Goal: Task Accomplishment & Management: Complete application form

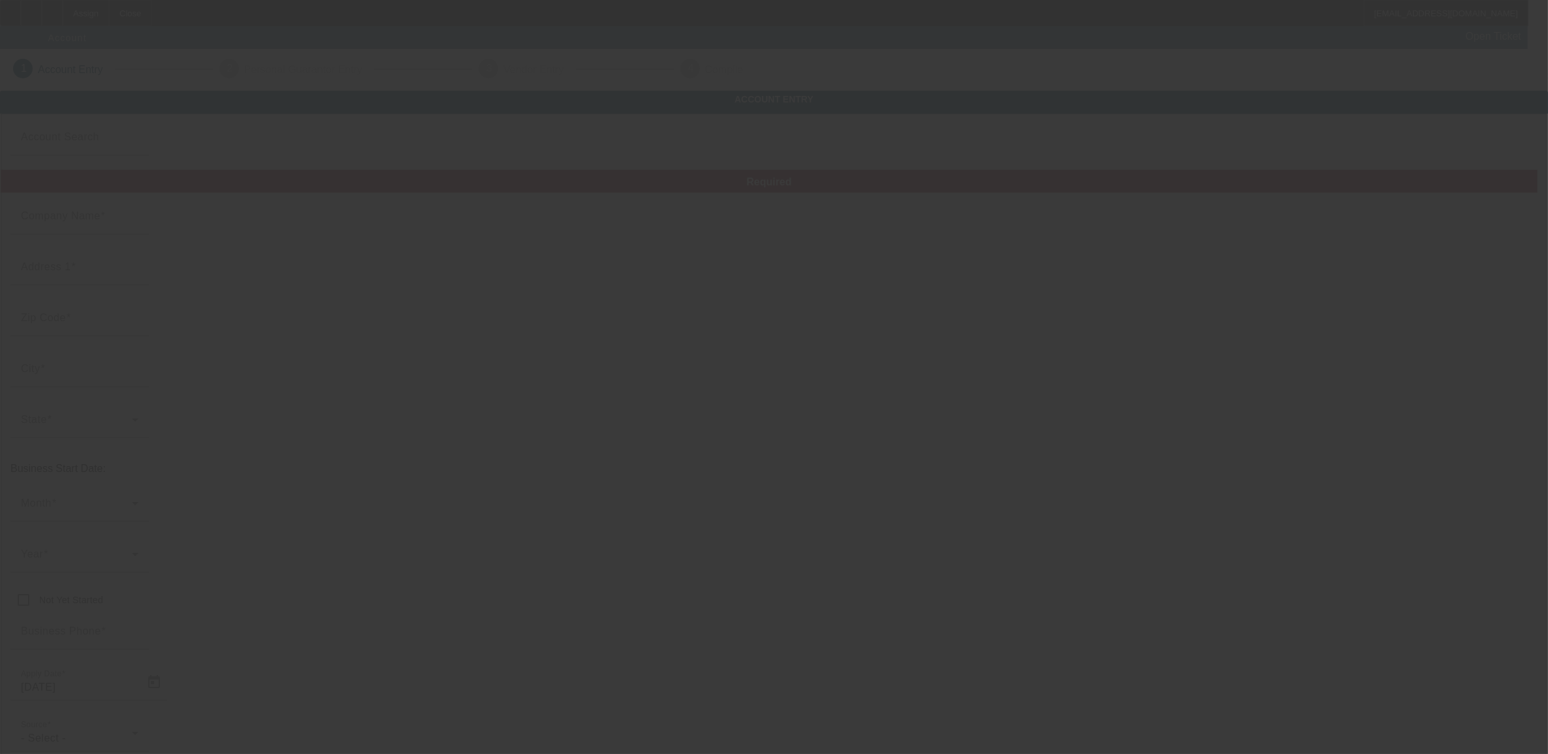
type input "Arena Embroidery, Inc."
type input "[STREET_ADDRESS]"
type input "11206"
type input "Brooklyn"
type input "[PHONE_NUMBER]"
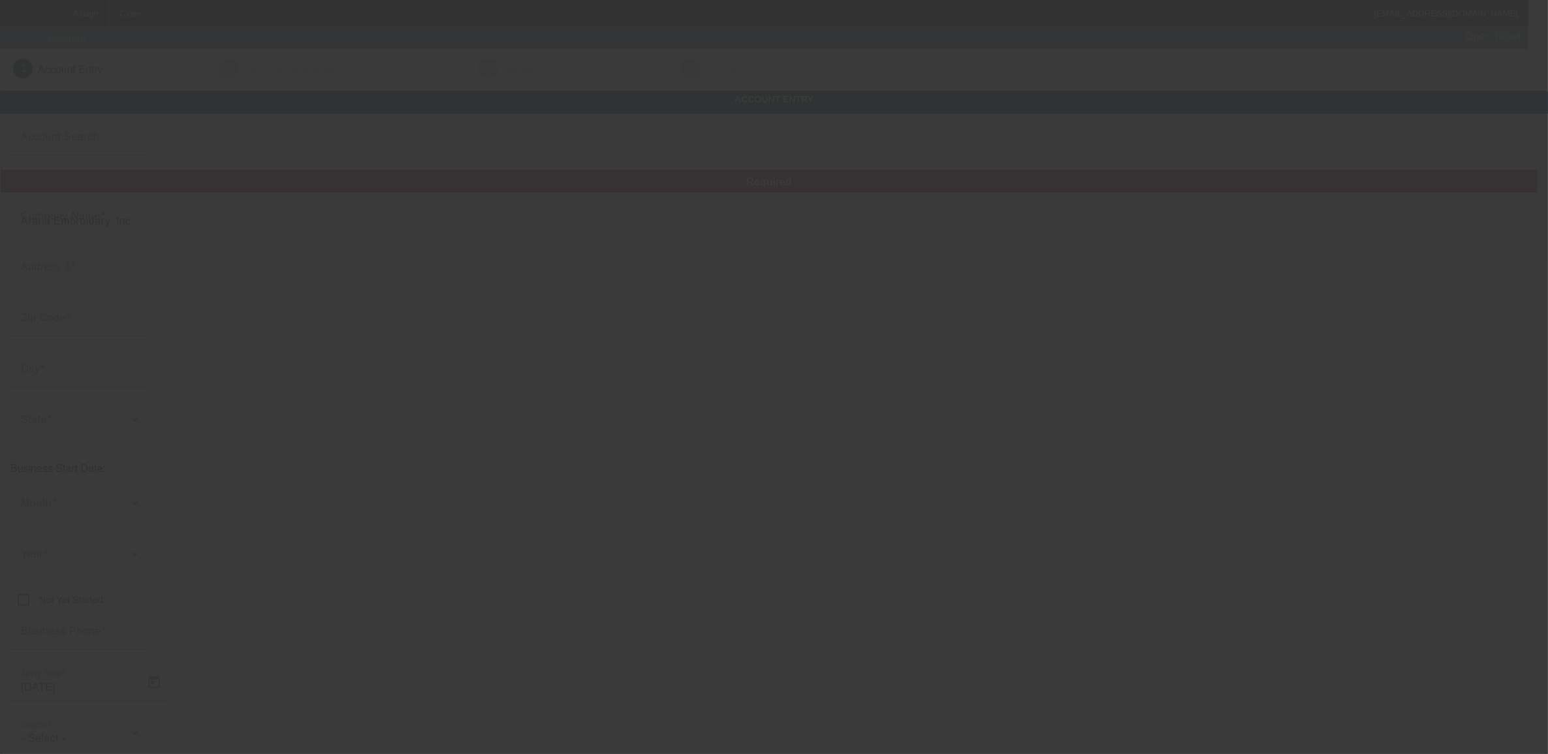
type input "rocco@arena.zone"
type input "Kings"
type input "830866084"
type input "Embroidery"
type input "https://www.arena.zone"
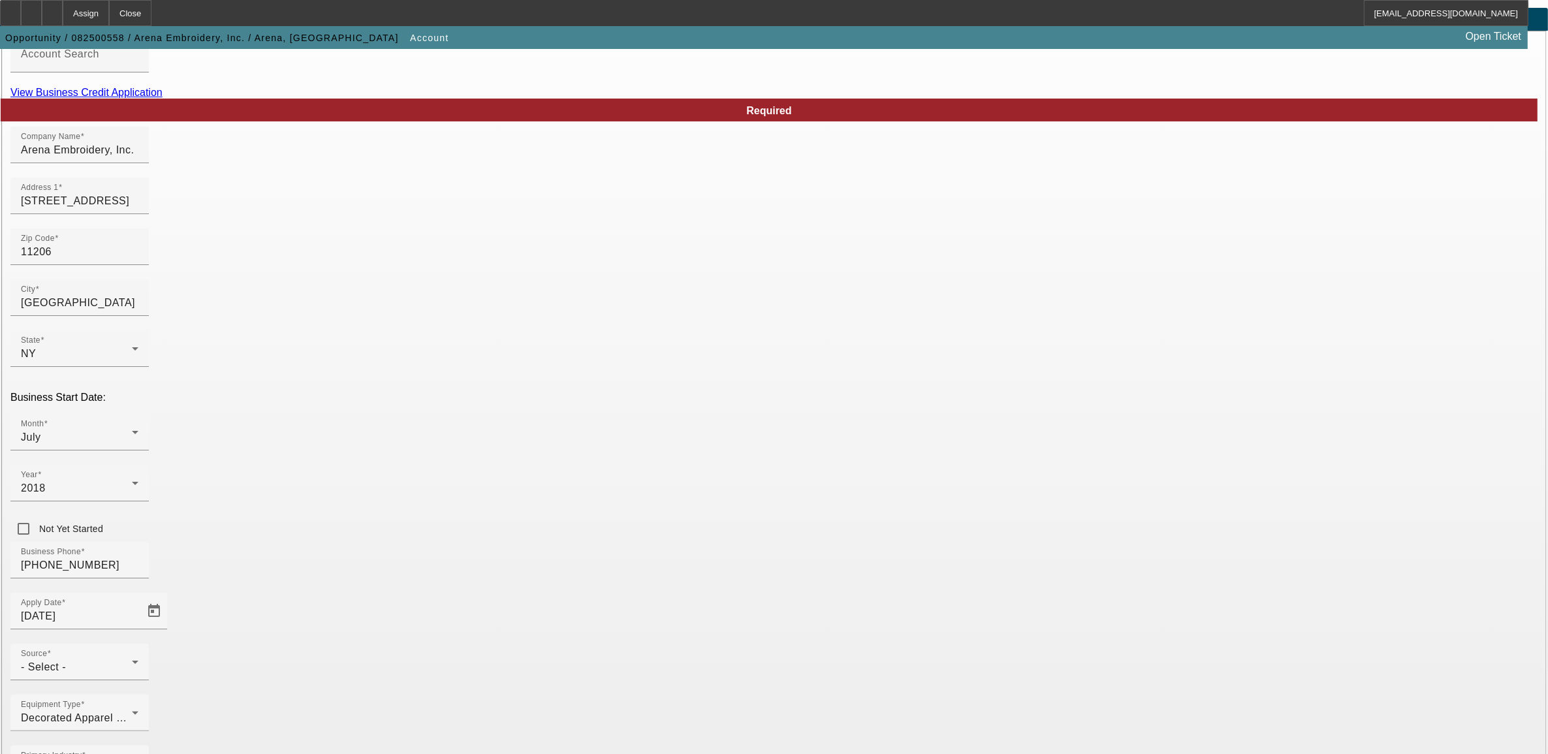
scroll to position [84, 0]
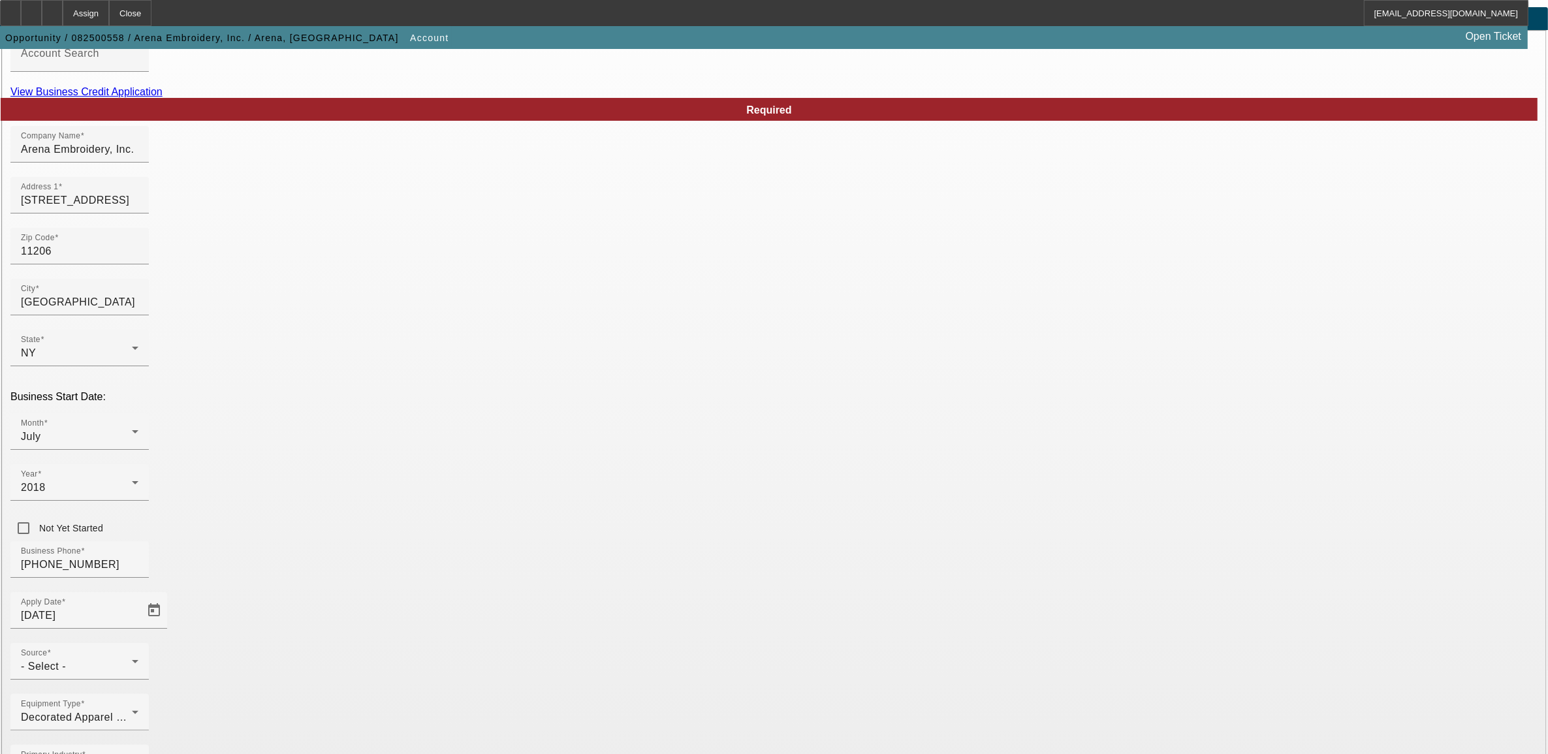
click at [132, 659] on div "- Select -" at bounding box center [76, 667] width 111 height 16
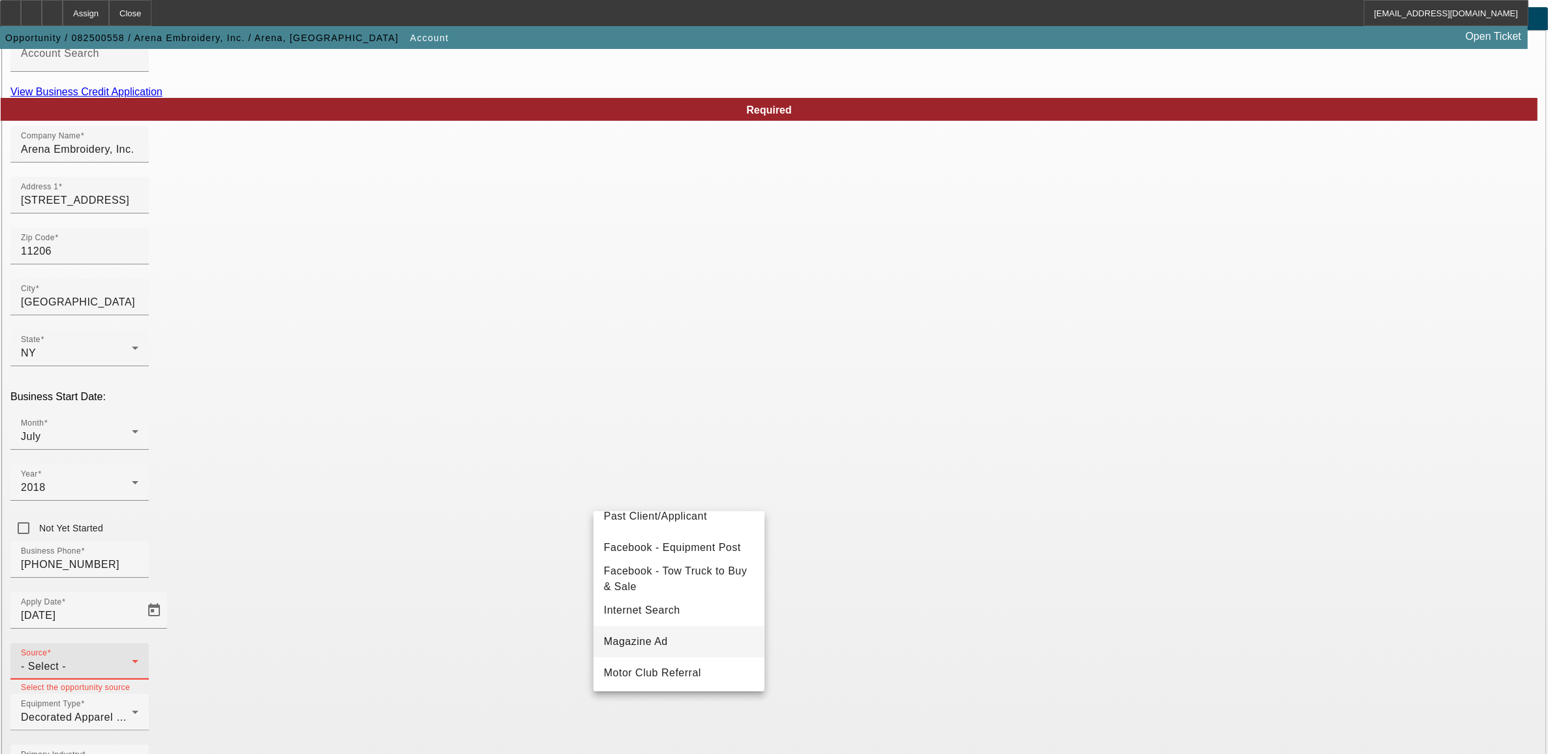
scroll to position [163, 0]
drag, startPoint x: 661, startPoint y: 588, endPoint x: 651, endPoint y: 560, distance: 29.9
click at [651, 560] on div "- Select - Bank Referral Client Referral Direct Mail Email Equipment Listings P…" at bounding box center [678, 601] width 171 height 179
click at [651, 560] on span "Past Client/Applicant" at bounding box center [655, 558] width 103 height 16
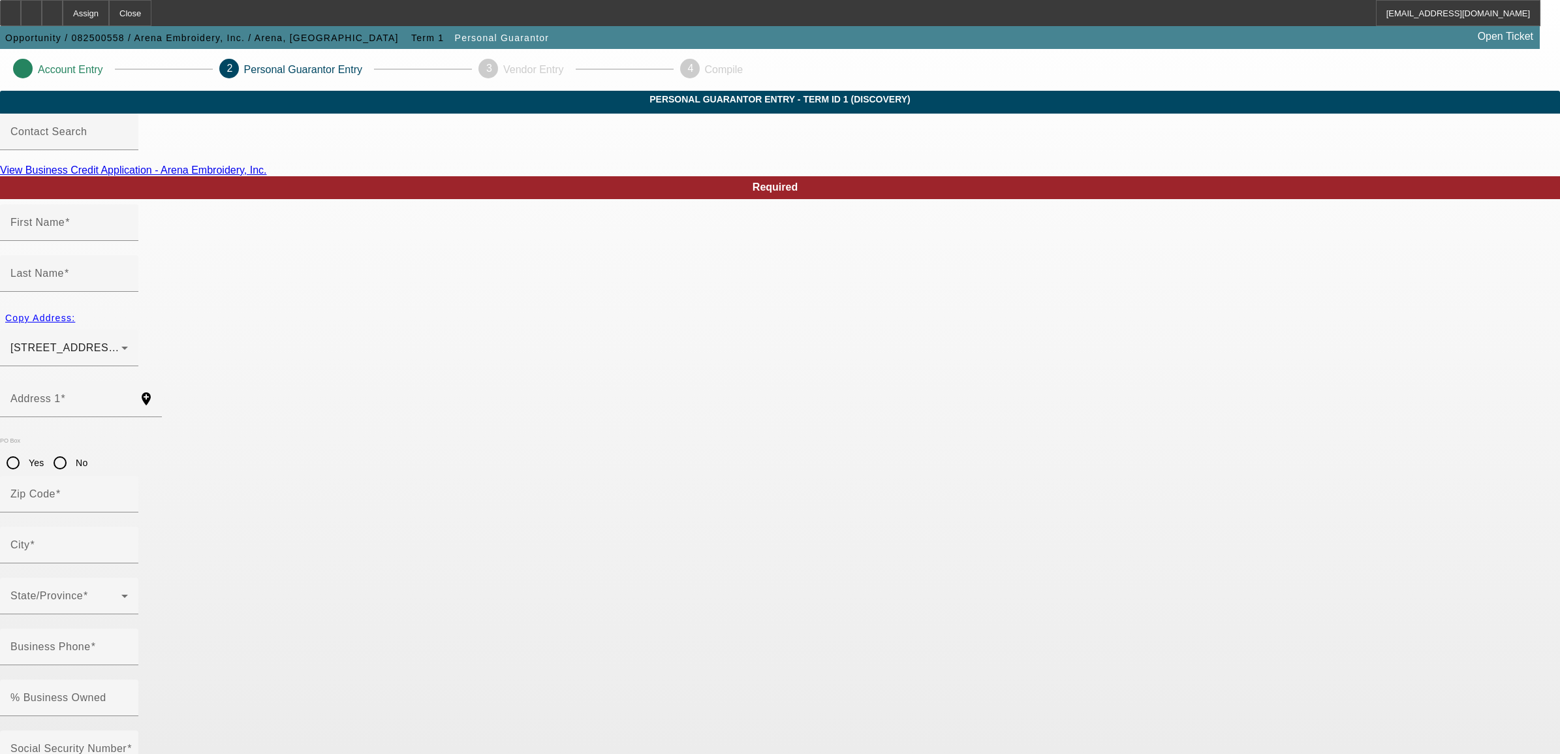
type input "Rocco"
type input "Arena"
type input "255 McKibbin Street"
radio input "true"
type input "11206"
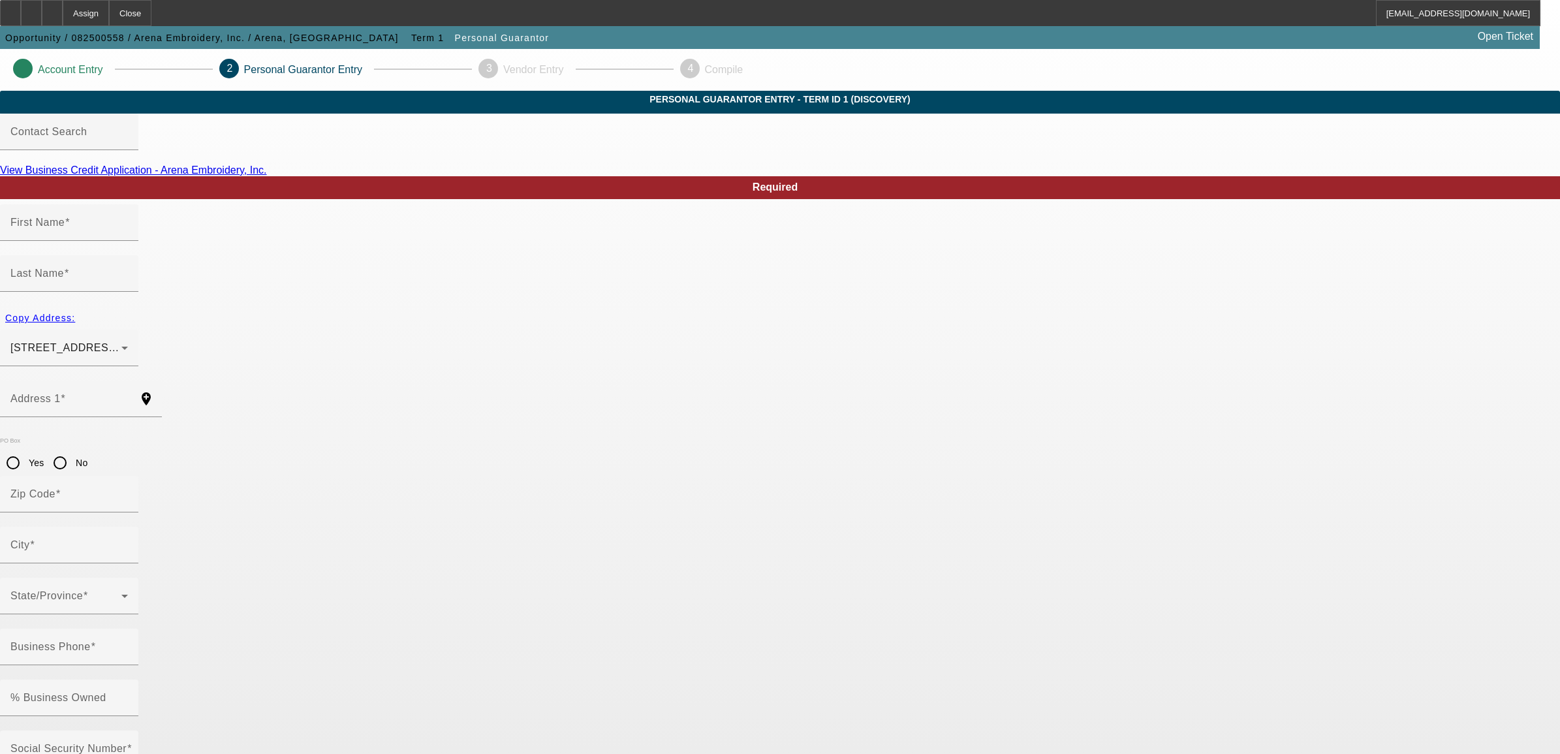
type input "Brooklyn"
type input "[PHONE_NUMBER]"
type input "100"
type input "164-70-9950"
type input "rocco@arena.zone"
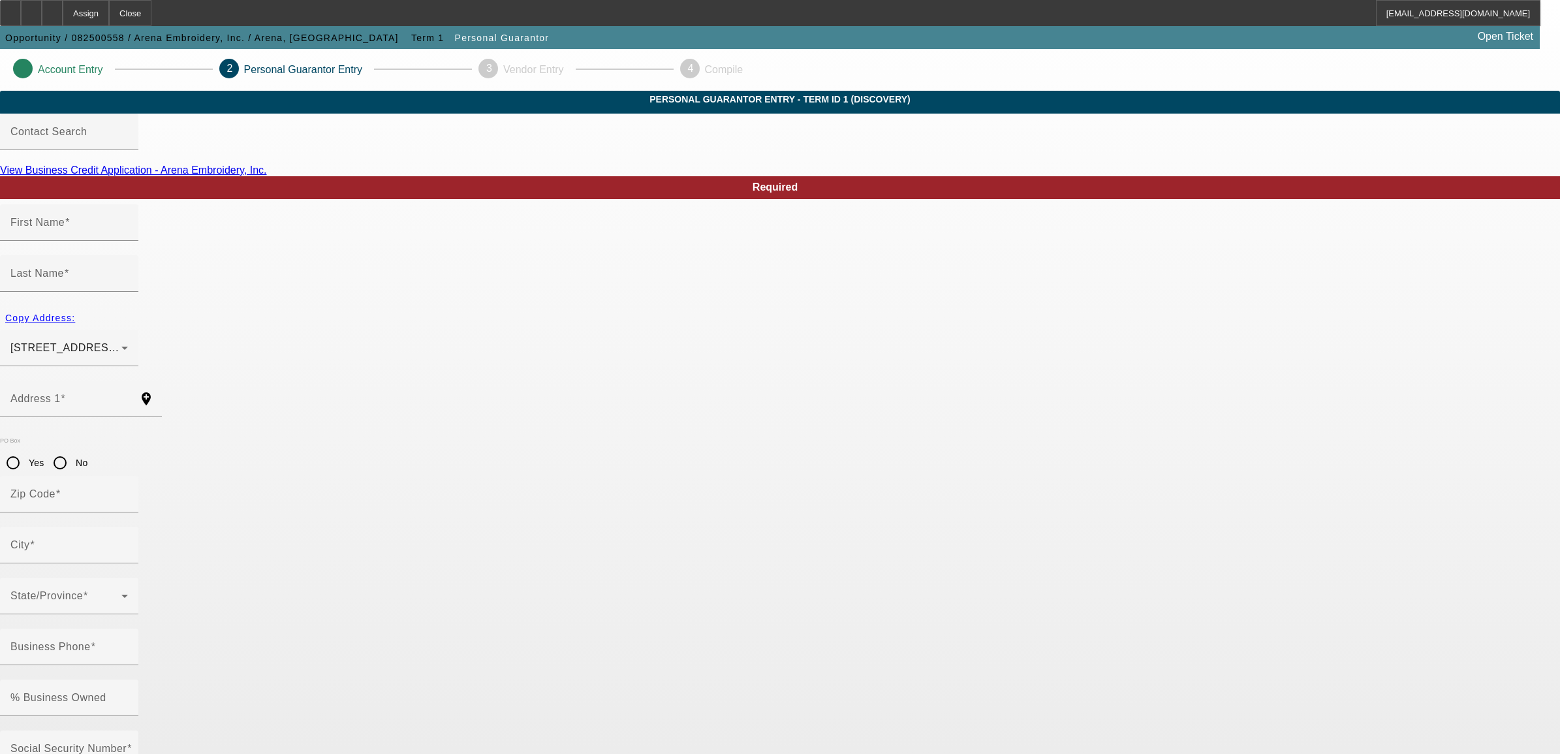
type input "505"
type input "(215) 429-2099"
type input "$175,000.00"
type input "$0.00"
click at [121, 340] on div "255 McKibbin Street 505 Brooklyn, NY 11206" at bounding box center [65, 348] width 111 height 16
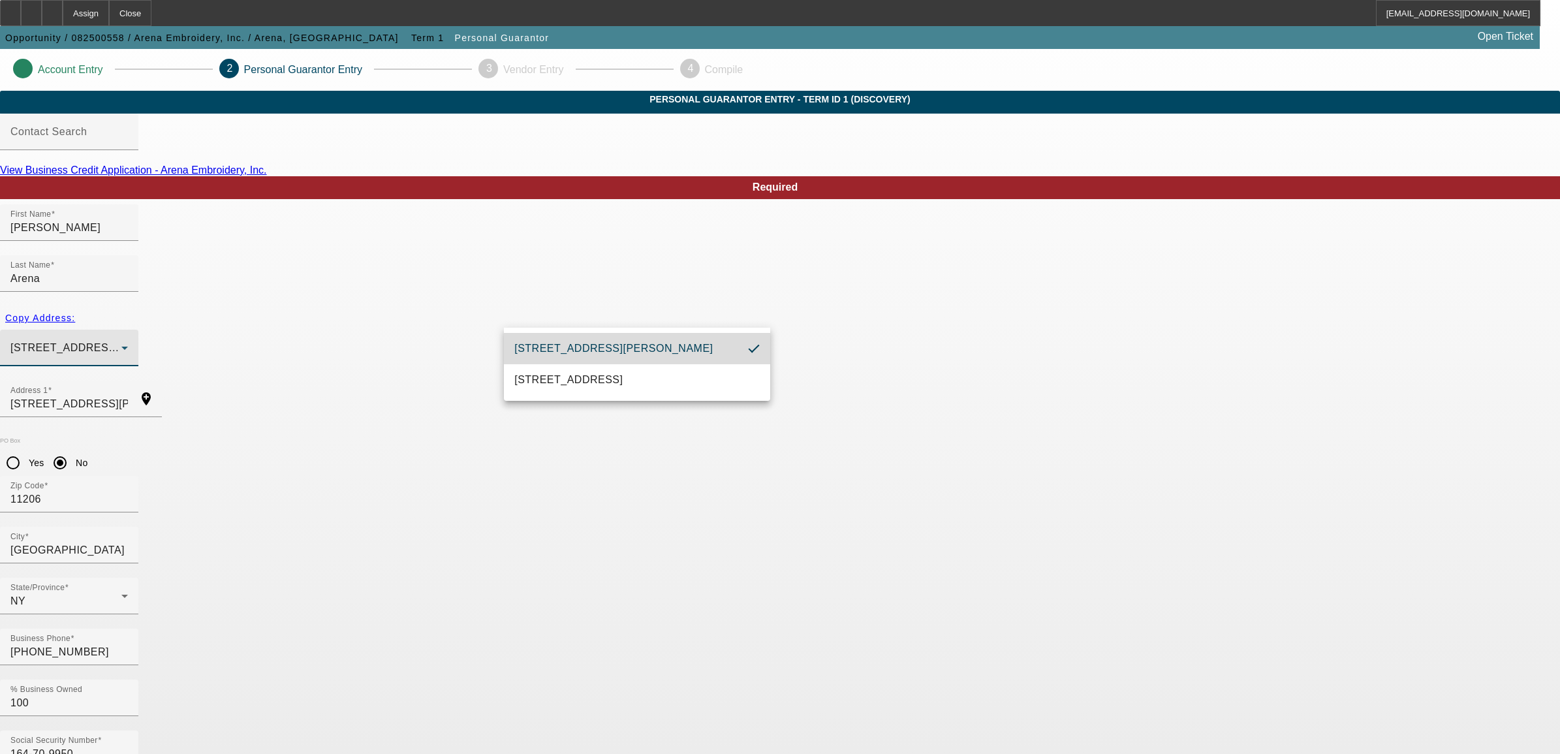
click at [637, 362] on mat-option "255 McKibbin Street 505 Brooklyn, NY 11206" at bounding box center [637, 348] width 266 height 31
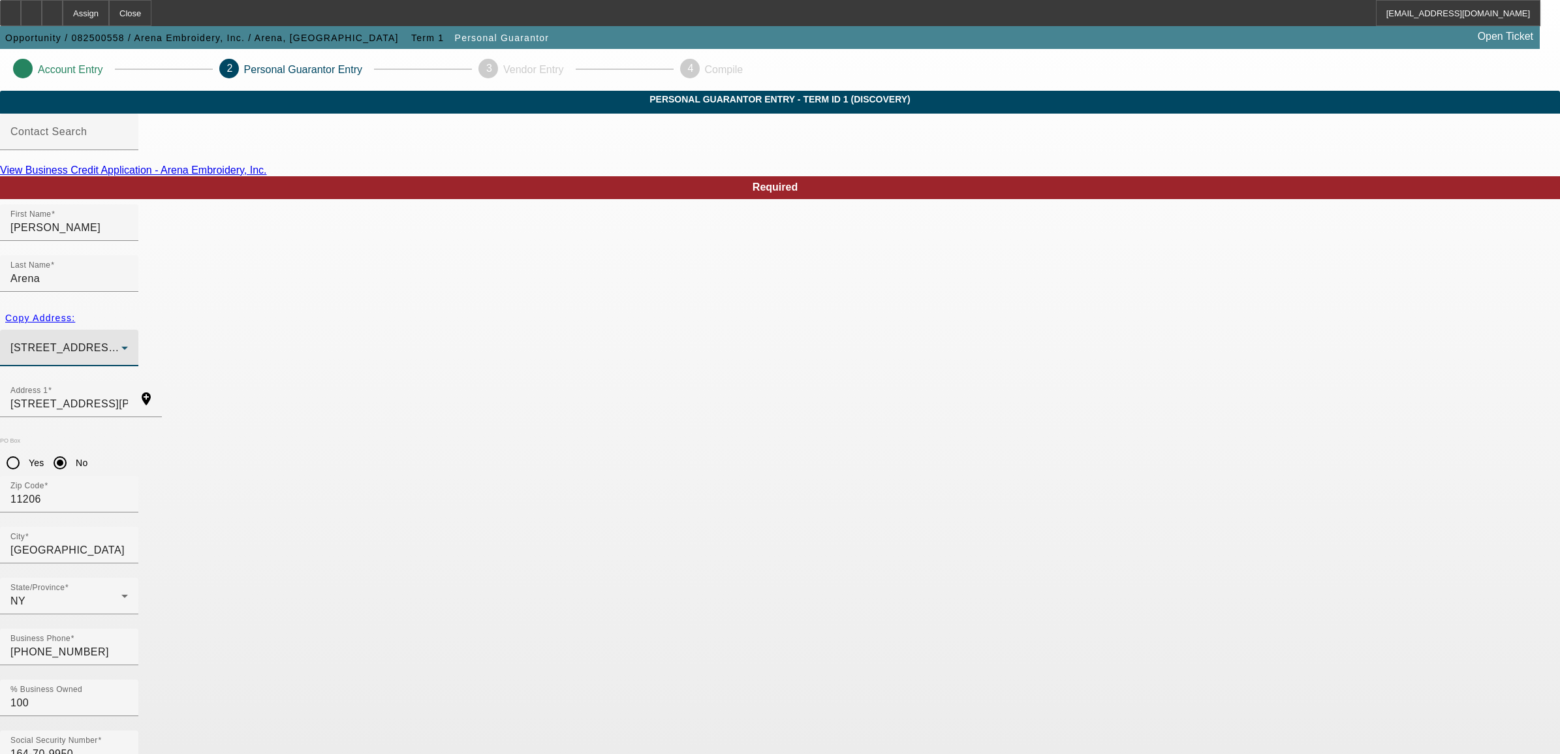
click at [121, 340] on div "255 McKibbin Street 505 Brooklyn, NY 11206" at bounding box center [65, 348] width 111 height 16
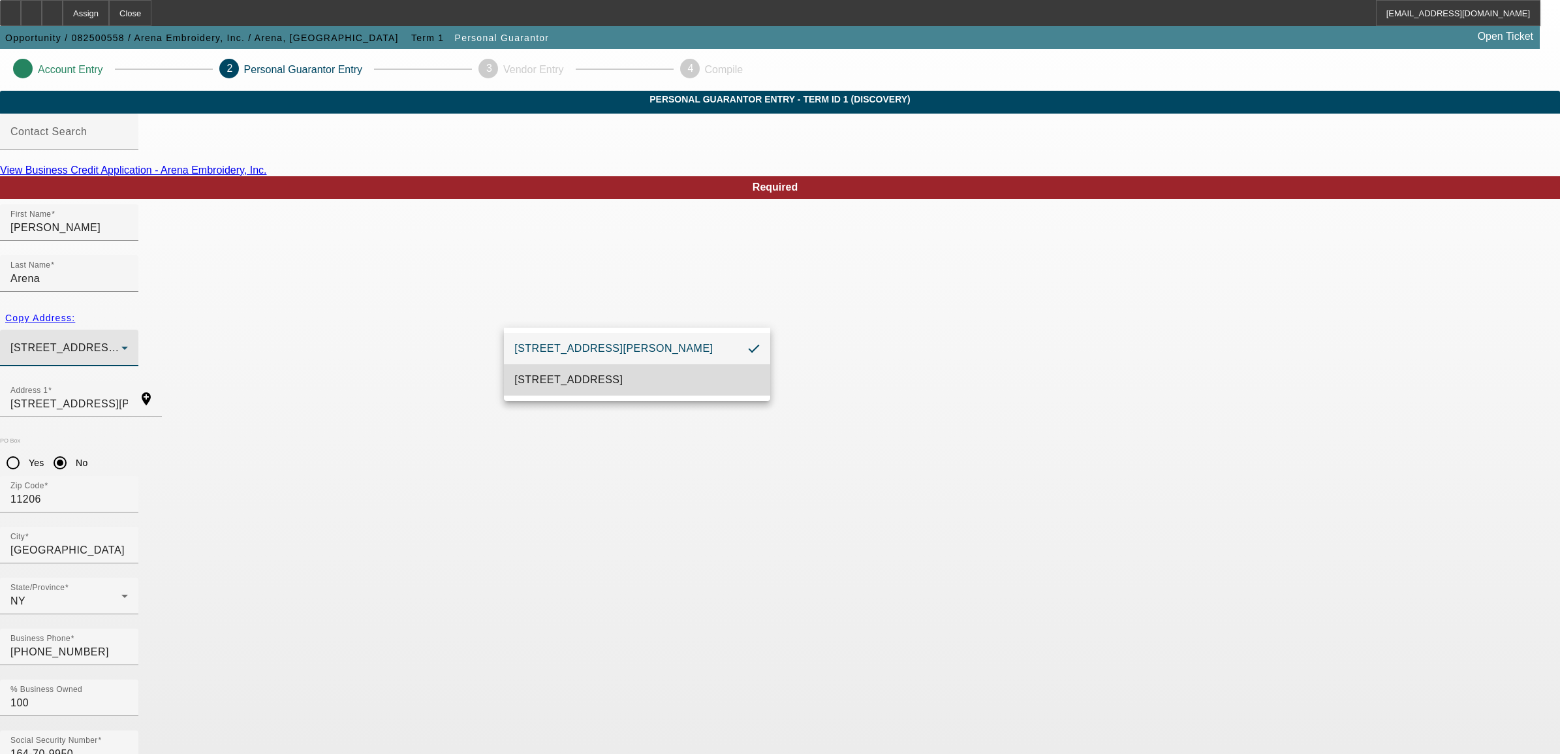
click at [599, 380] on span "80 Manhattan Ave Brooklyn, NY 11206" at bounding box center [568, 380] width 108 height 16
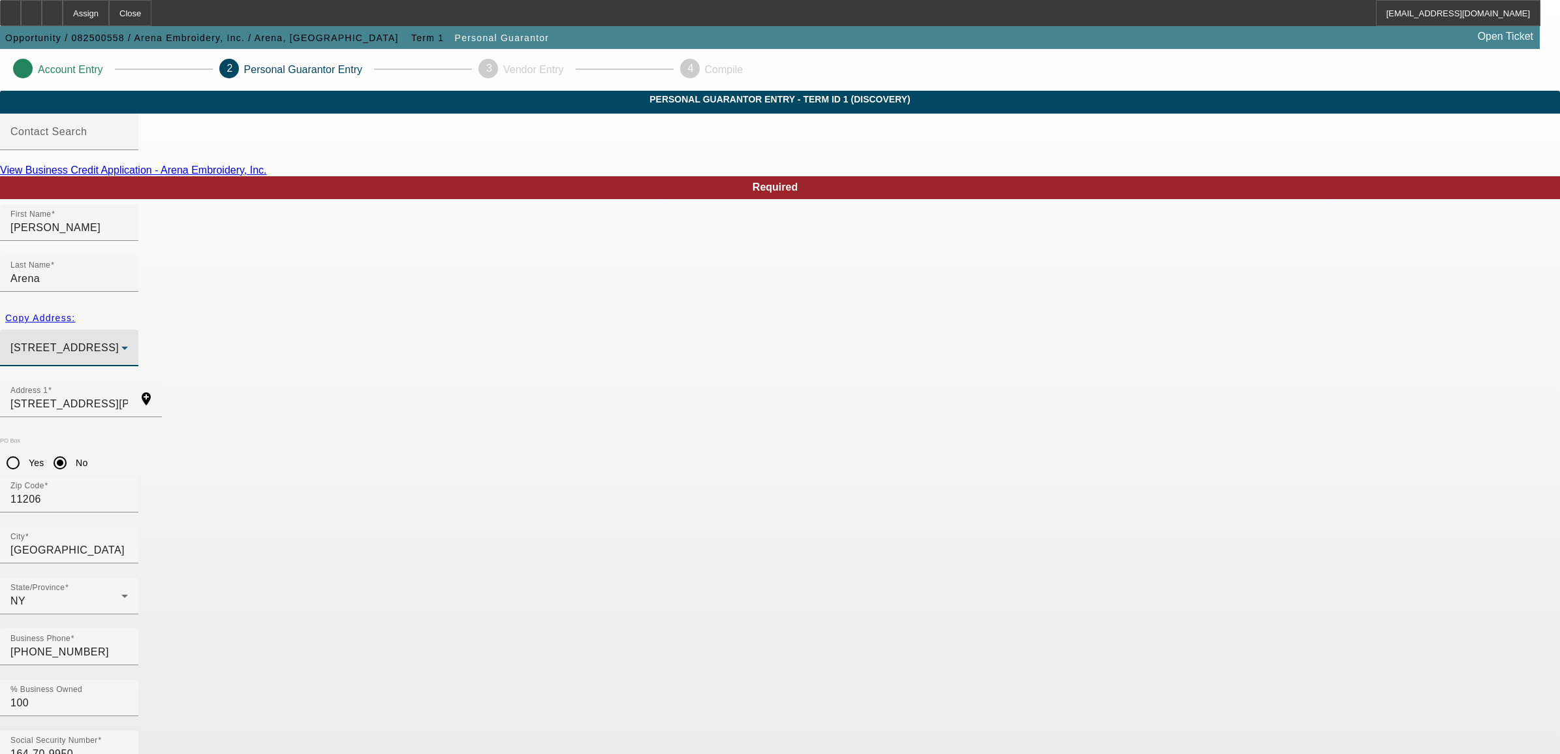
click at [219, 311] on app-personal-guarantor-manage "Account Entry 2 Personal Guarantor Entry 3 Vendor Entry 4 Compile Personal Guar…" at bounding box center [780, 716] width 1560 height 1334
click at [75, 313] on span "Copy Address:" at bounding box center [40, 318] width 70 height 10
type input "80 Manhattan Ave"
radio input "false"
click at [321, 285] on app-personal-guarantor-manage "Account Entry 2 Personal Guarantor Entry 3 Vendor Entry 4 Compile Personal Guar…" at bounding box center [780, 716] width 1560 height 1334
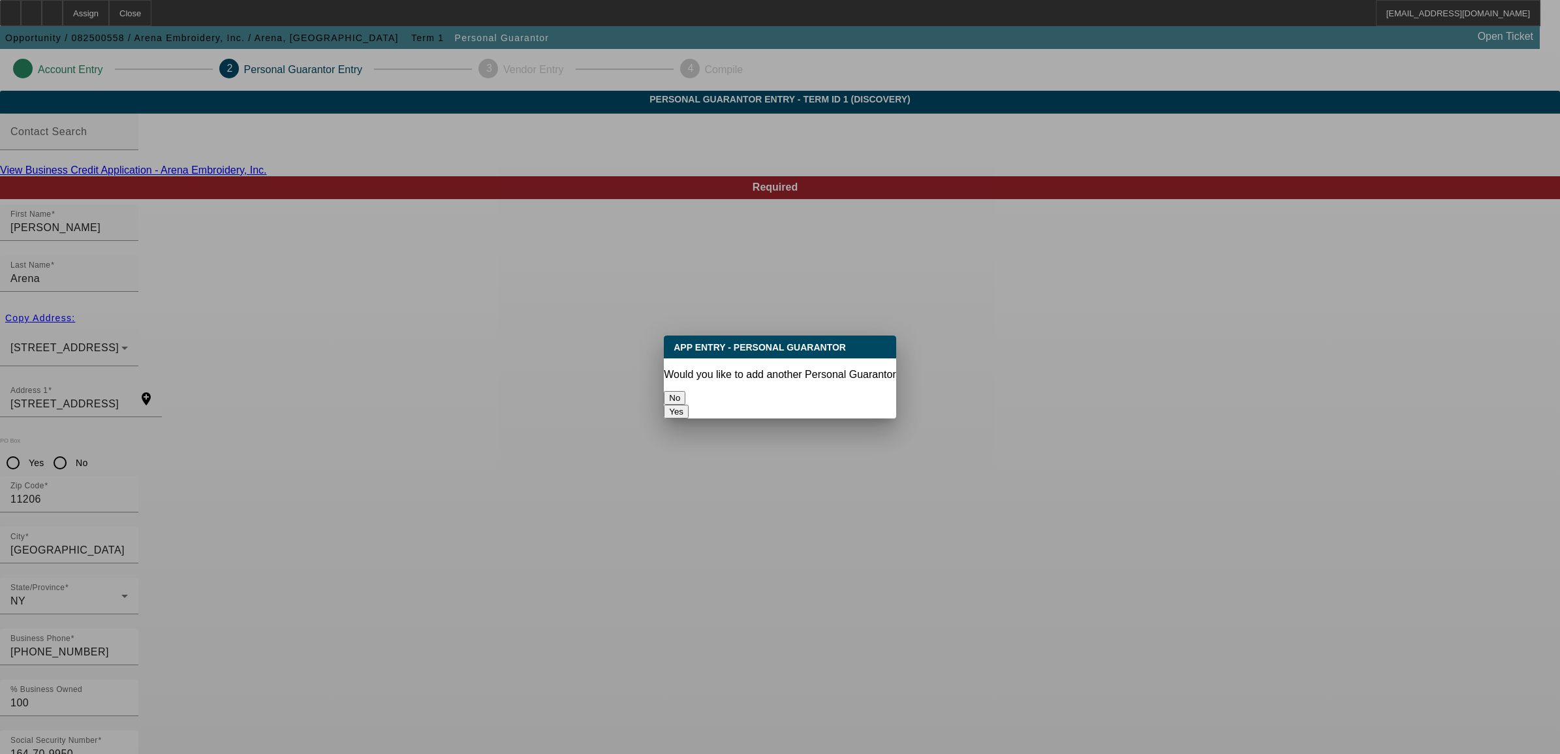
click at [685, 392] on button "No" at bounding box center [675, 398] width 22 height 14
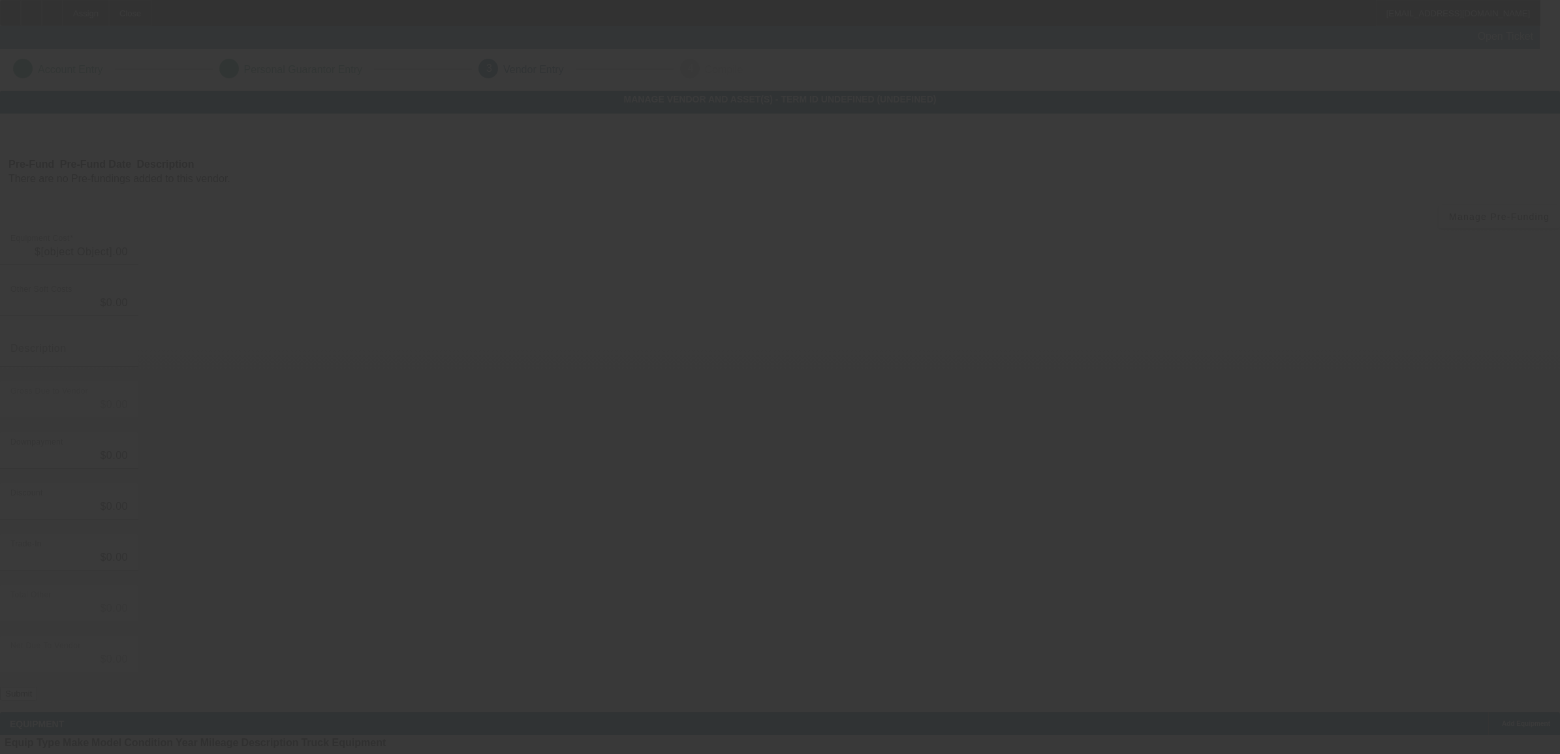
type input "$50,000.00"
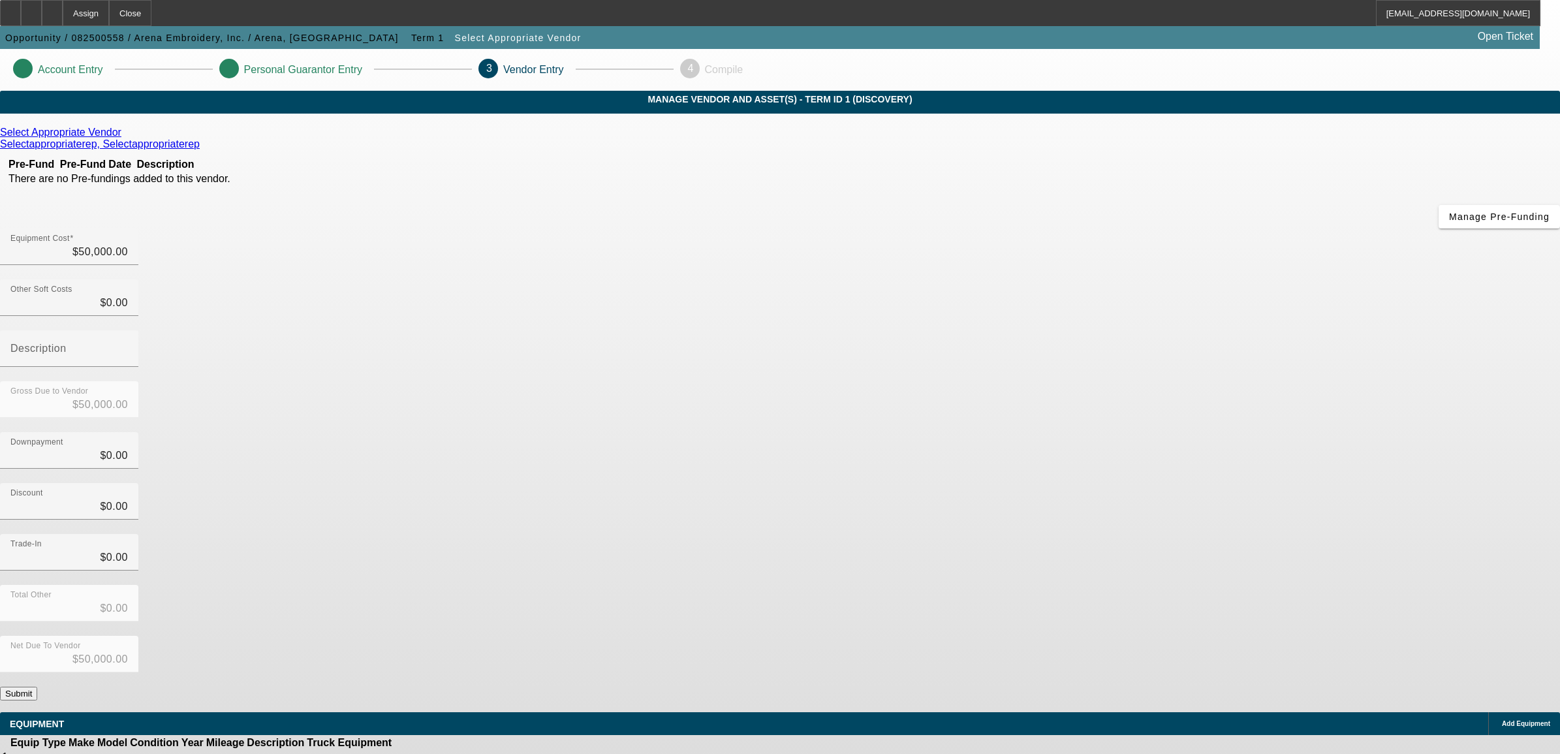
click at [1029, 636] on div "Net Due To Vendor $50,000.00" at bounding box center [780, 661] width 1560 height 51
click at [37, 687] on button "Submit" at bounding box center [18, 694] width 37 height 14
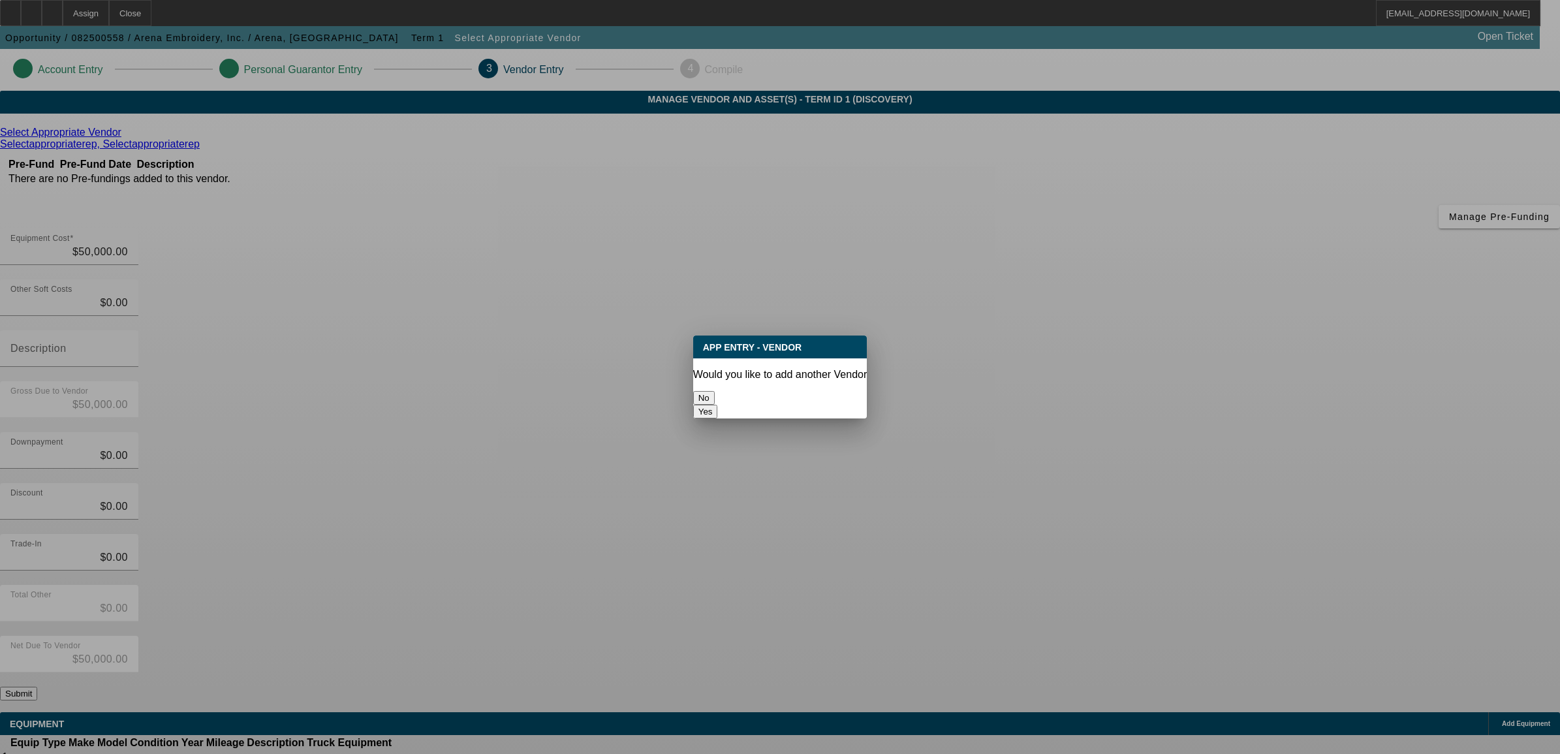
click at [715, 398] on button "No" at bounding box center [704, 398] width 22 height 14
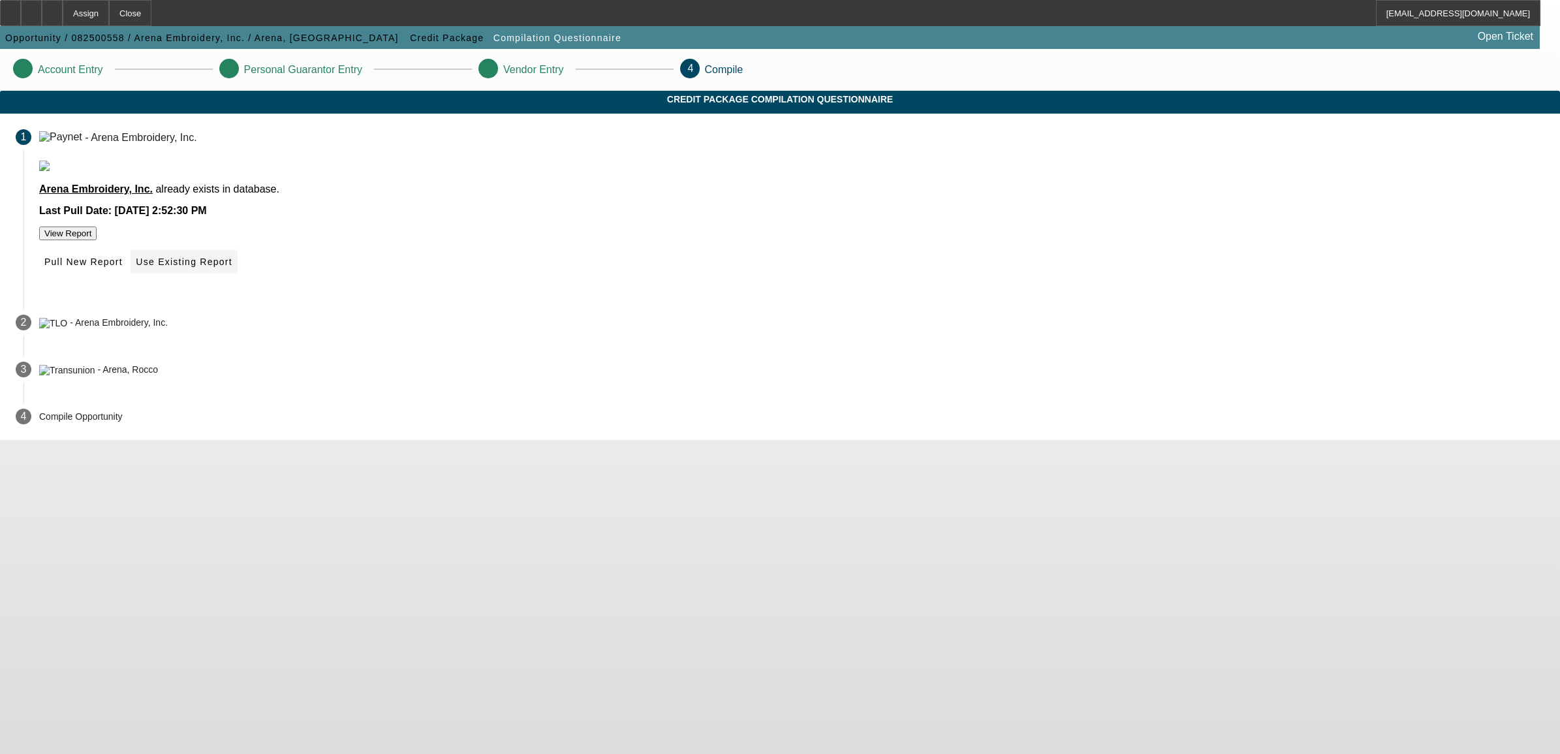
click at [232, 267] on span "Use Existing Report" at bounding box center [184, 262] width 96 height 10
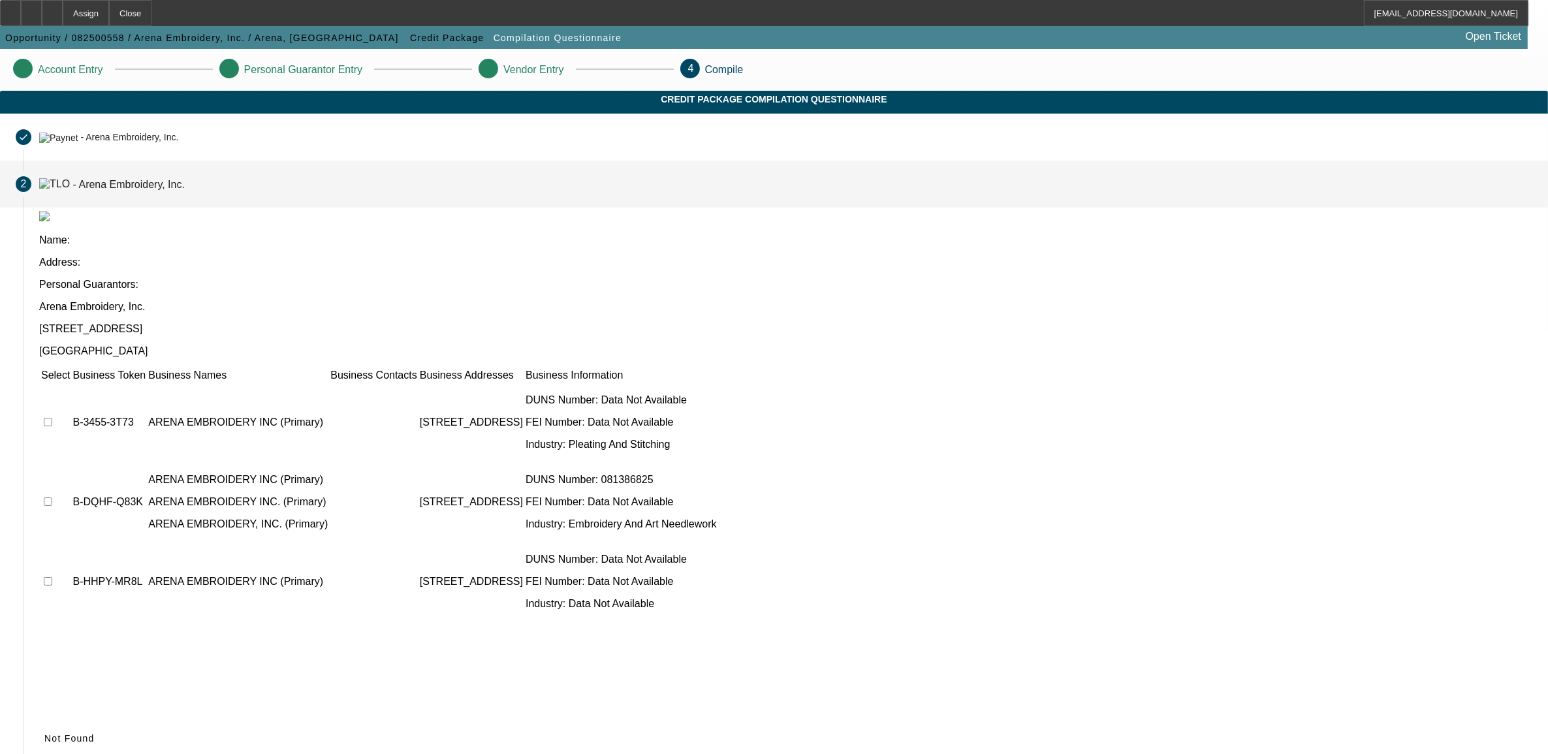
click at [52, 418] on input "checkbox" at bounding box center [48, 422] width 8 height 8
checkbox input "true"
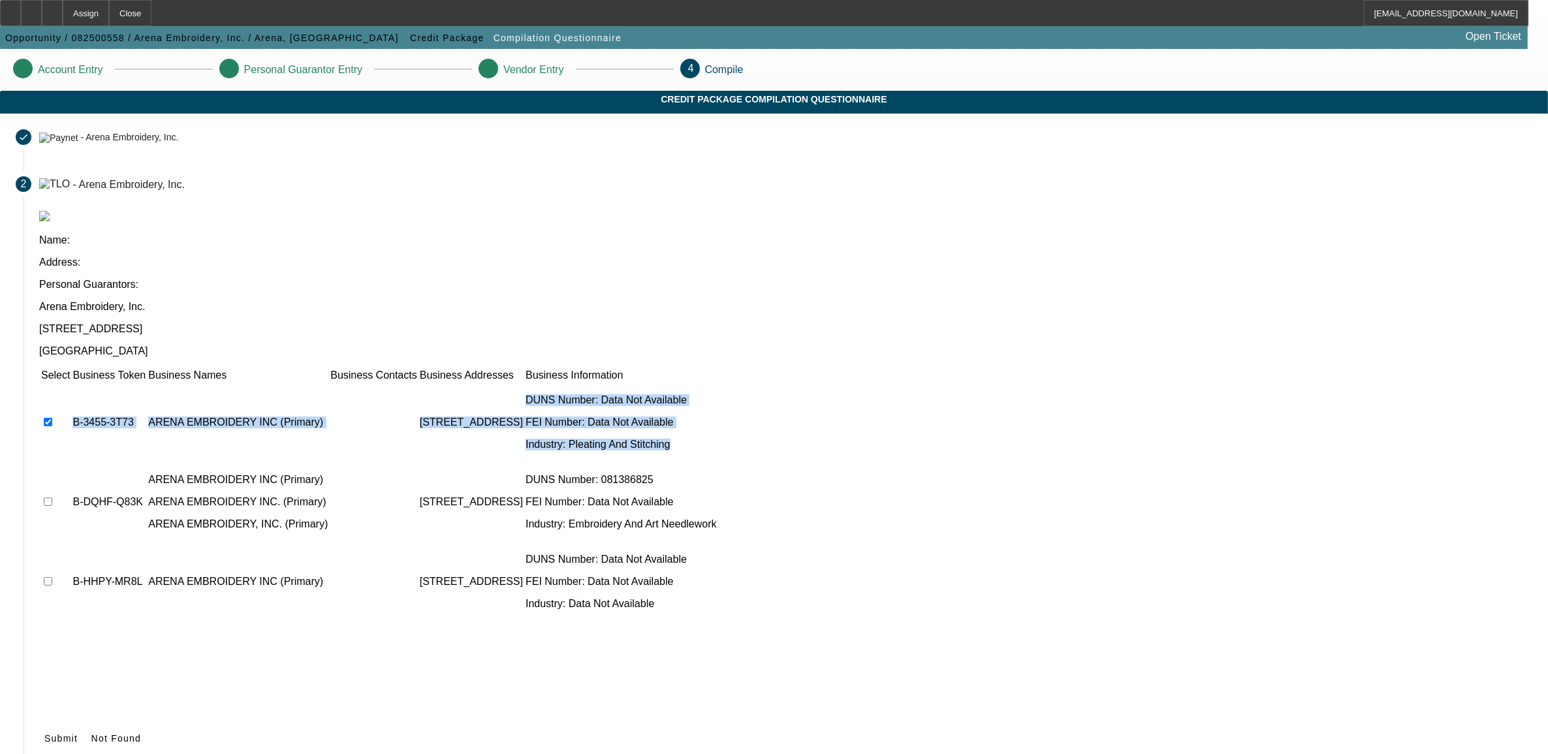
click at [435, 383] on tbody "B-3455-3T73 ARENA EMBROIDERY INC (Primary) 80 MANHATTAN AVE, , NY 11206 DUNS Nu…" at bounding box center [378, 502] width 677 height 238
click at [52, 497] on input "checkbox" at bounding box center [48, 501] width 8 height 8
checkbox input "true"
click at [52, 577] on input "checkbox" at bounding box center [48, 581] width 8 height 8
checkbox input "true"
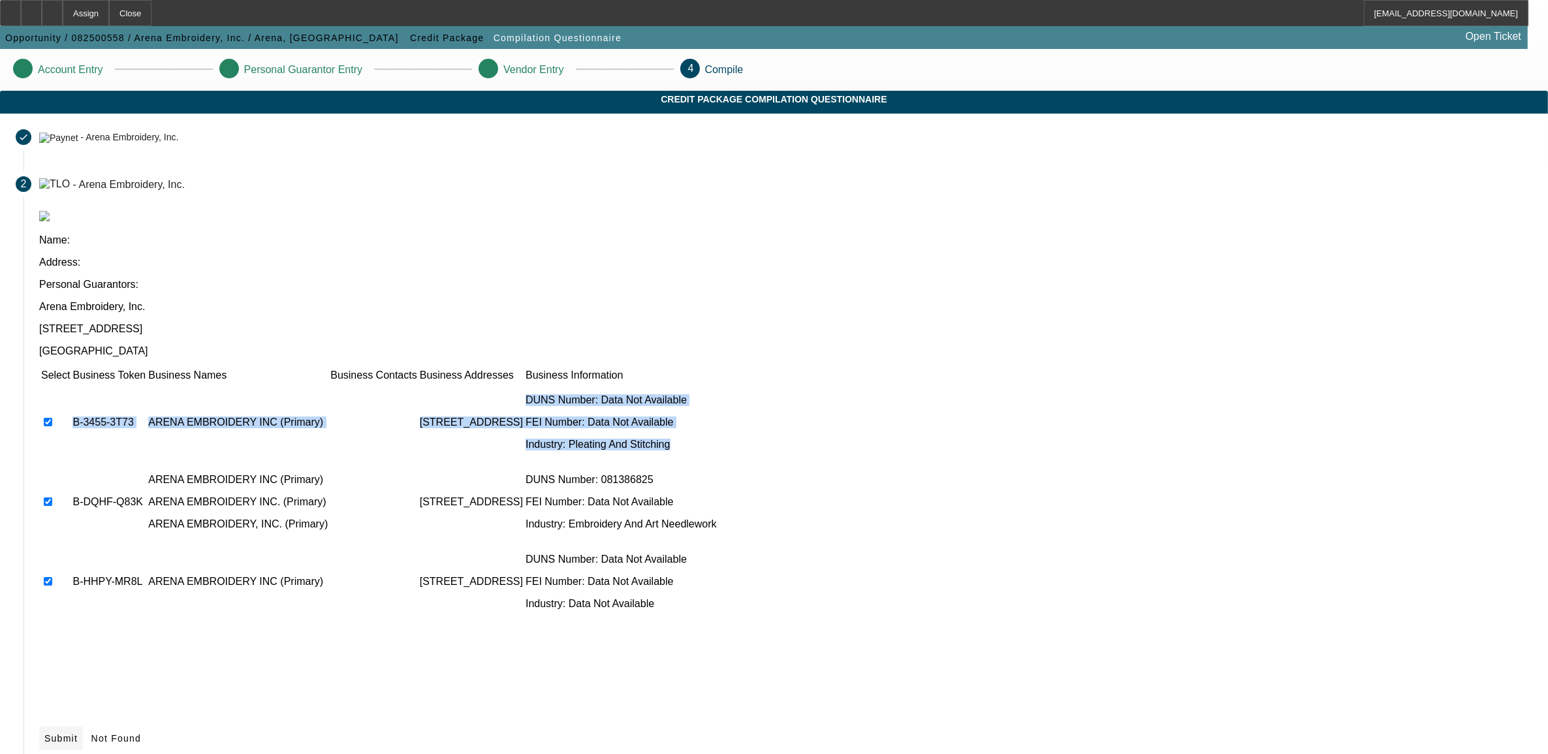
click at [78, 733] on span "Submit" at bounding box center [60, 738] width 33 height 10
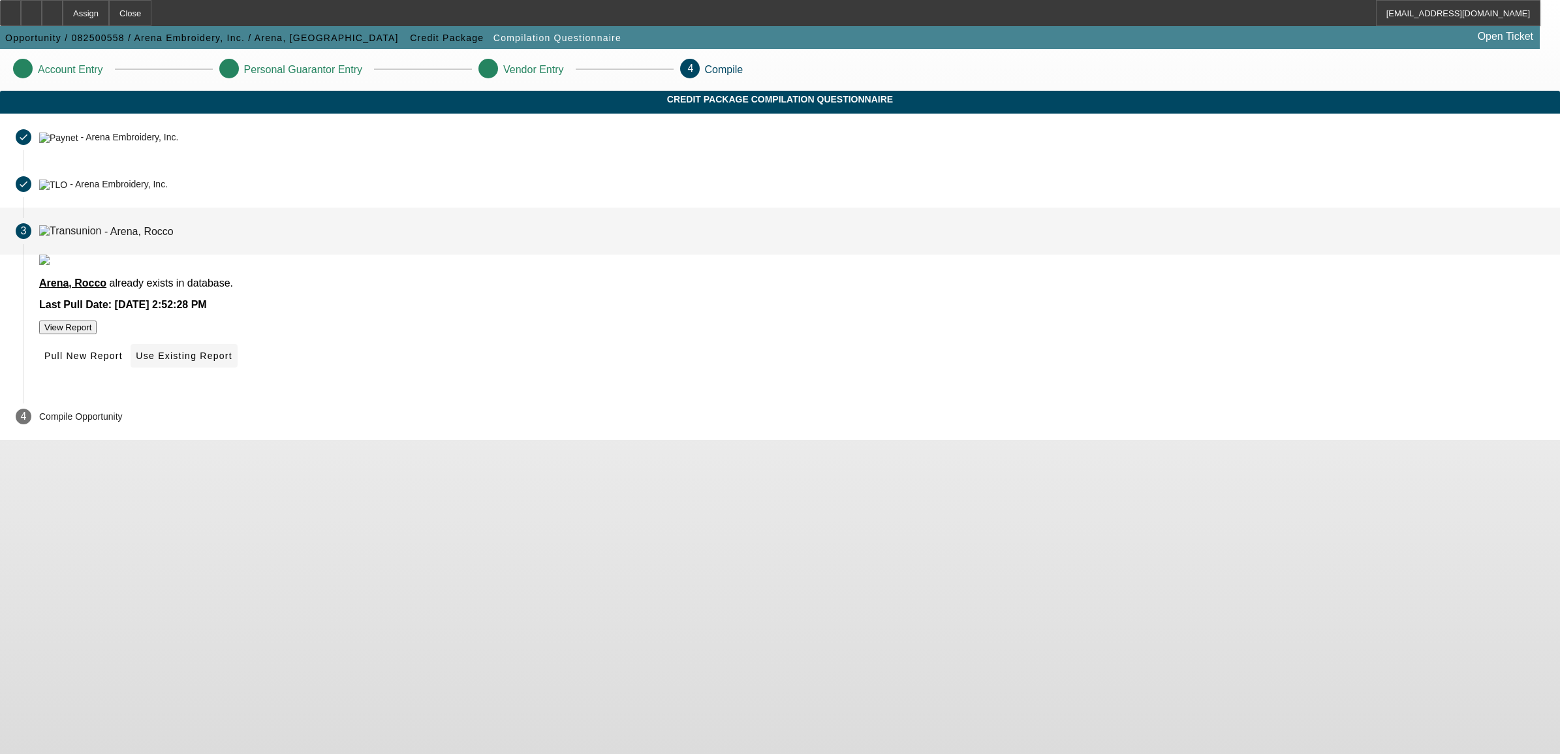
click at [232, 361] on span "Use Existing Report" at bounding box center [184, 355] width 96 height 10
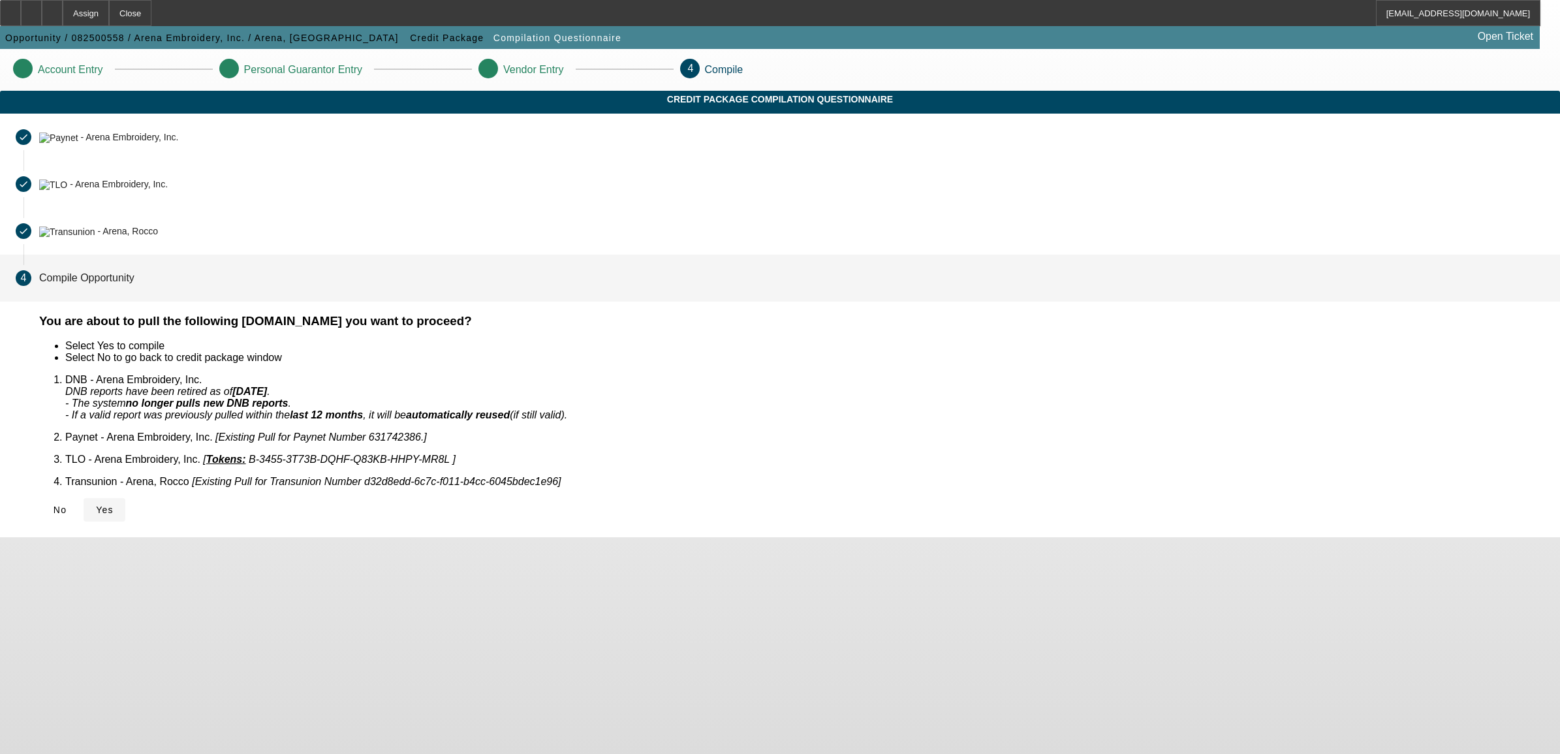
click at [114, 505] on span "Yes" at bounding box center [105, 510] width 18 height 10
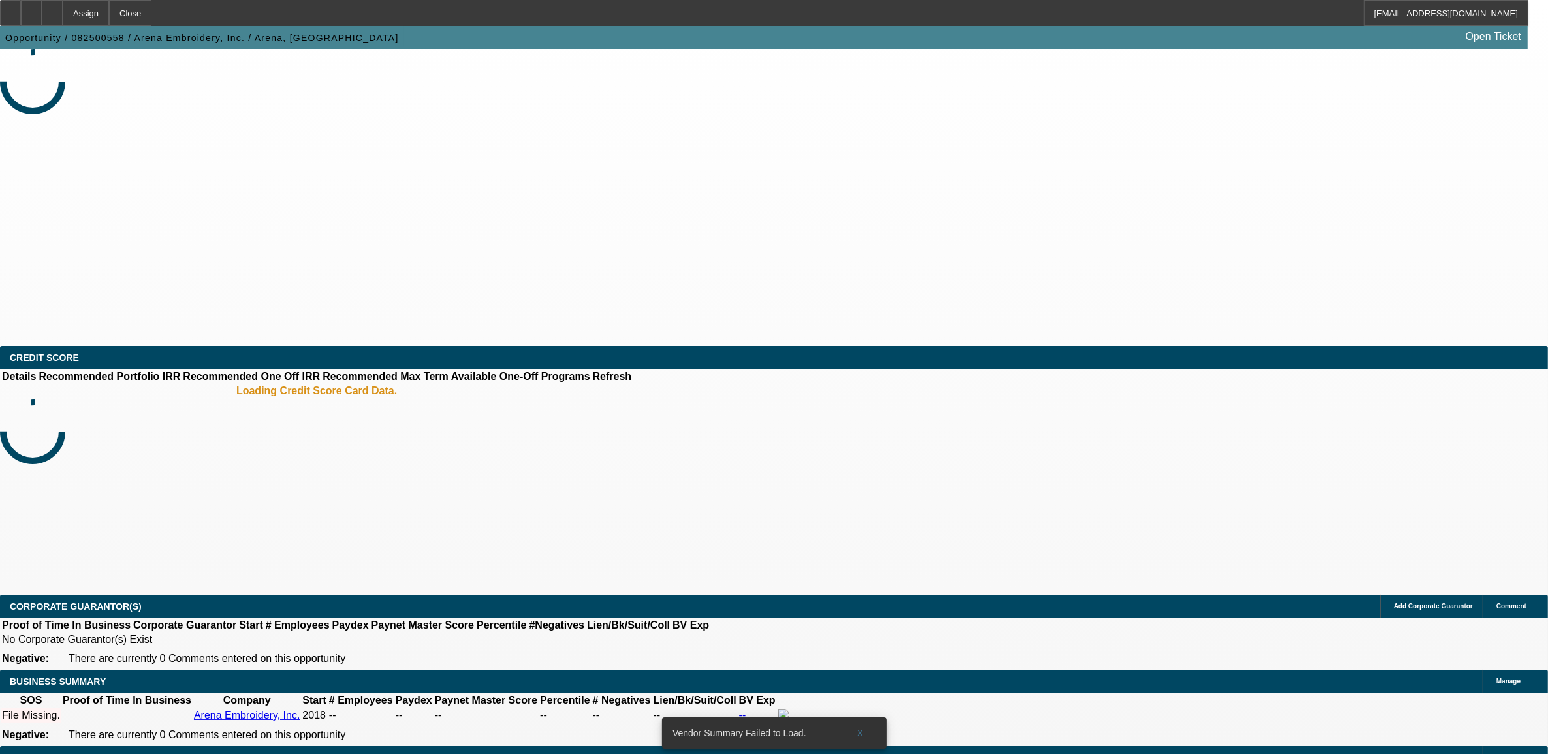
select select "0"
select select "2"
select select "0.1"
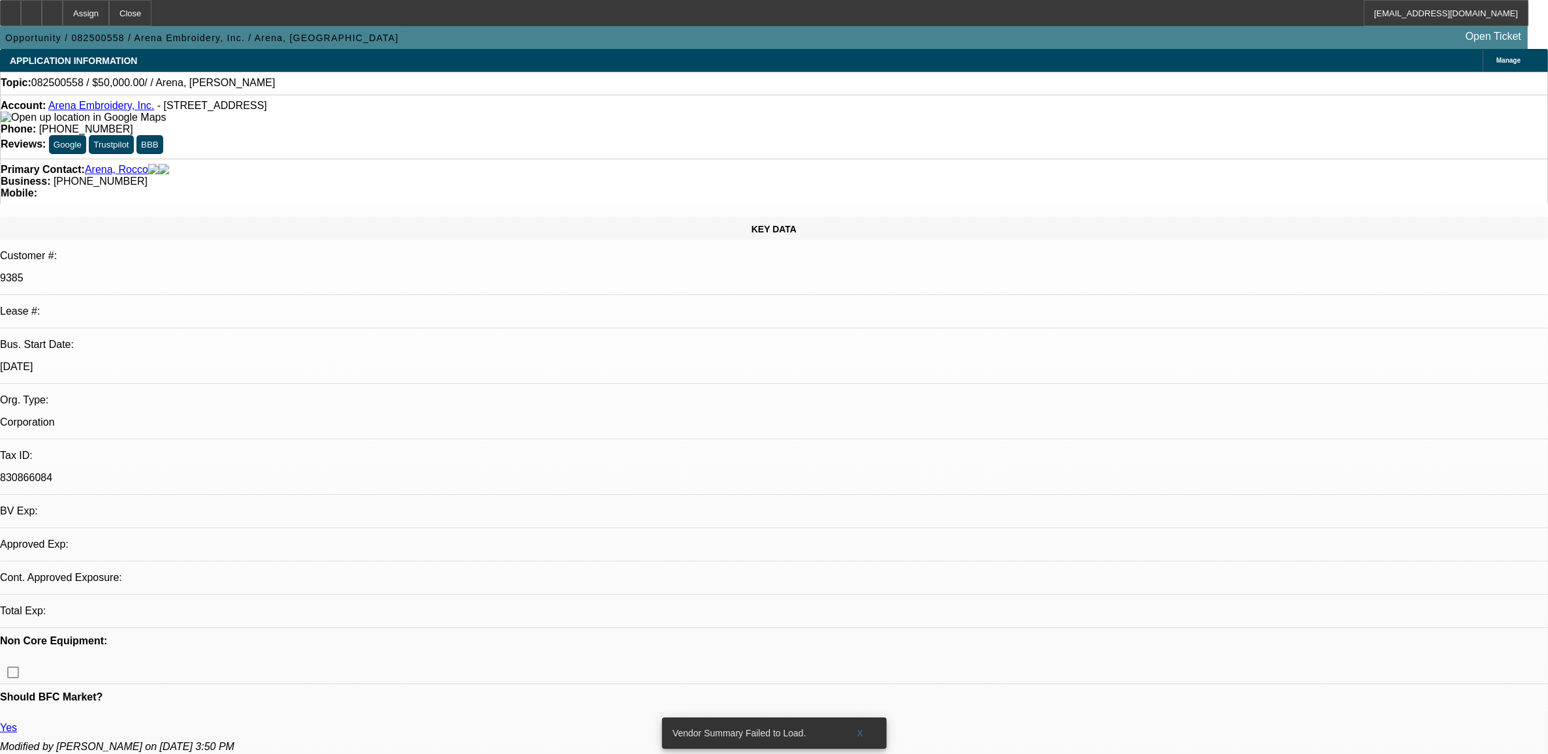
select select "1"
select select "2"
select select "4"
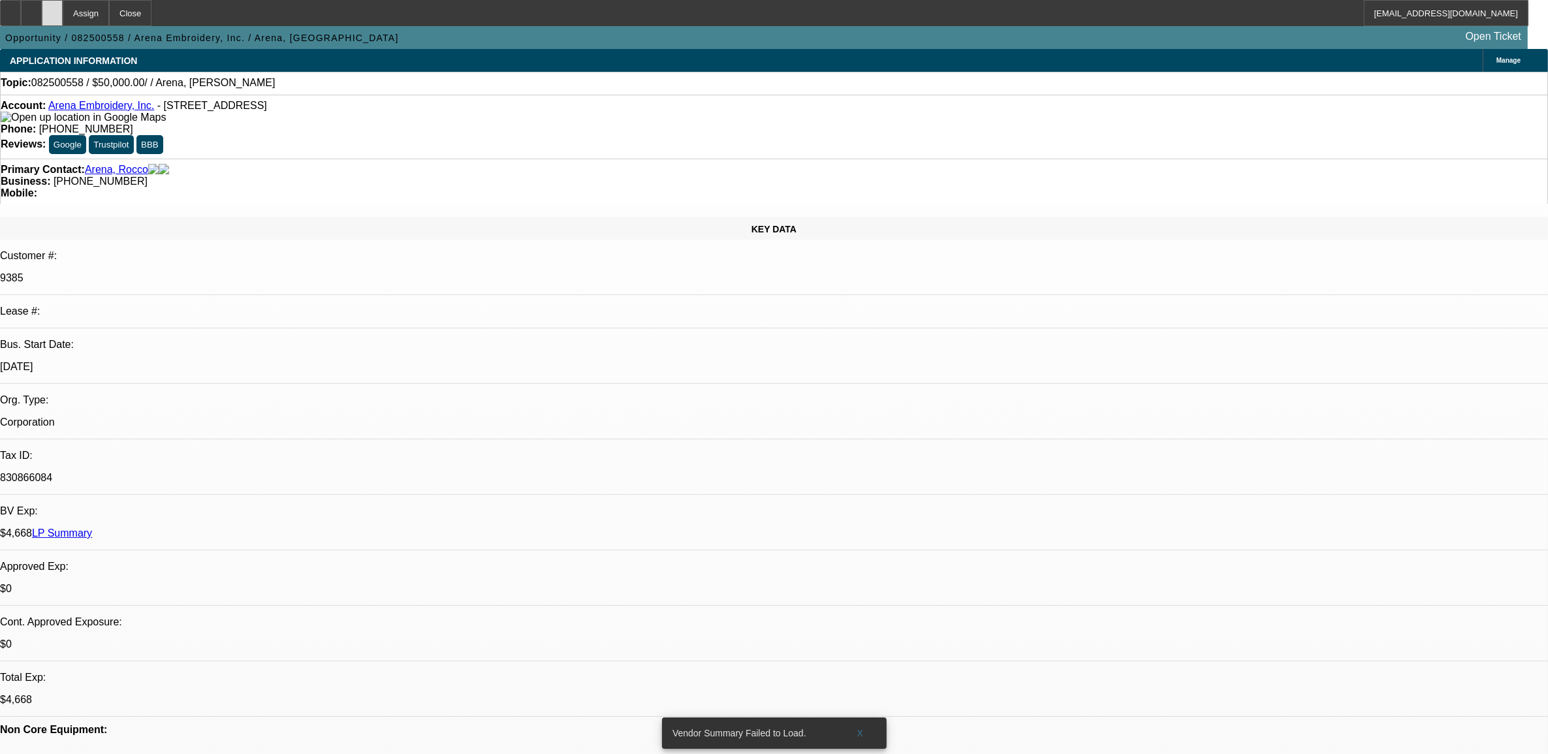
click at [63, 18] on div at bounding box center [52, 13] width 21 height 26
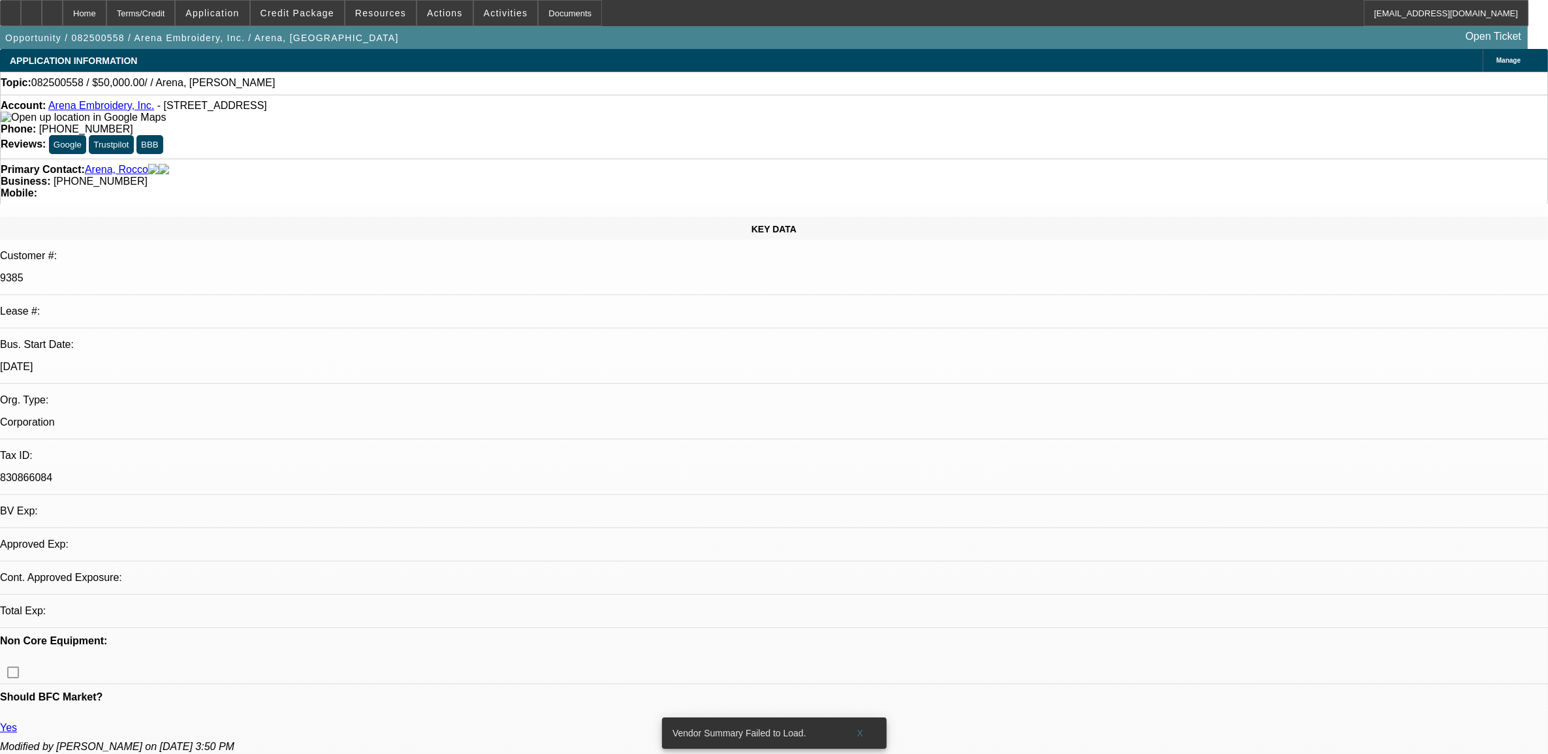
select select "0"
select select "2"
select select "0.1"
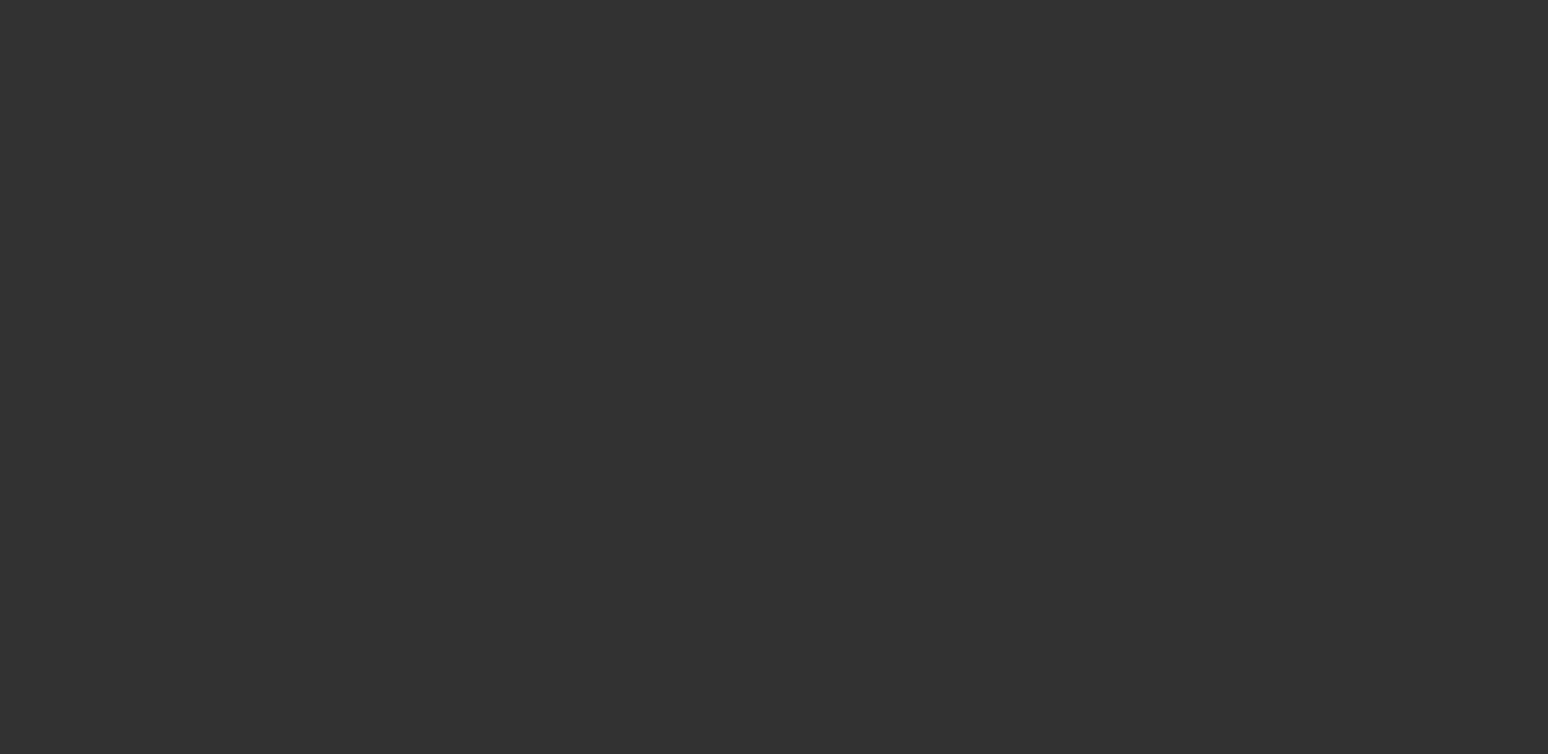
select select "1"
select select "2"
select select "4"
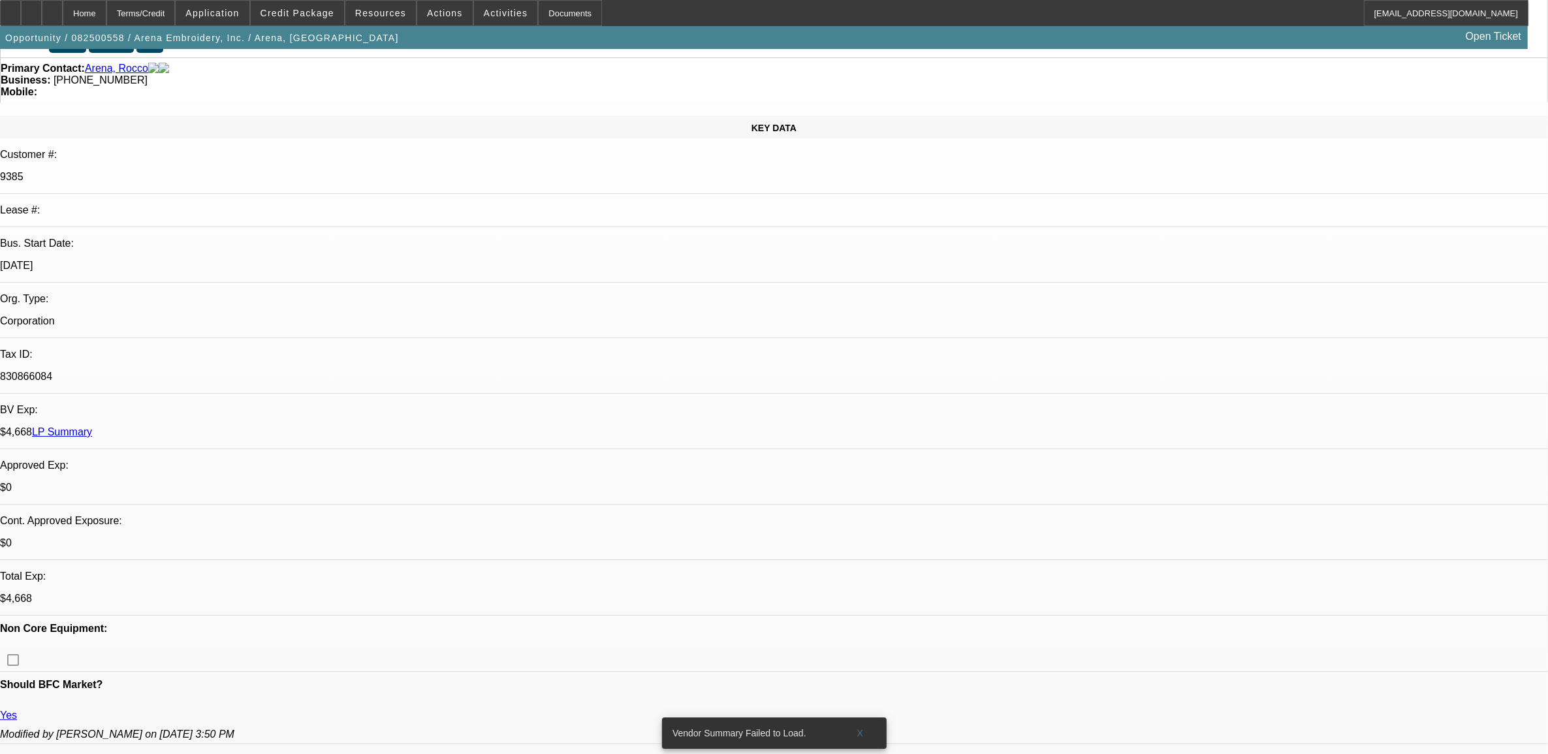
scroll to position [245, 0]
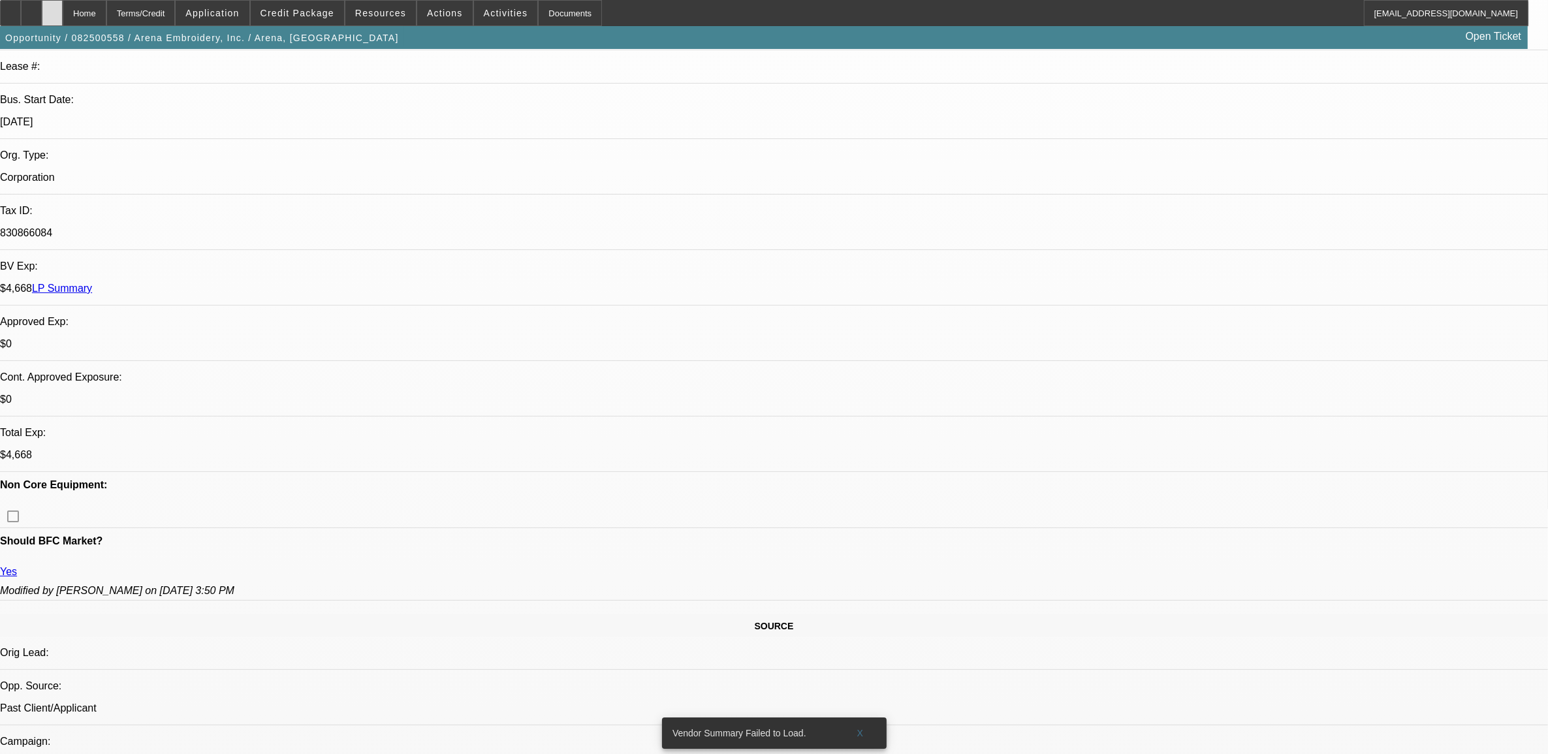
click at [63, 14] on div at bounding box center [52, 13] width 21 height 26
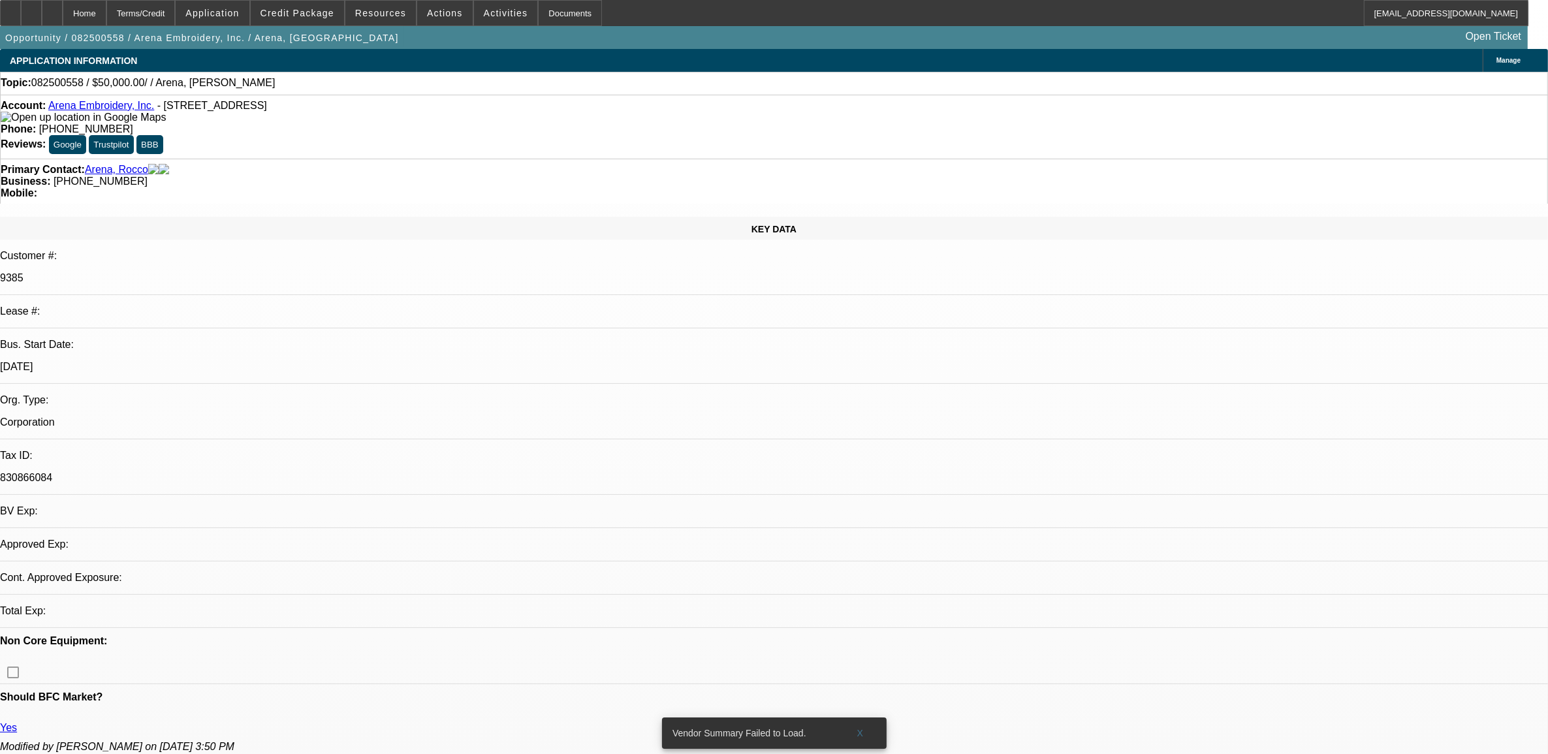
select select "0"
select select "2"
select select "0.1"
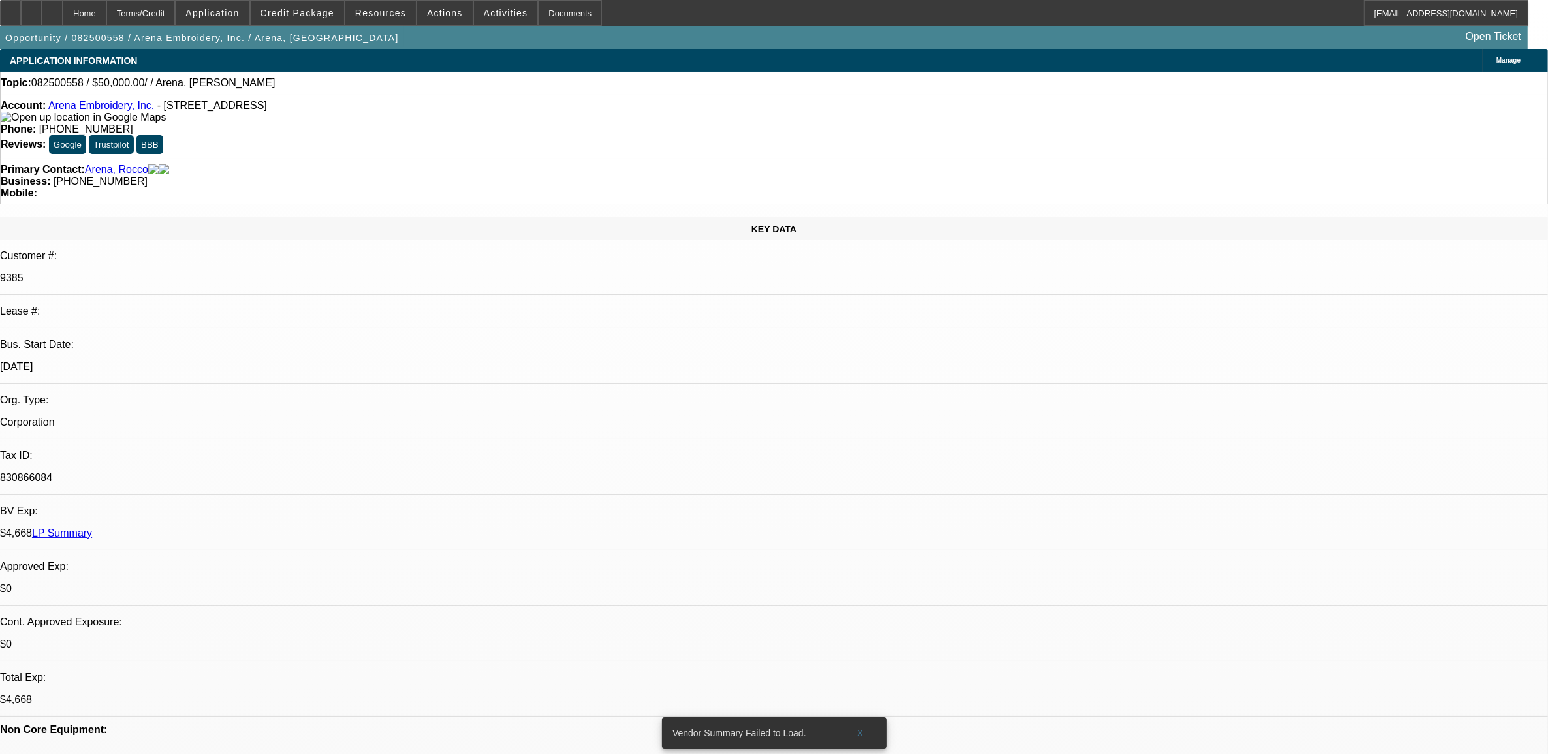
select select "1"
select select "2"
select select "4"
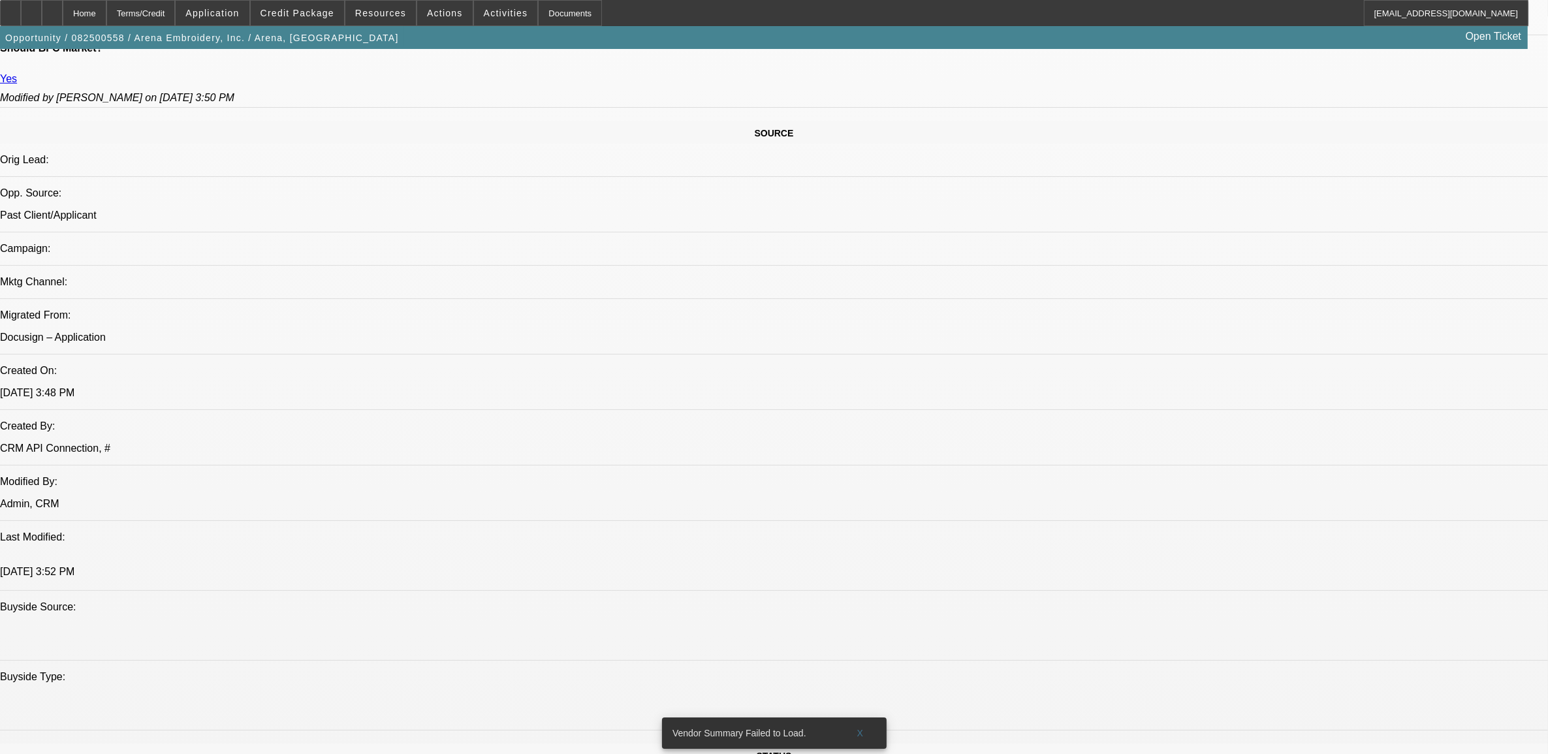
scroll to position [734, 0]
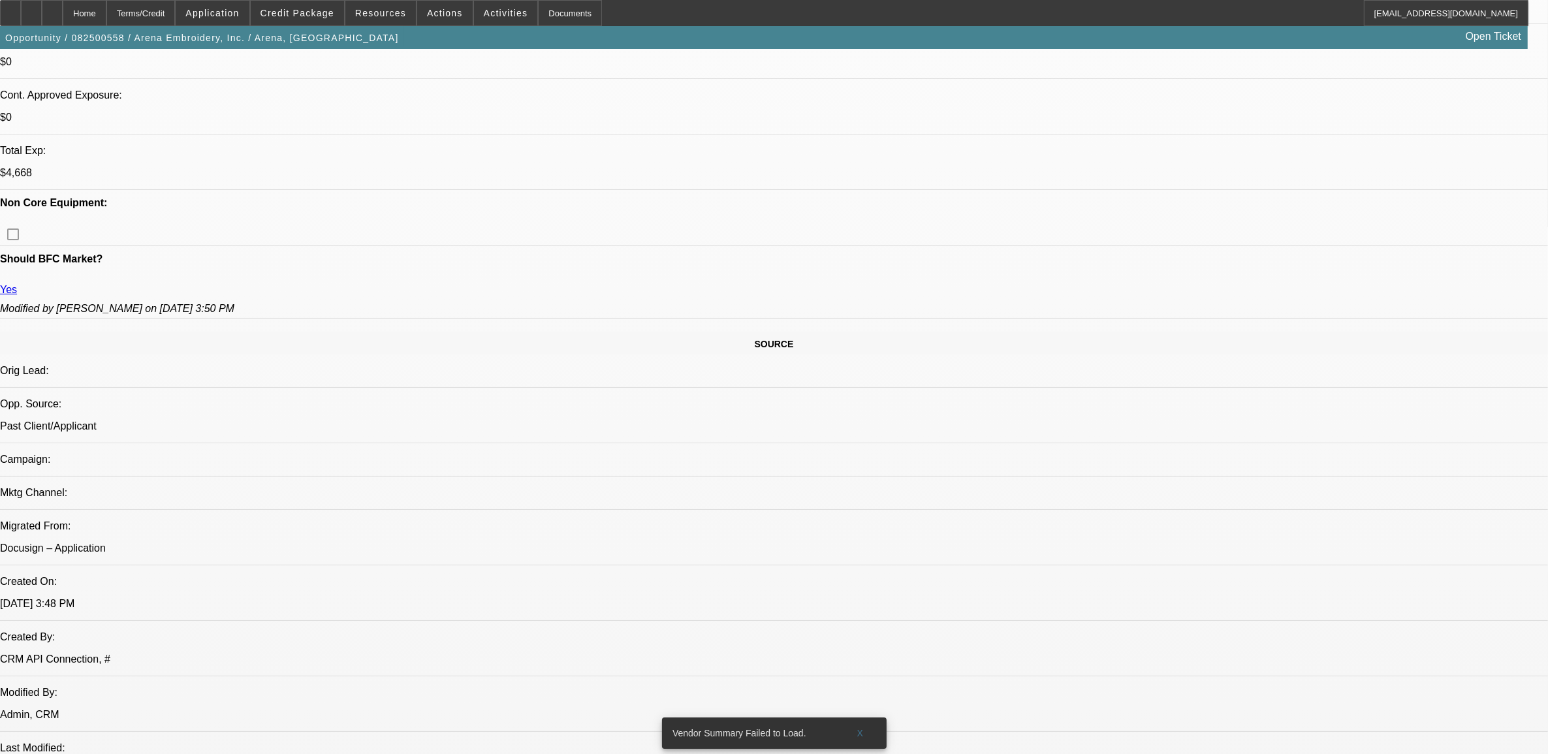
scroll to position [490, 0]
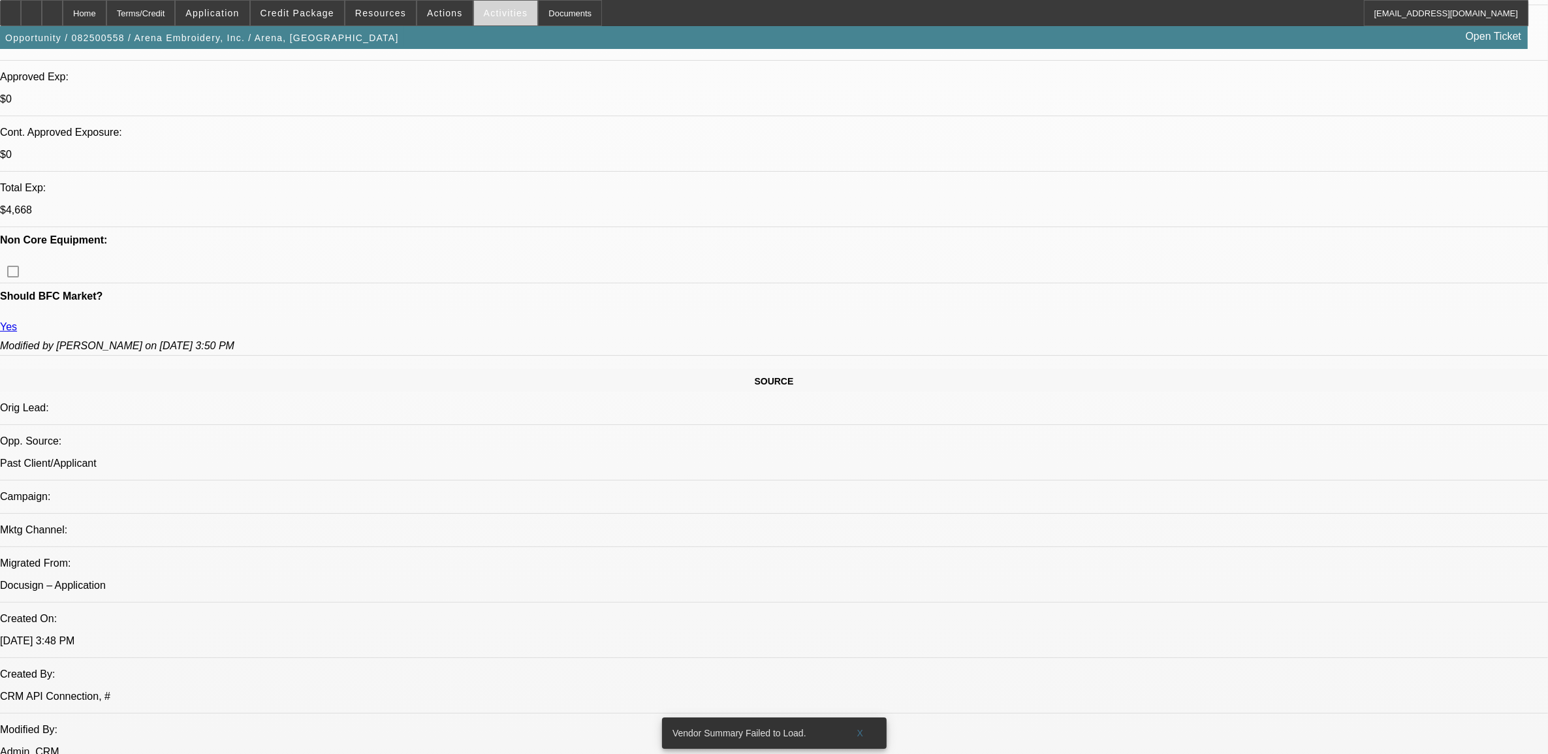
click at [484, 4] on span at bounding box center [506, 12] width 64 height 31
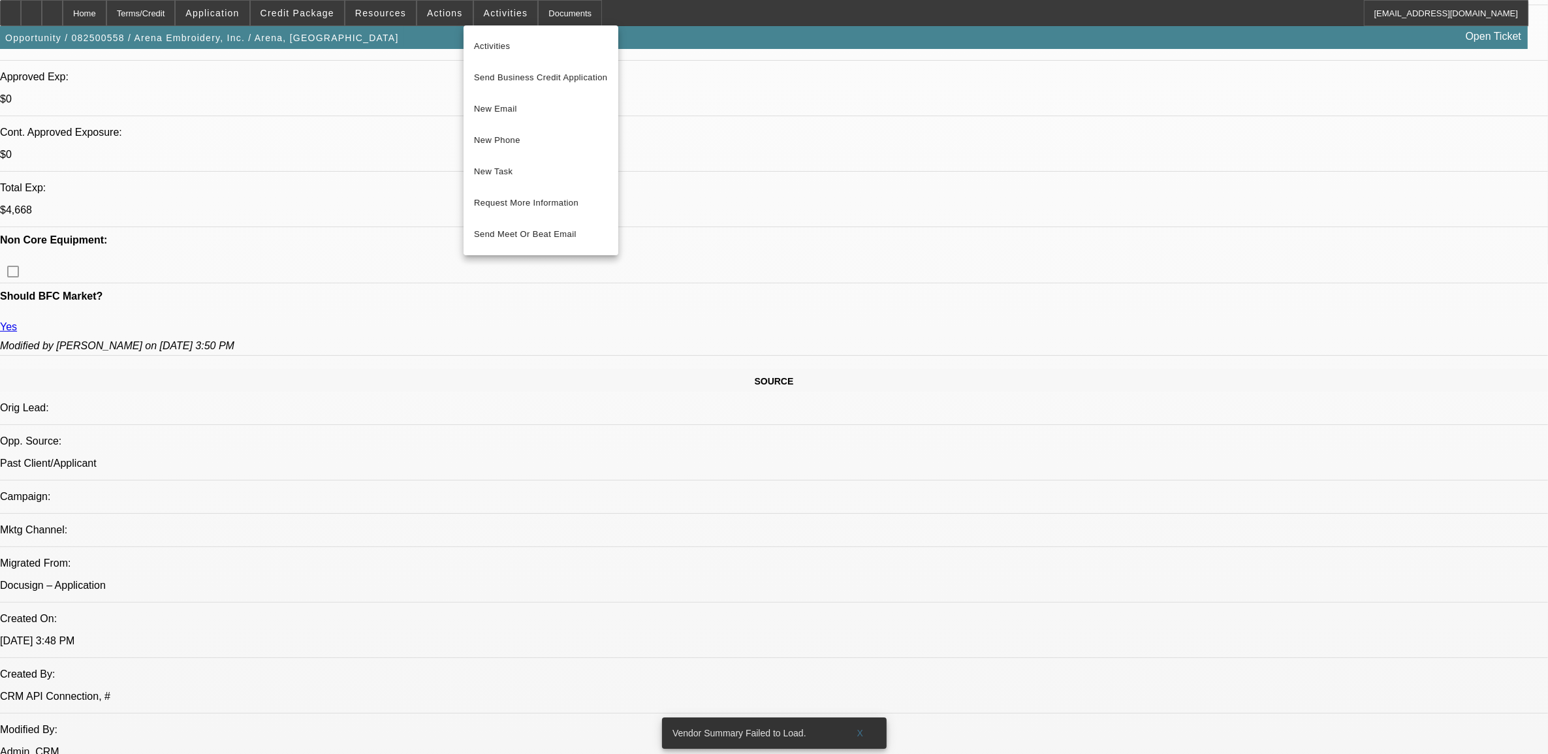
click at [449, 20] on div at bounding box center [774, 377] width 1548 height 754
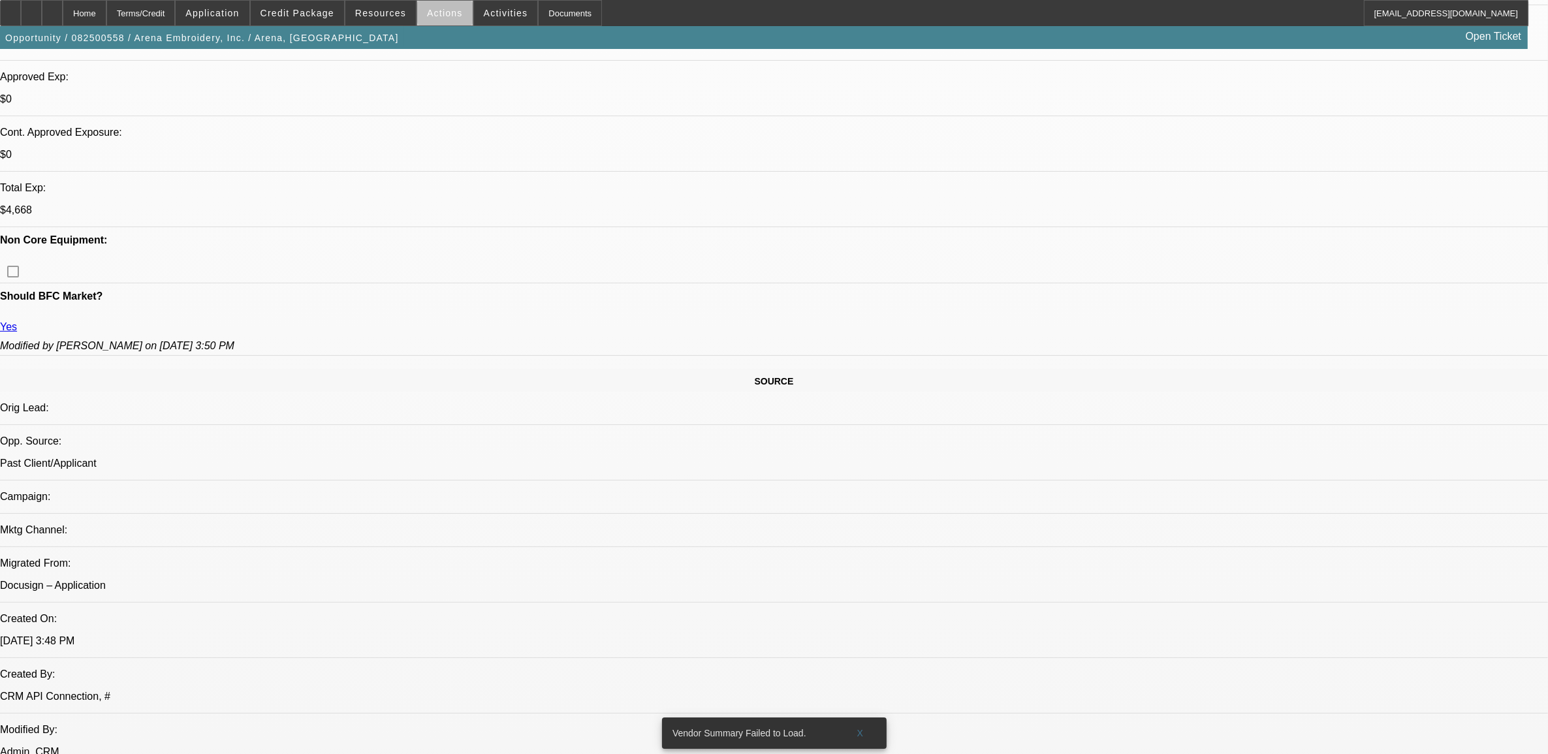
click at [444, 15] on span "Actions" at bounding box center [445, 13] width 36 height 10
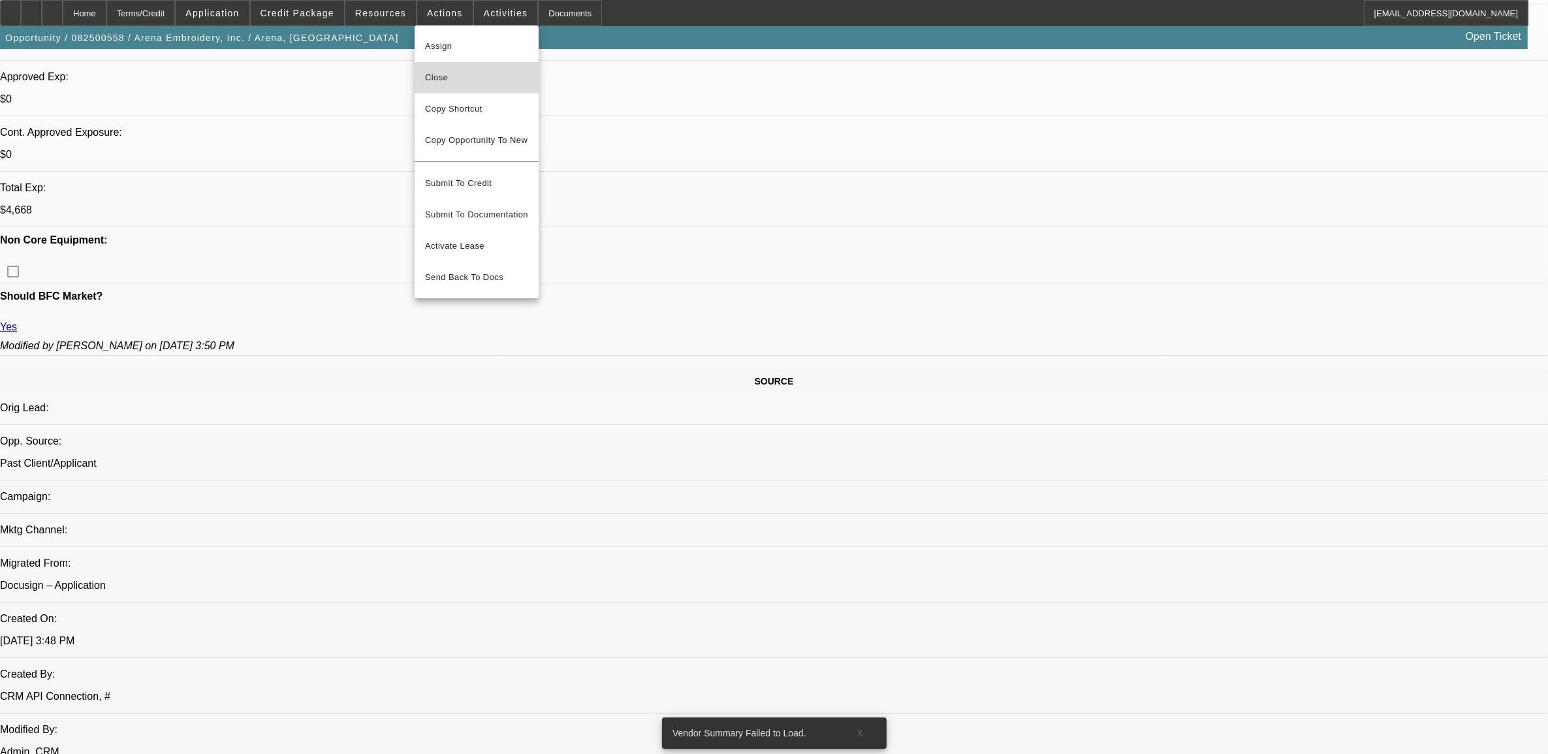
click at [445, 76] on span "Close" at bounding box center [476, 78] width 103 height 16
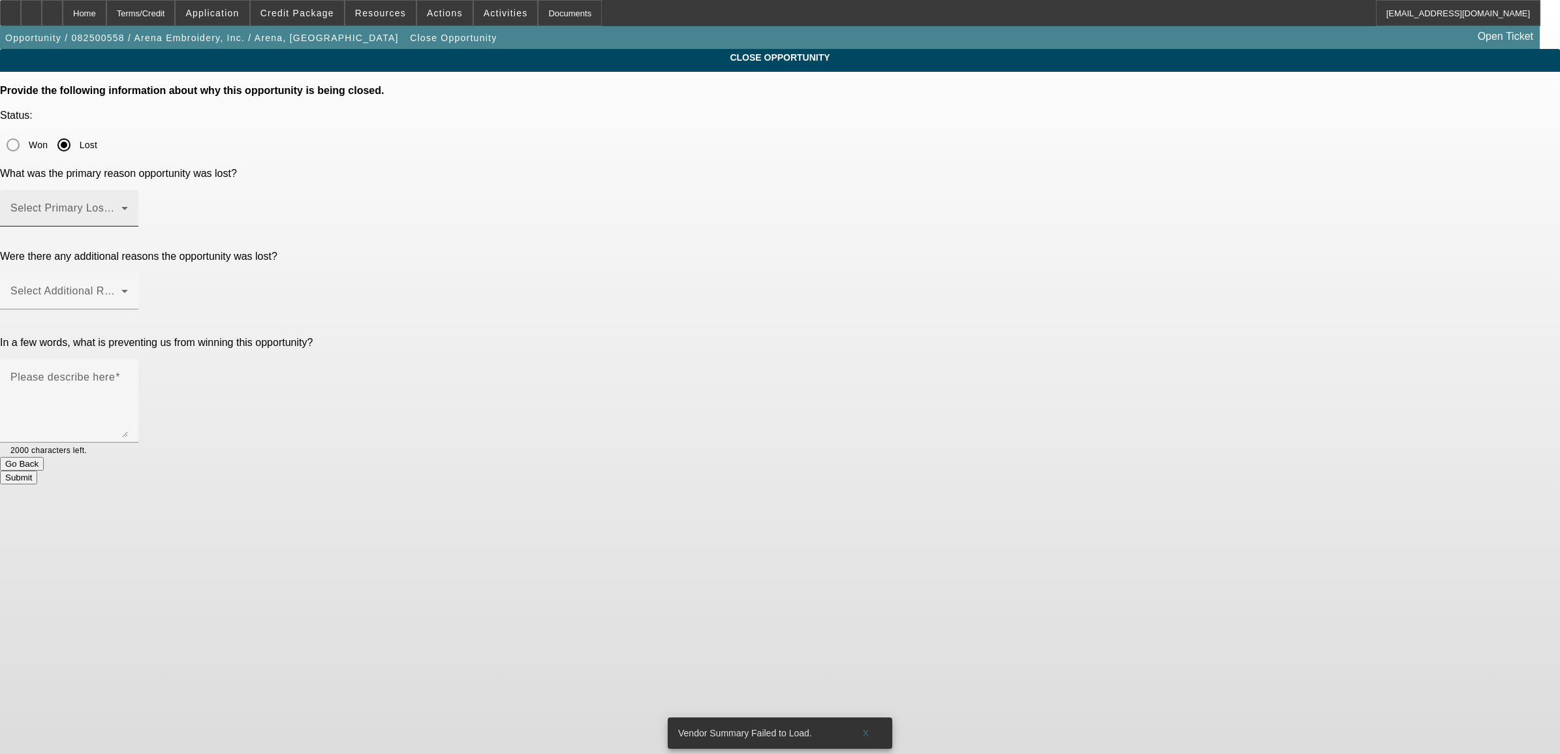
click at [128, 190] on div "Select Primary Lost Reason" at bounding box center [68, 208] width 117 height 37
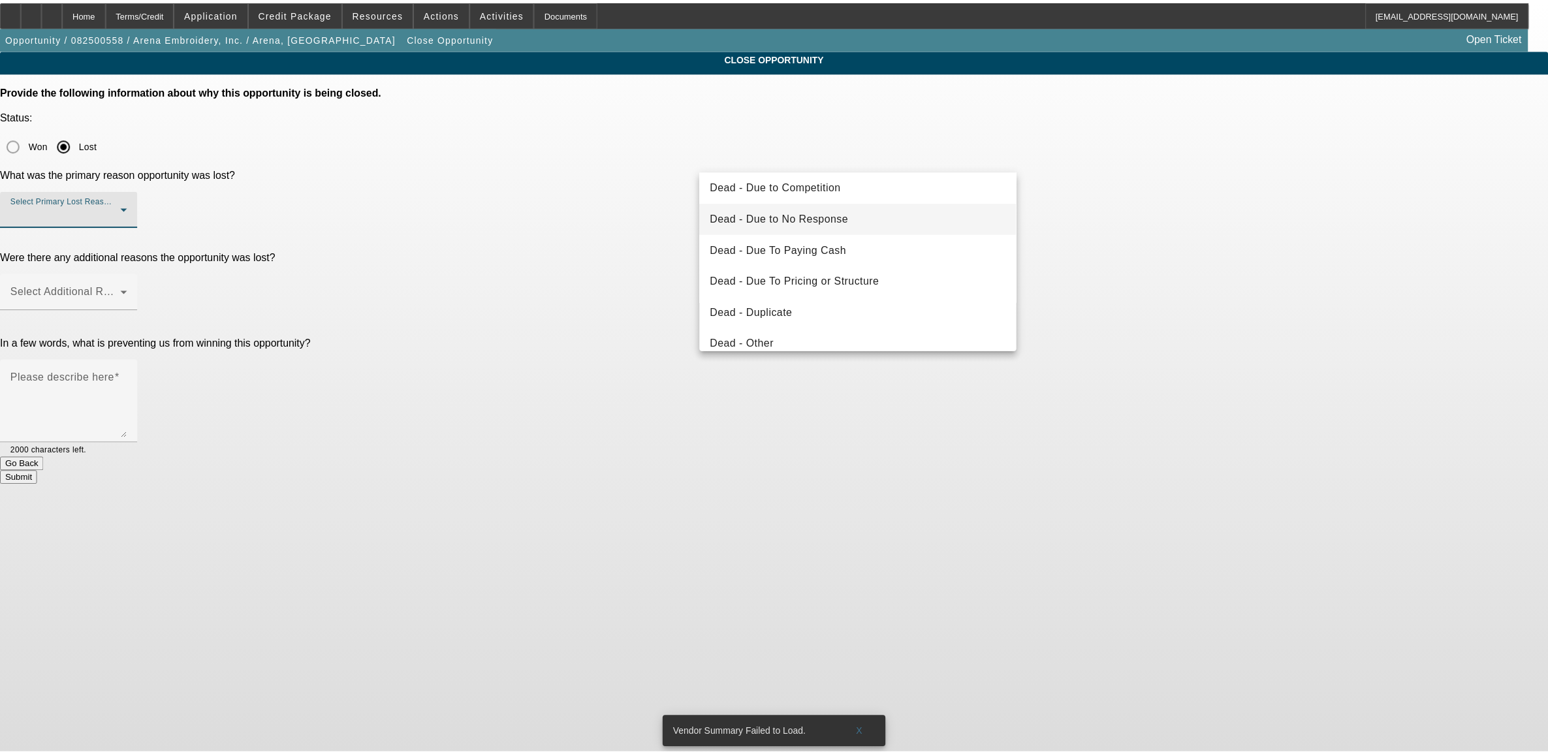
scroll to position [82, 0]
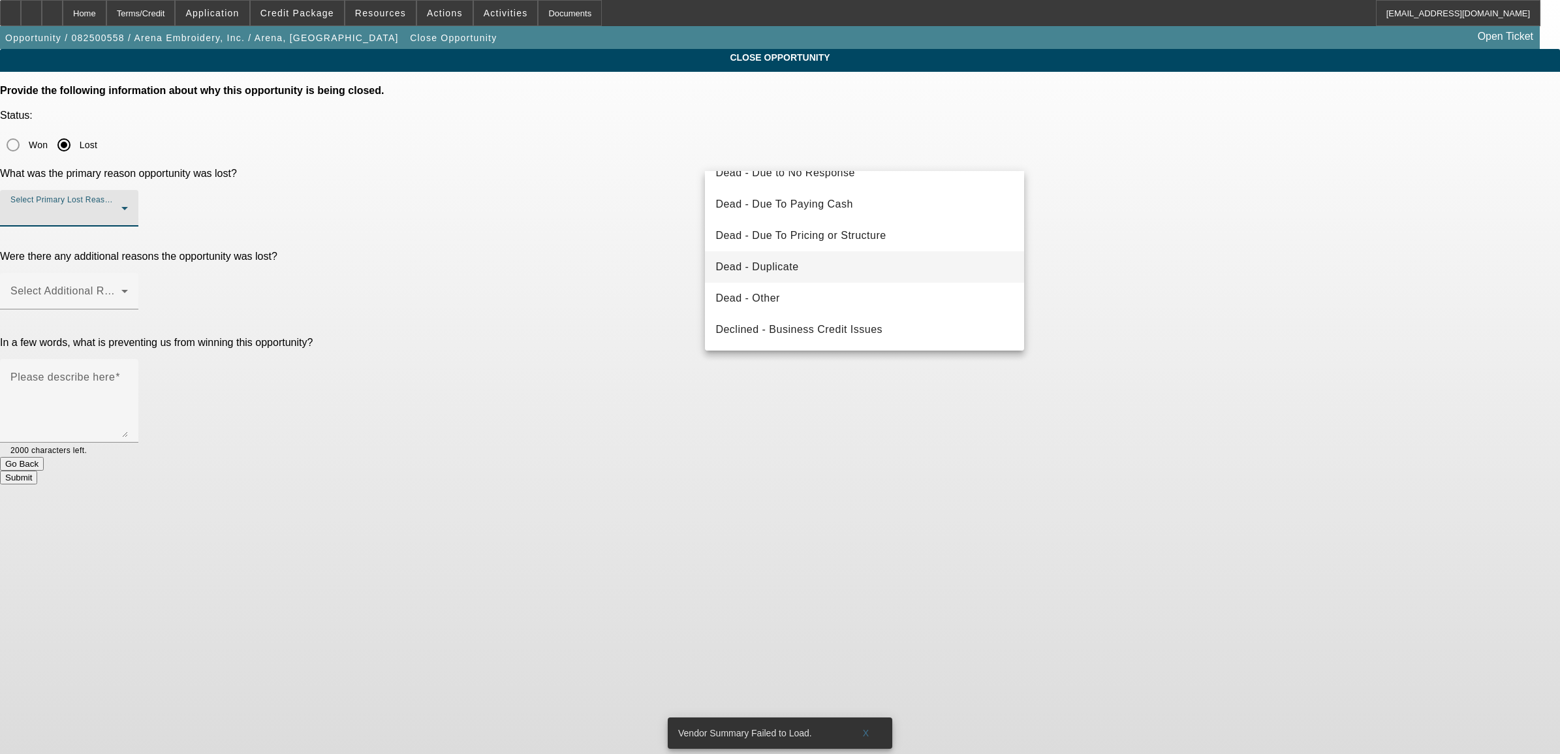
click at [796, 256] on mat-option "Dead - Duplicate" at bounding box center [864, 266] width 319 height 31
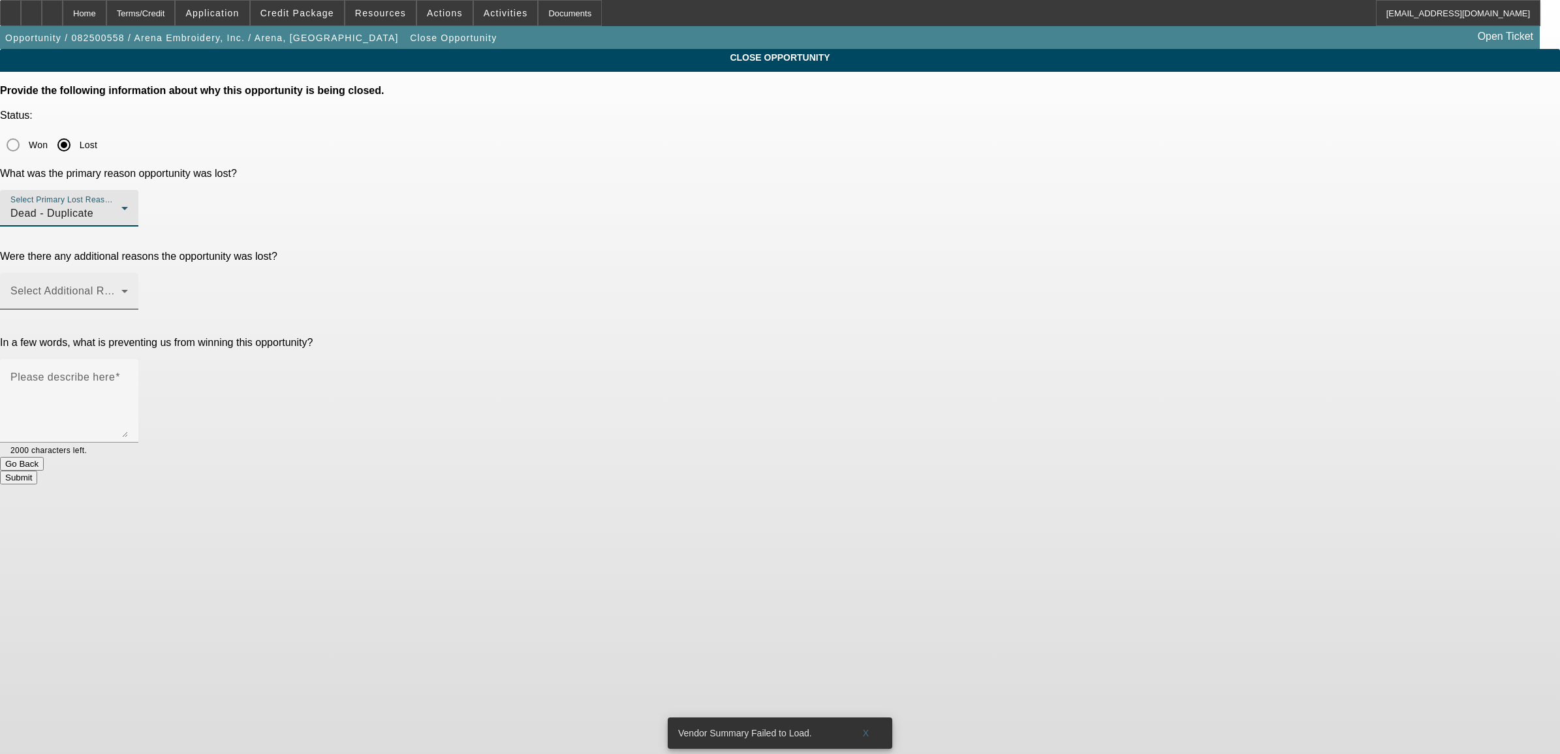
click at [121, 288] on span at bounding box center [65, 296] width 111 height 16
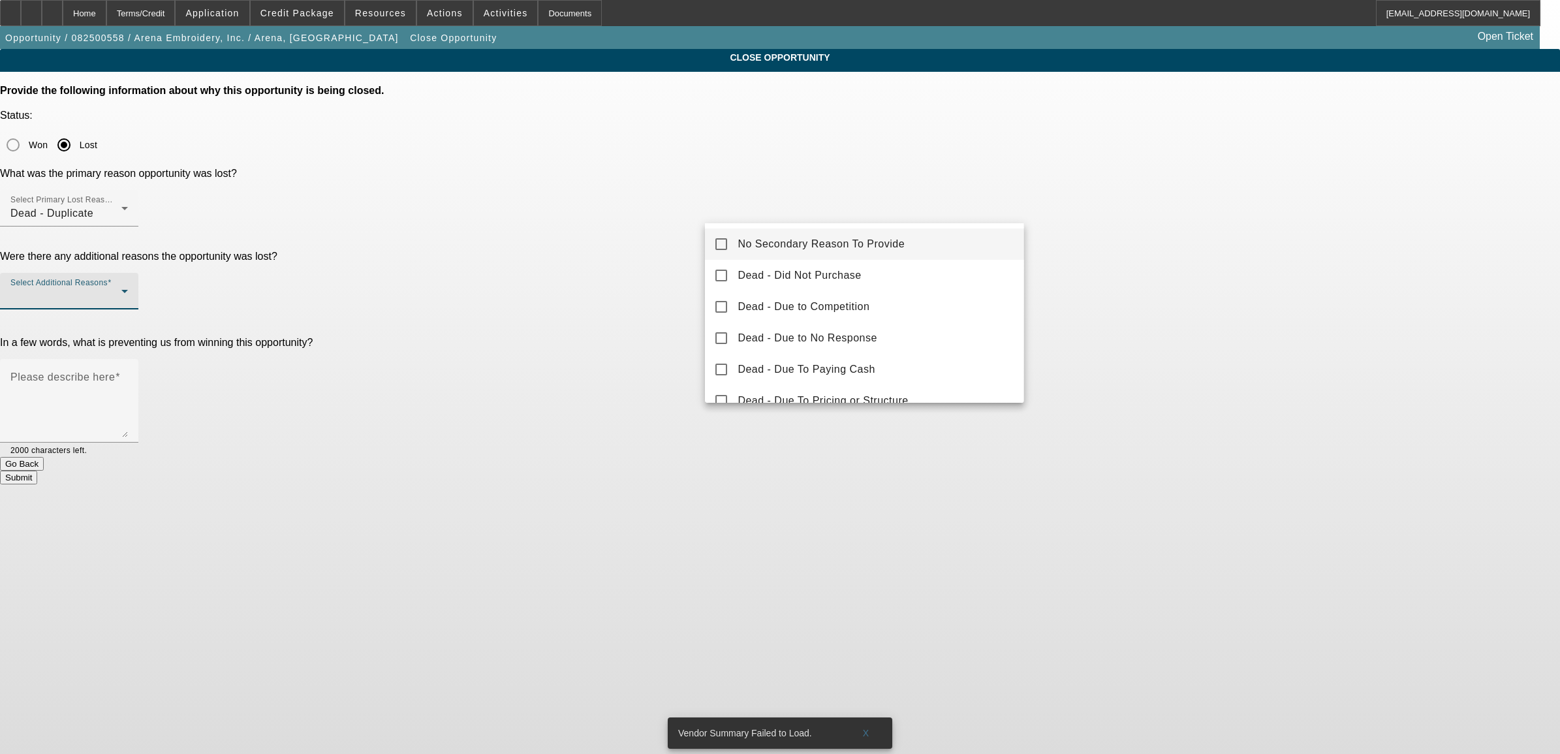
click at [880, 241] on span "No Secondary Reason To Provide" at bounding box center [821, 244] width 167 height 16
click at [653, 281] on div at bounding box center [780, 377] width 1560 height 754
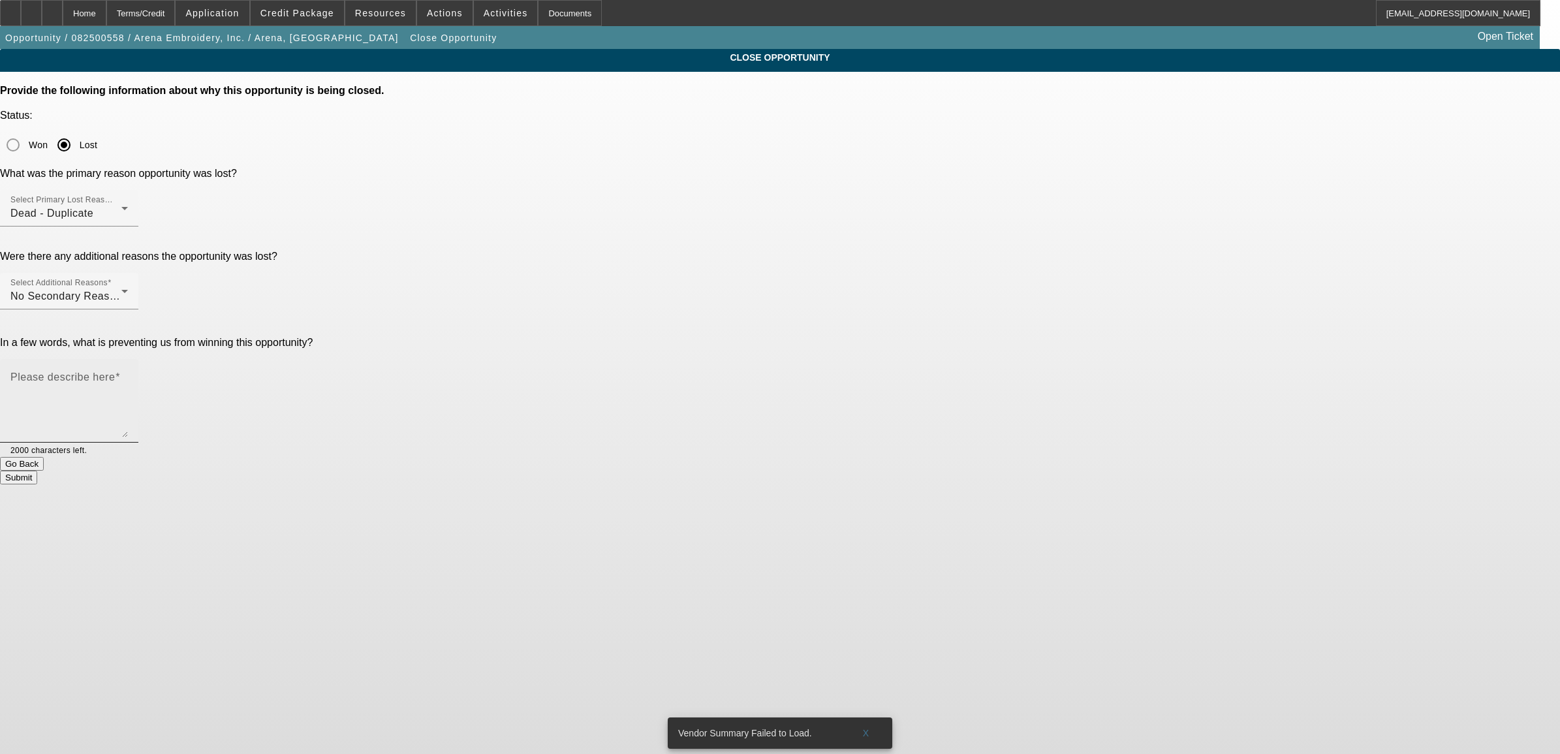
click at [128, 375] on textarea "Please describe here" at bounding box center [68, 406] width 117 height 63
type textarea "Dup"
click at [37, 471] on button "Submit" at bounding box center [18, 478] width 37 height 14
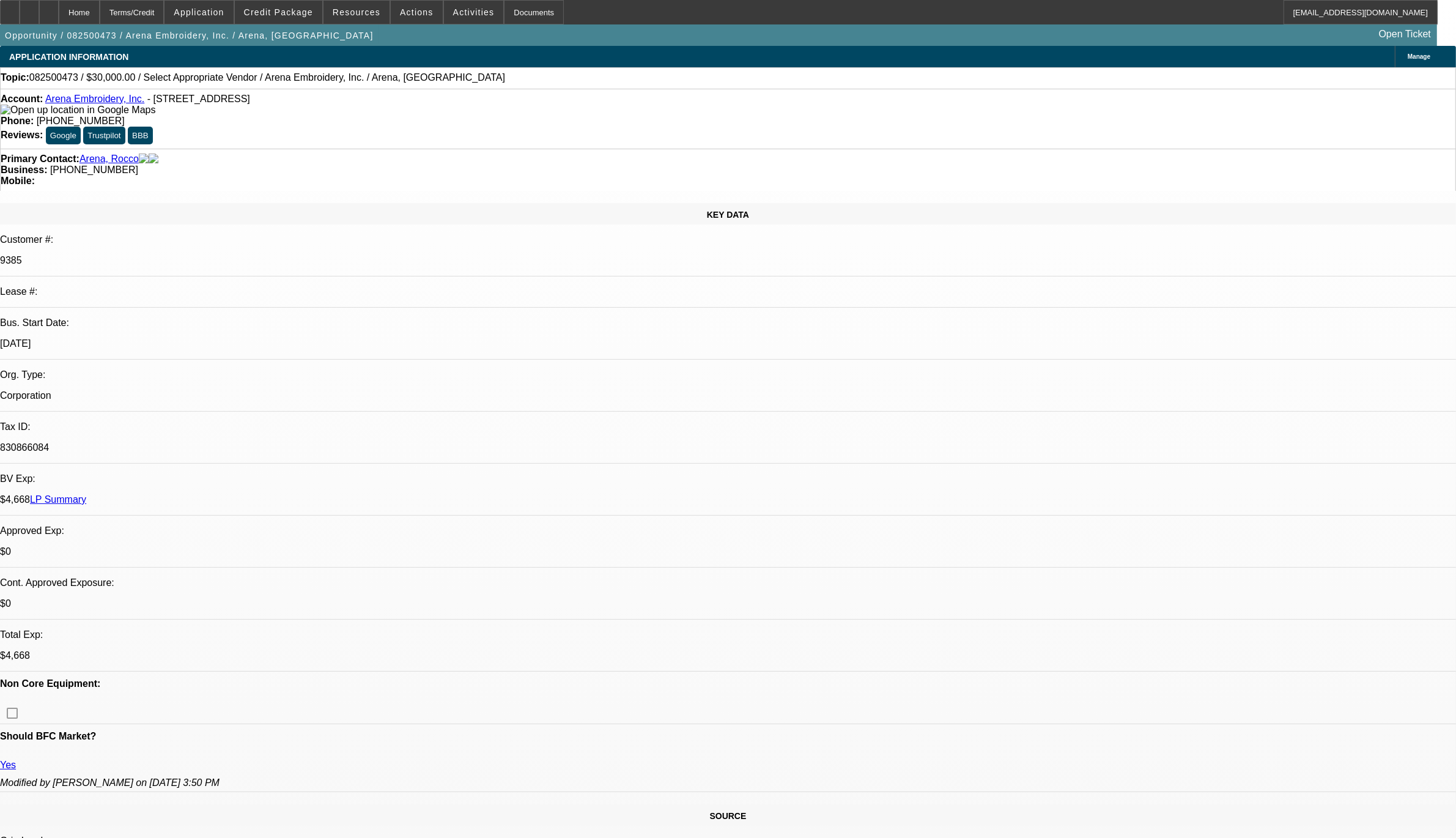
select select "0"
select select "2"
select select "0.1"
select select "4"
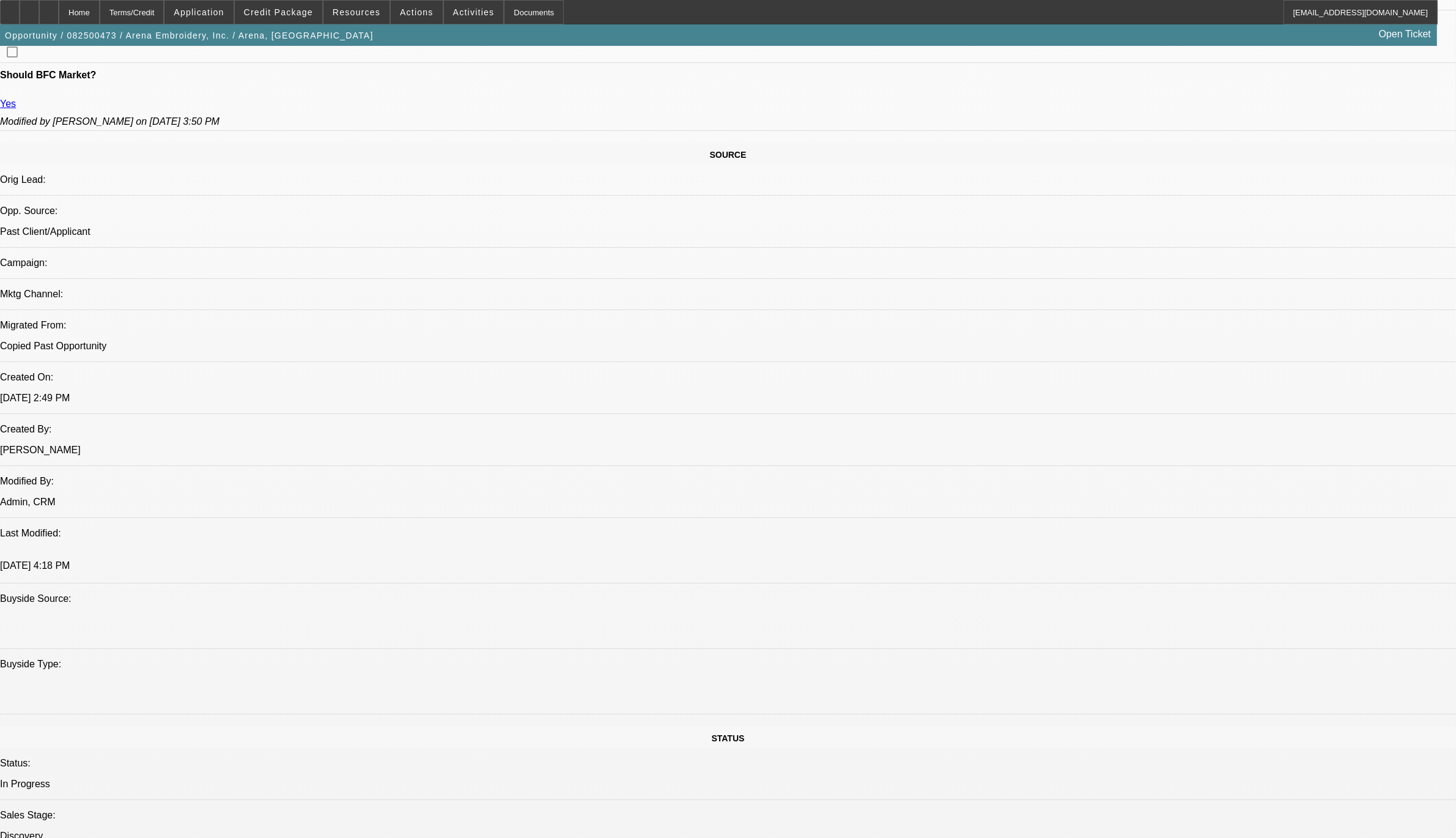
scroll to position [459, 0]
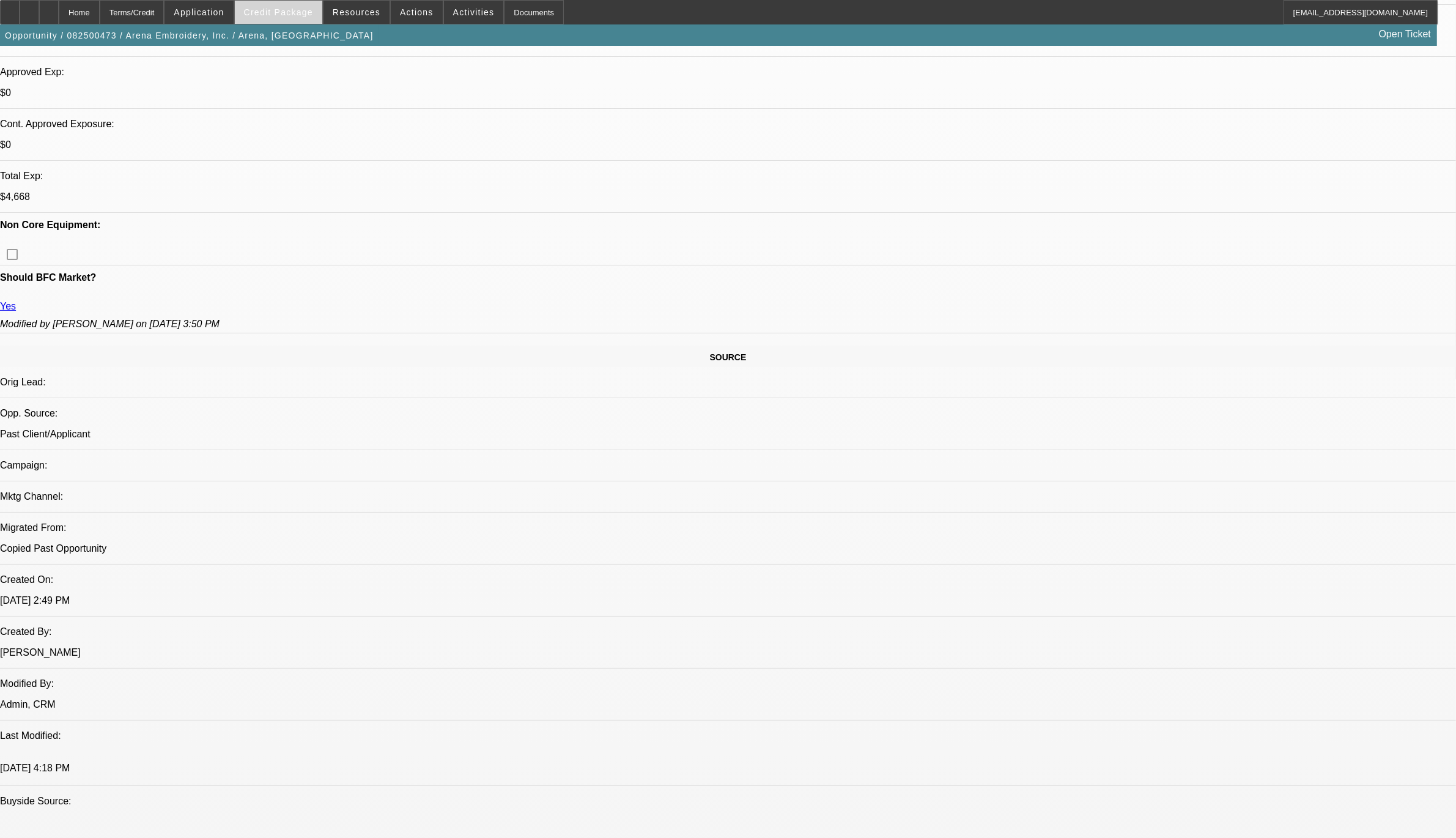
click at [281, 20] on span at bounding box center [278, 11] width 87 height 29
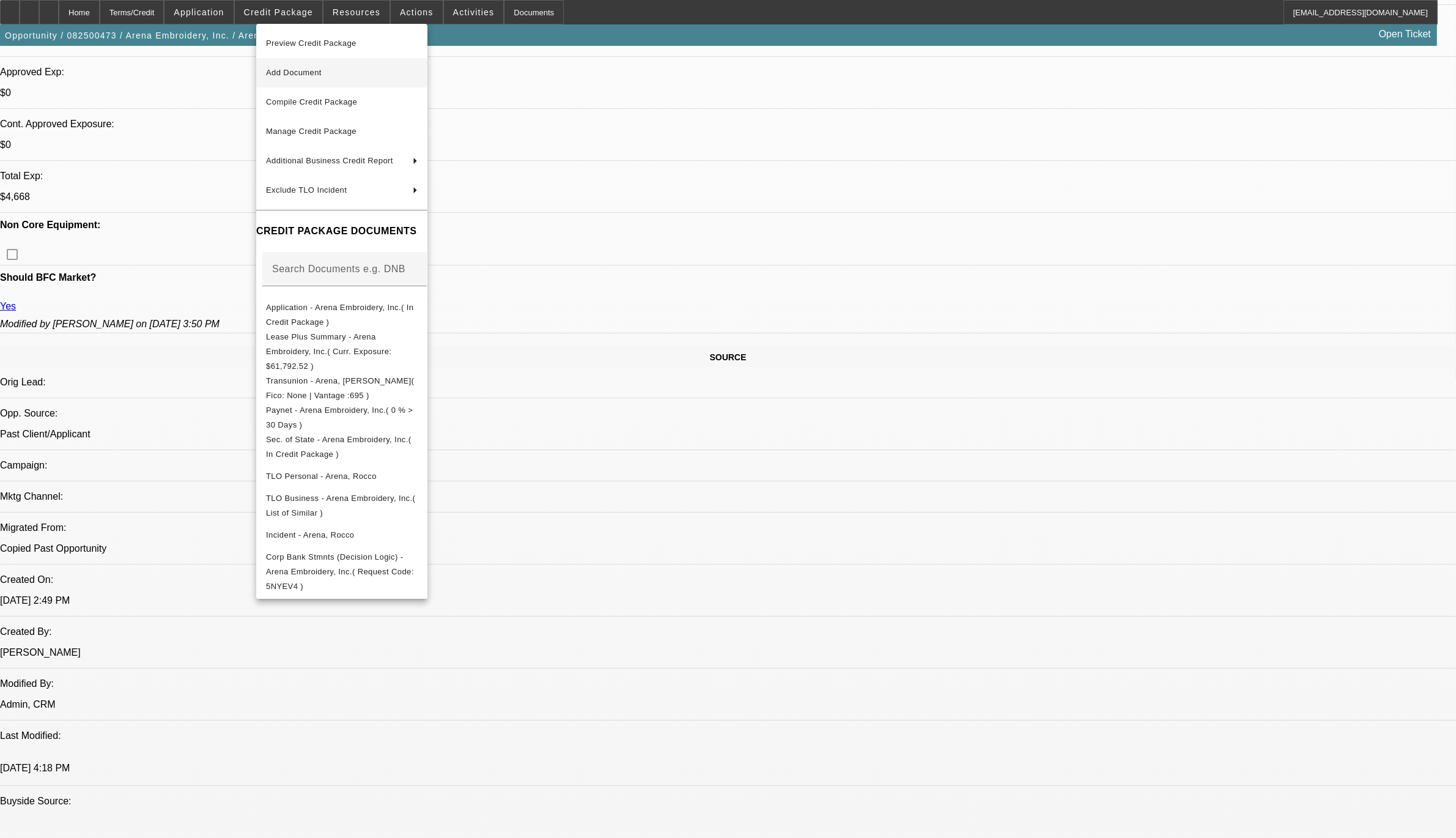
click at [304, 63] on button "Add Document" at bounding box center [341, 72] width 171 height 29
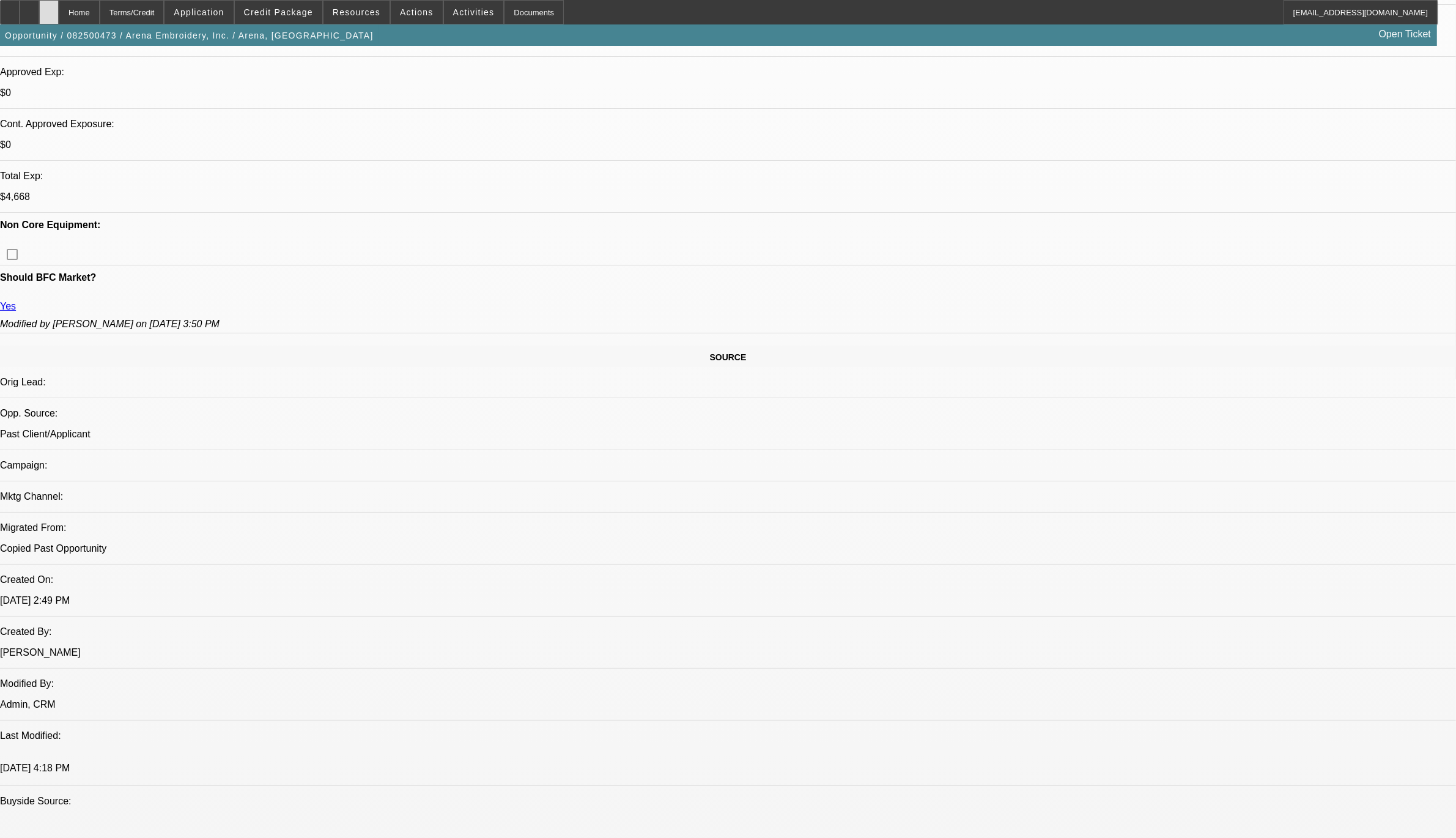
click at [59, 13] on div at bounding box center [49, 12] width 20 height 24
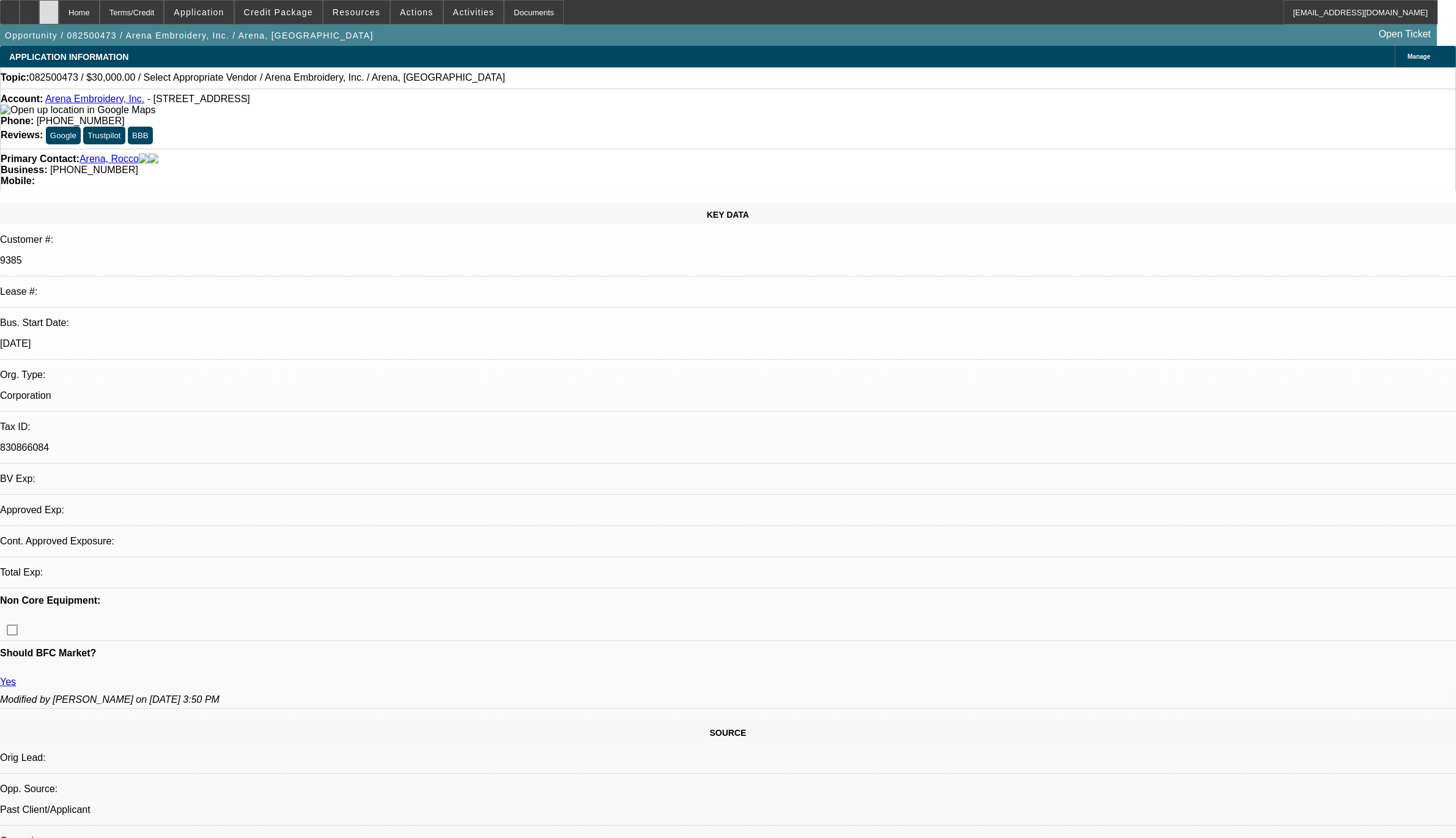
select select "0"
select select "2"
select select "0.1"
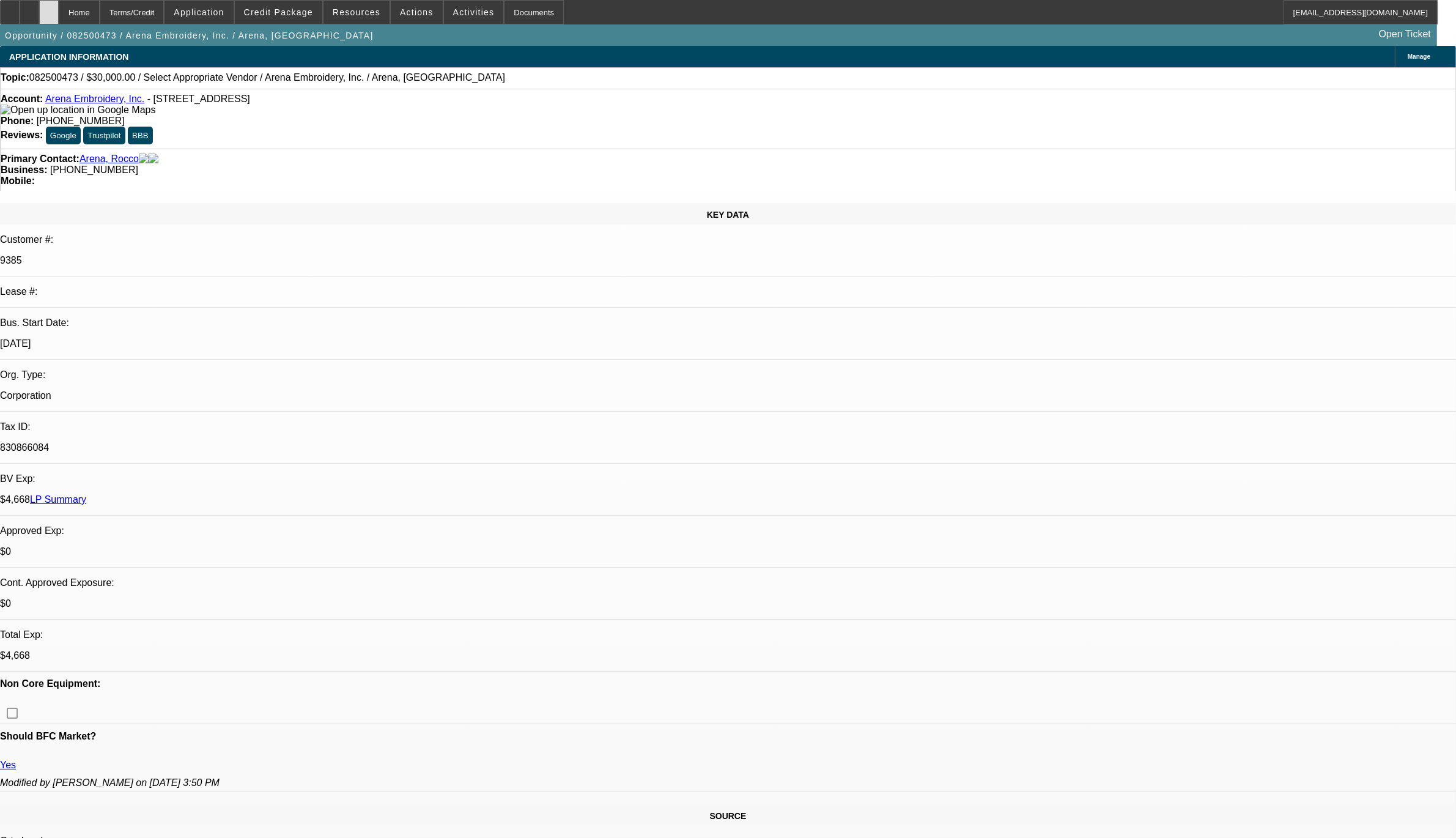
select select "1"
select select "2"
select select "4"
click at [313, 12] on span "Credit Package" at bounding box center [278, 12] width 69 height 9
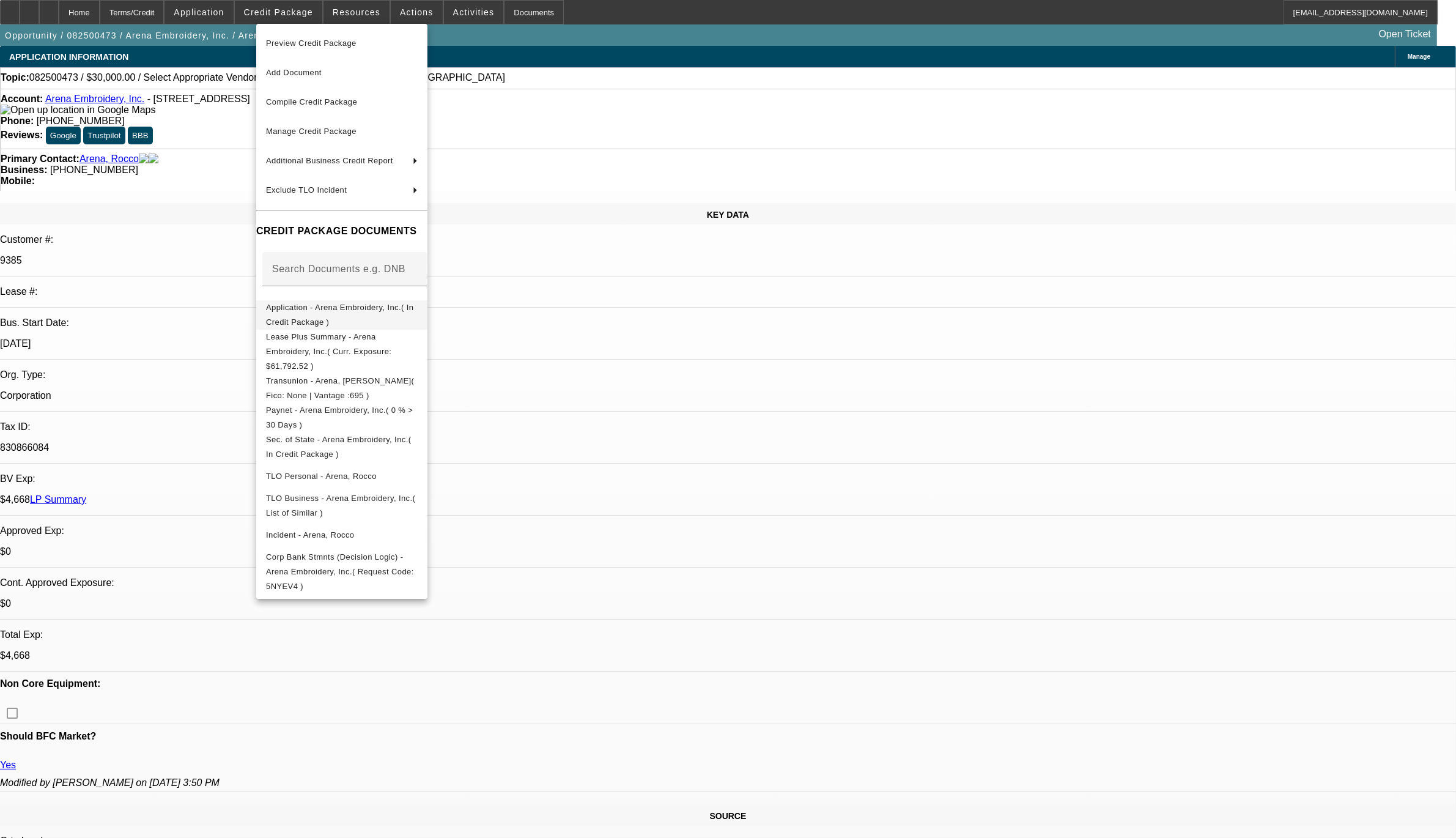
click at [337, 312] on span "Application - Arena Embroidery, Inc.( In Credit Package )" at bounding box center [339, 313] width 147 height 23
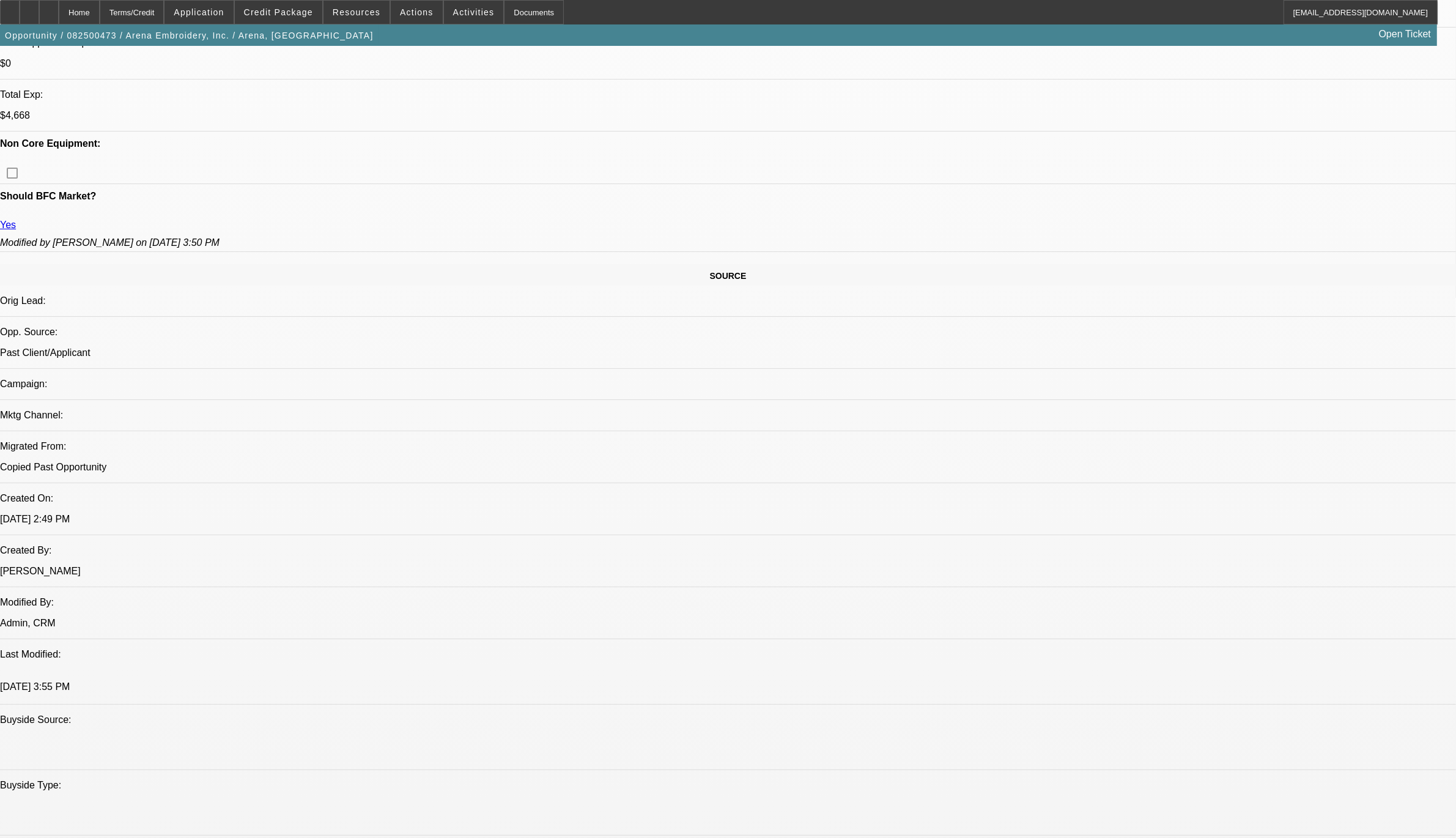
scroll to position [688, 0]
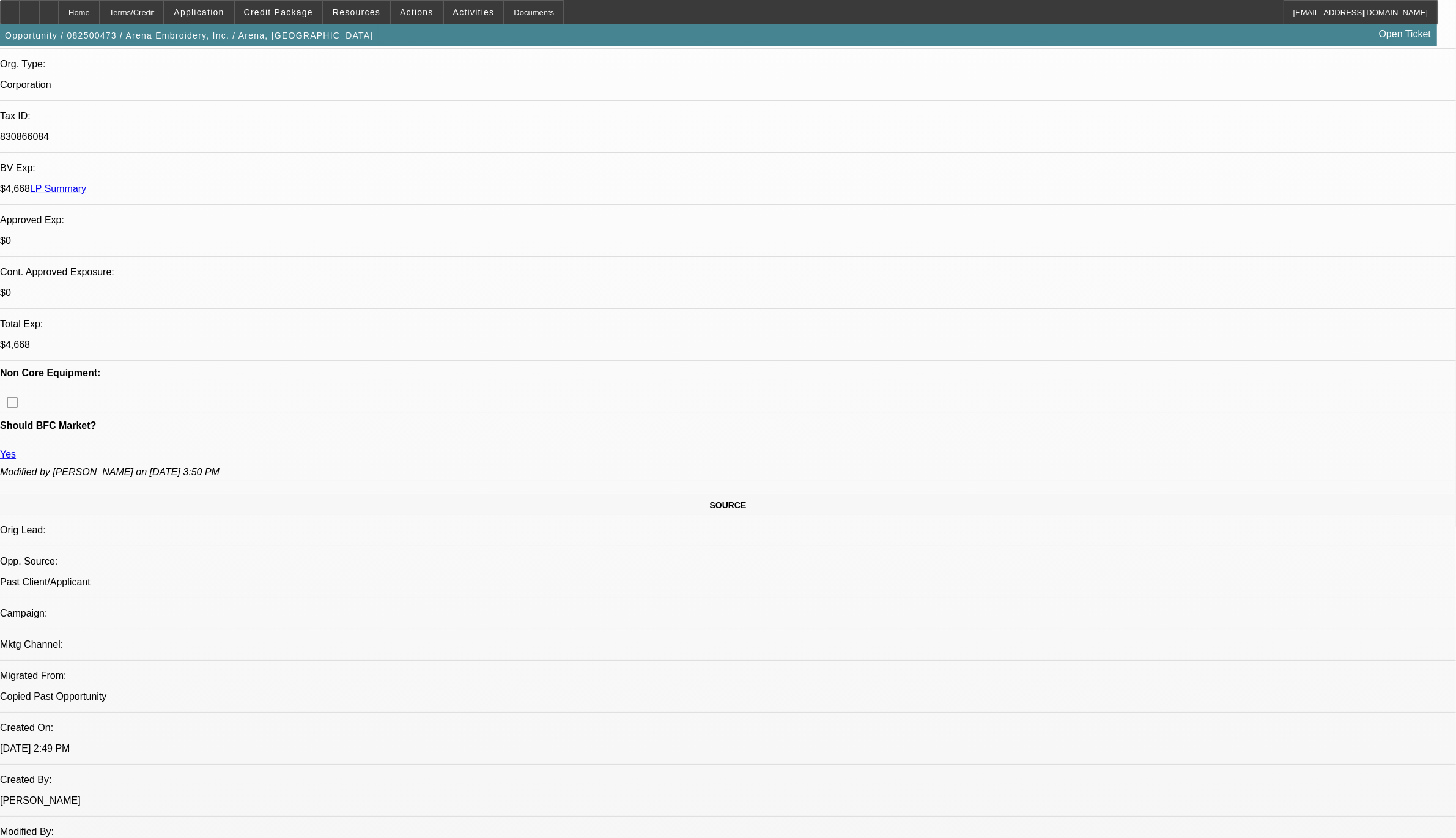
scroll to position [306, 0]
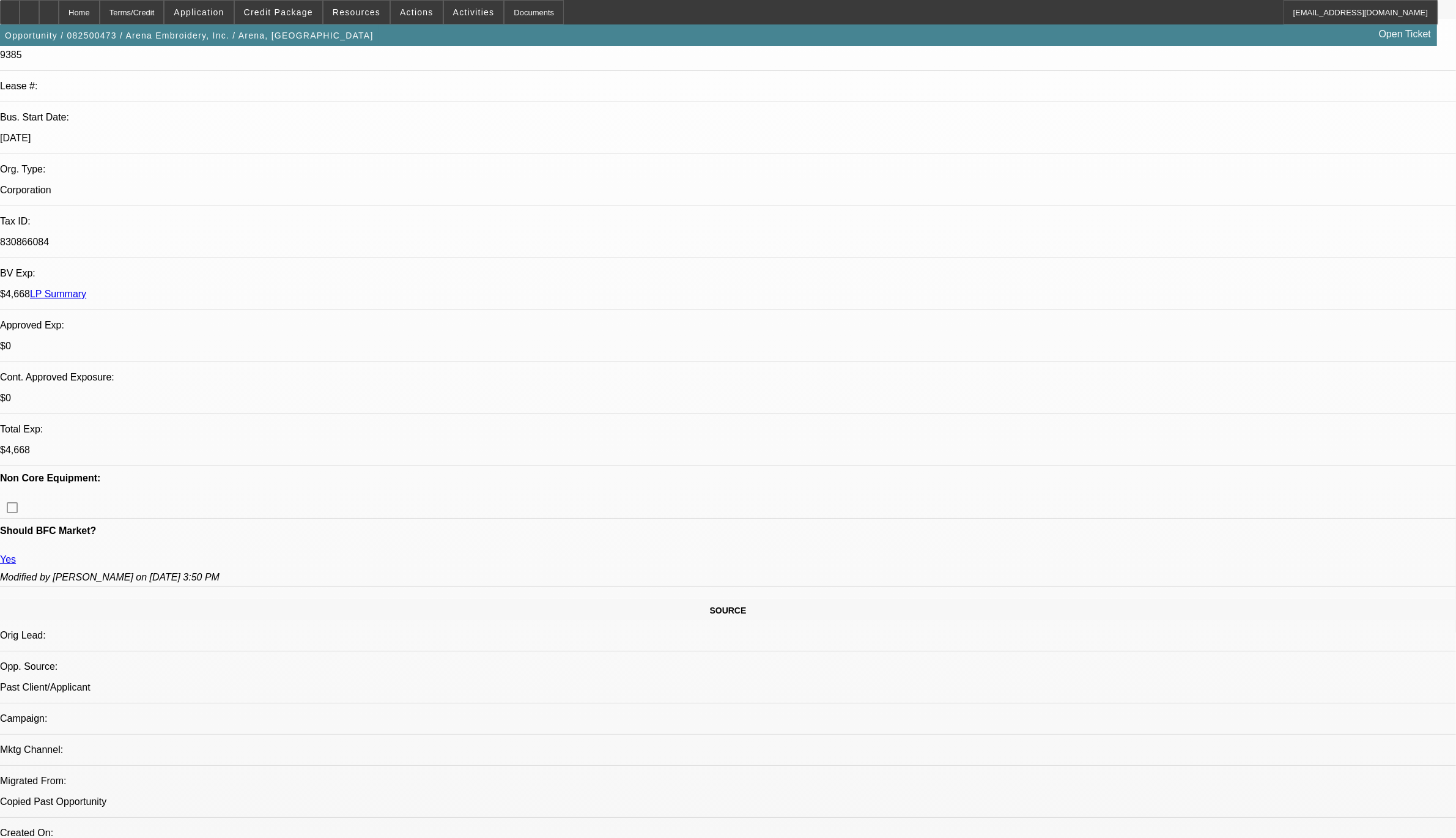
scroll to position [0, 0]
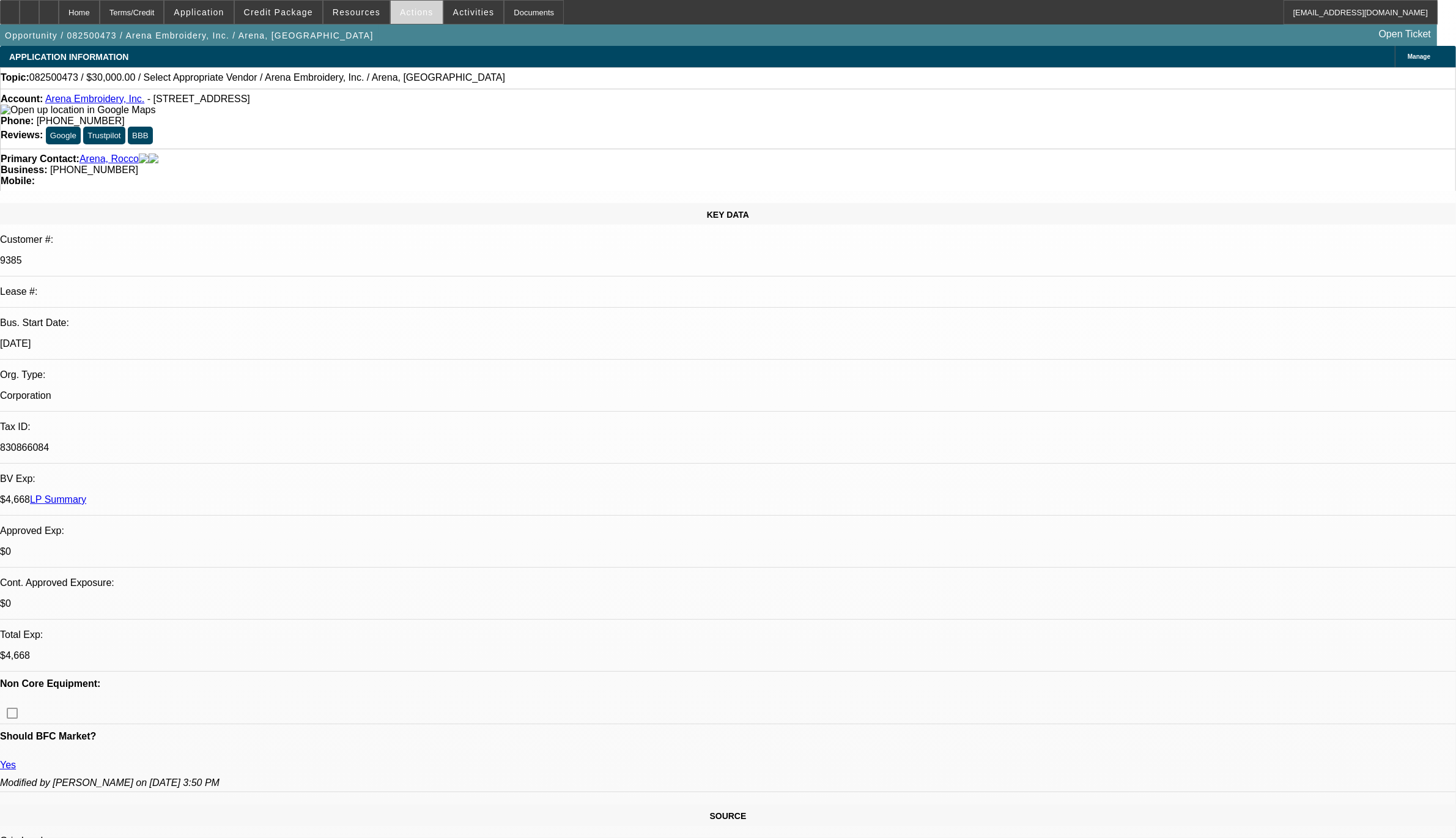
click at [420, 7] on span "Actions" at bounding box center [417, 12] width 34 height 9
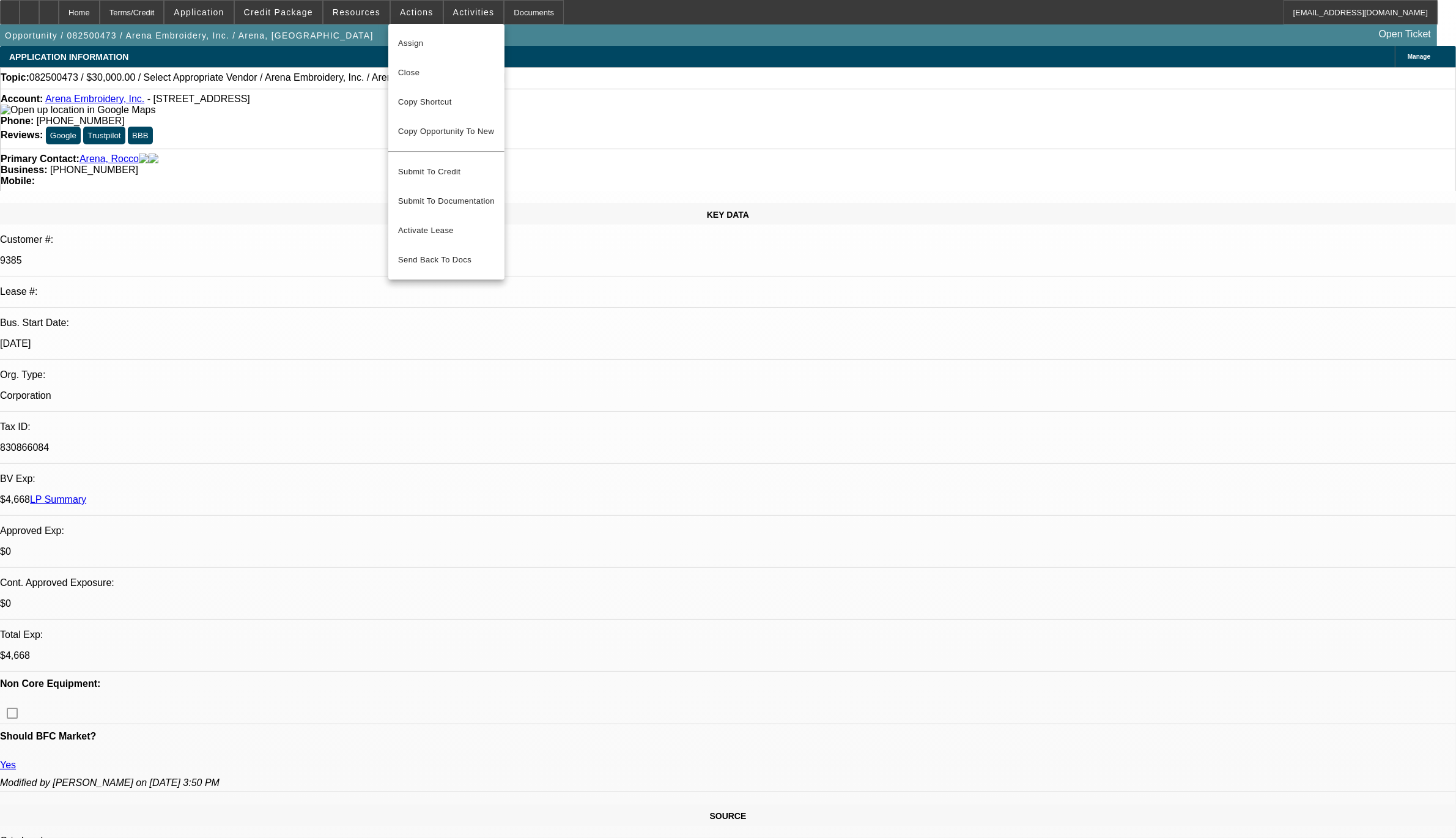
click at [463, 1] on div at bounding box center [728, 419] width 1456 height 838
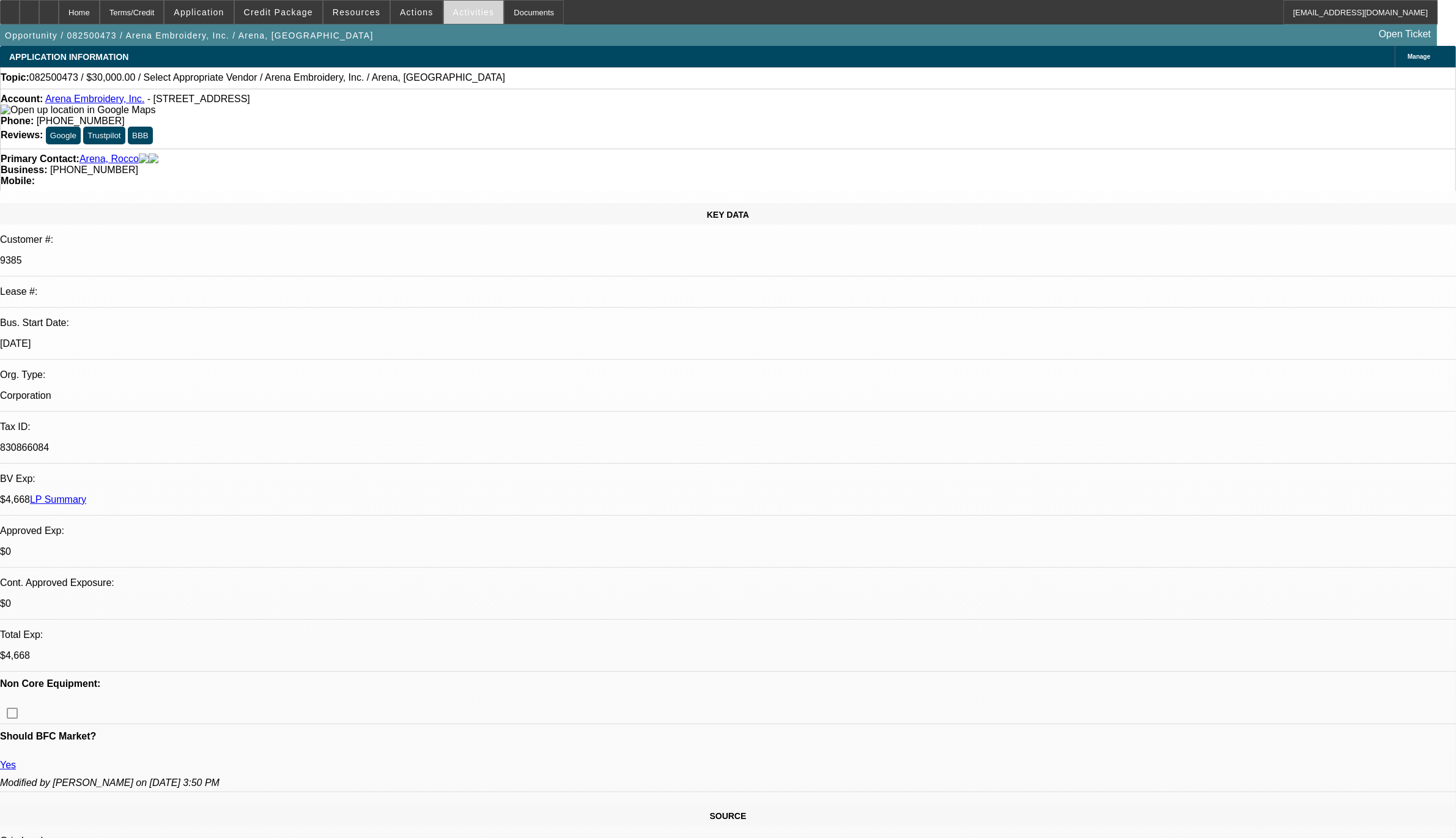
click at [455, 12] on span "Activities" at bounding box center [474, 12] width 41 height 9
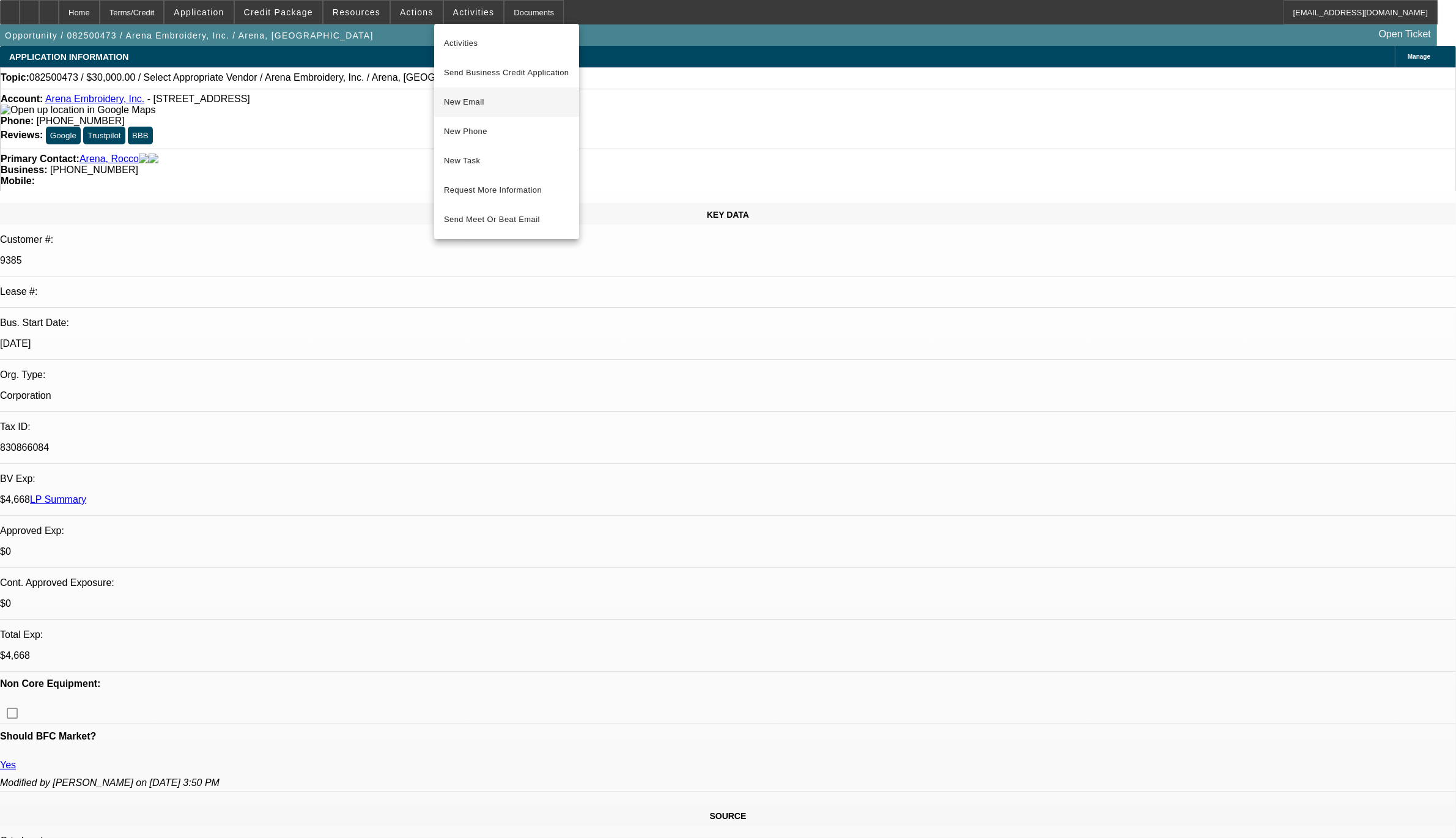
click at [463, 96] on span "New Email" at bounding box center [507, 102] width 126 height 15
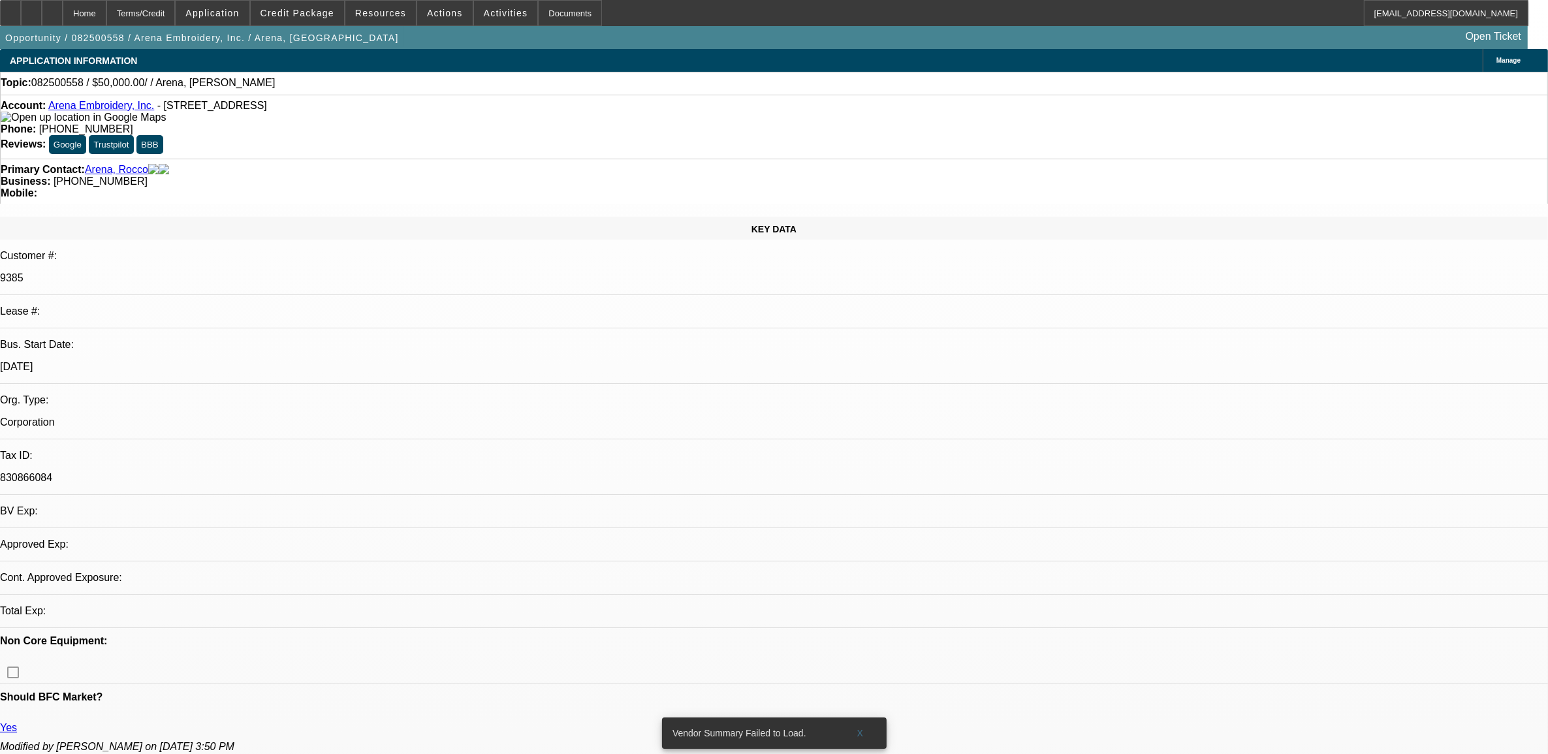
select select "0"
select select "2"
select select "0.1"
select select "1"
select select "2"
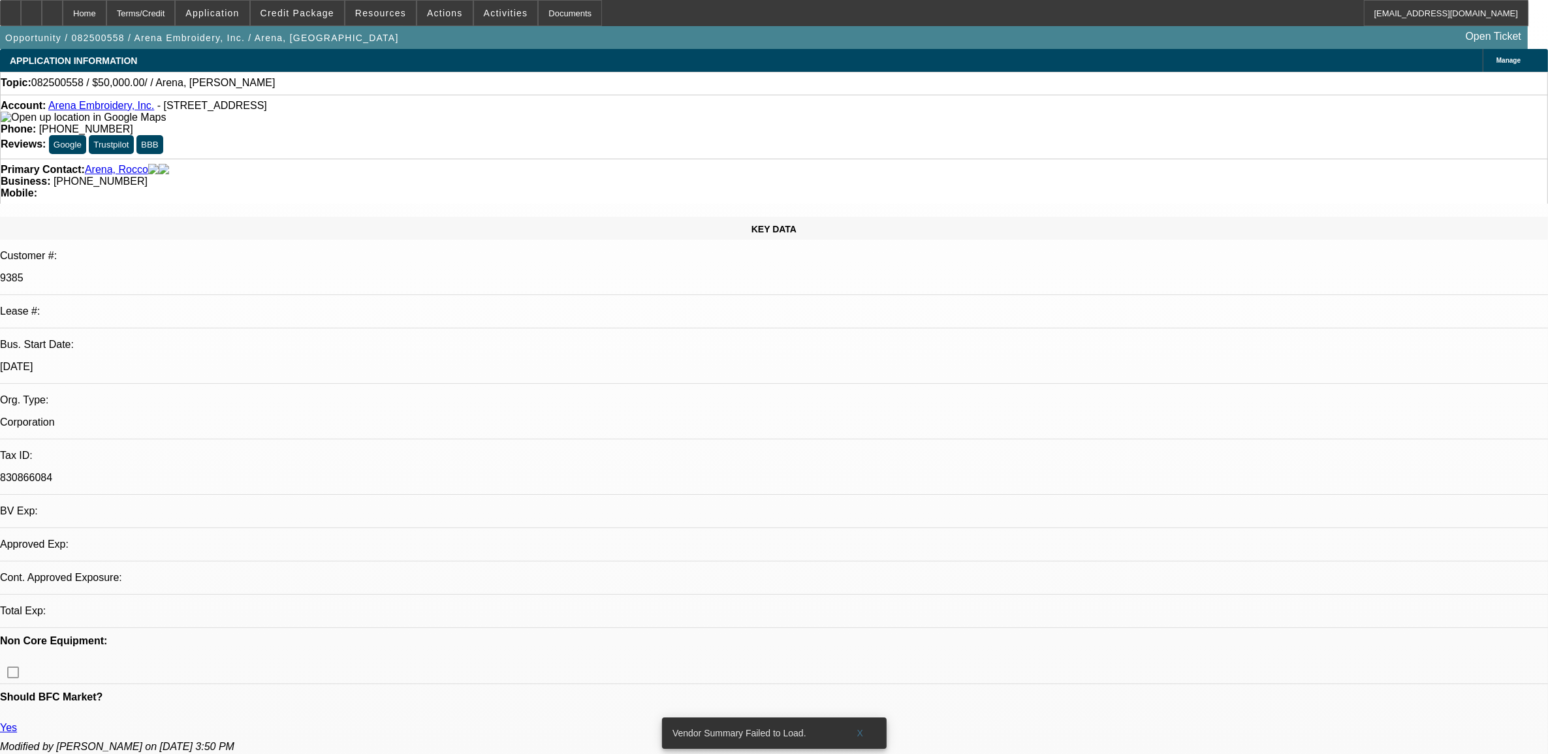
select select "4"
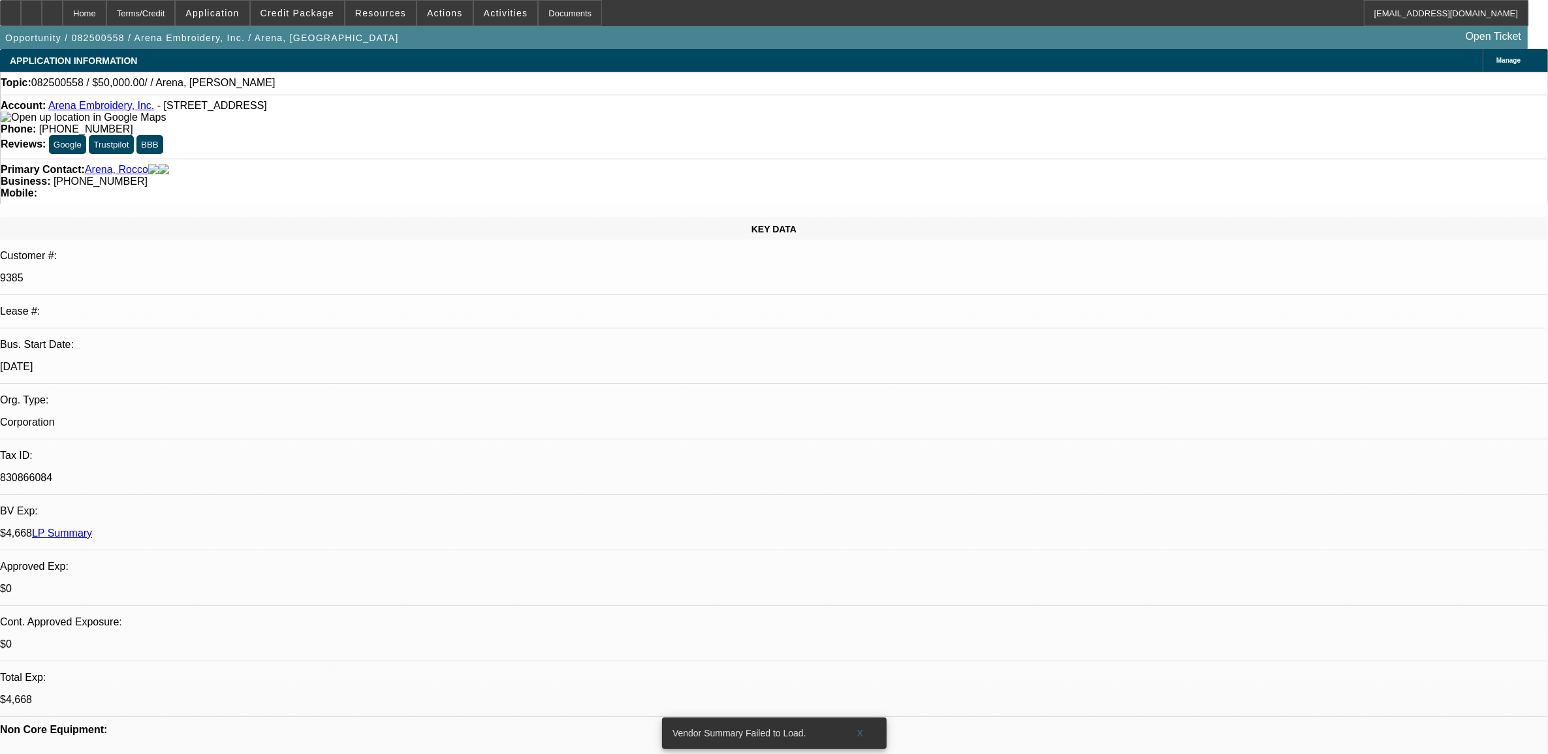
drag, startPoint x: 852, startPoint y: 168, endPoint x: 762, endPoint y: 140, distance: 93.7
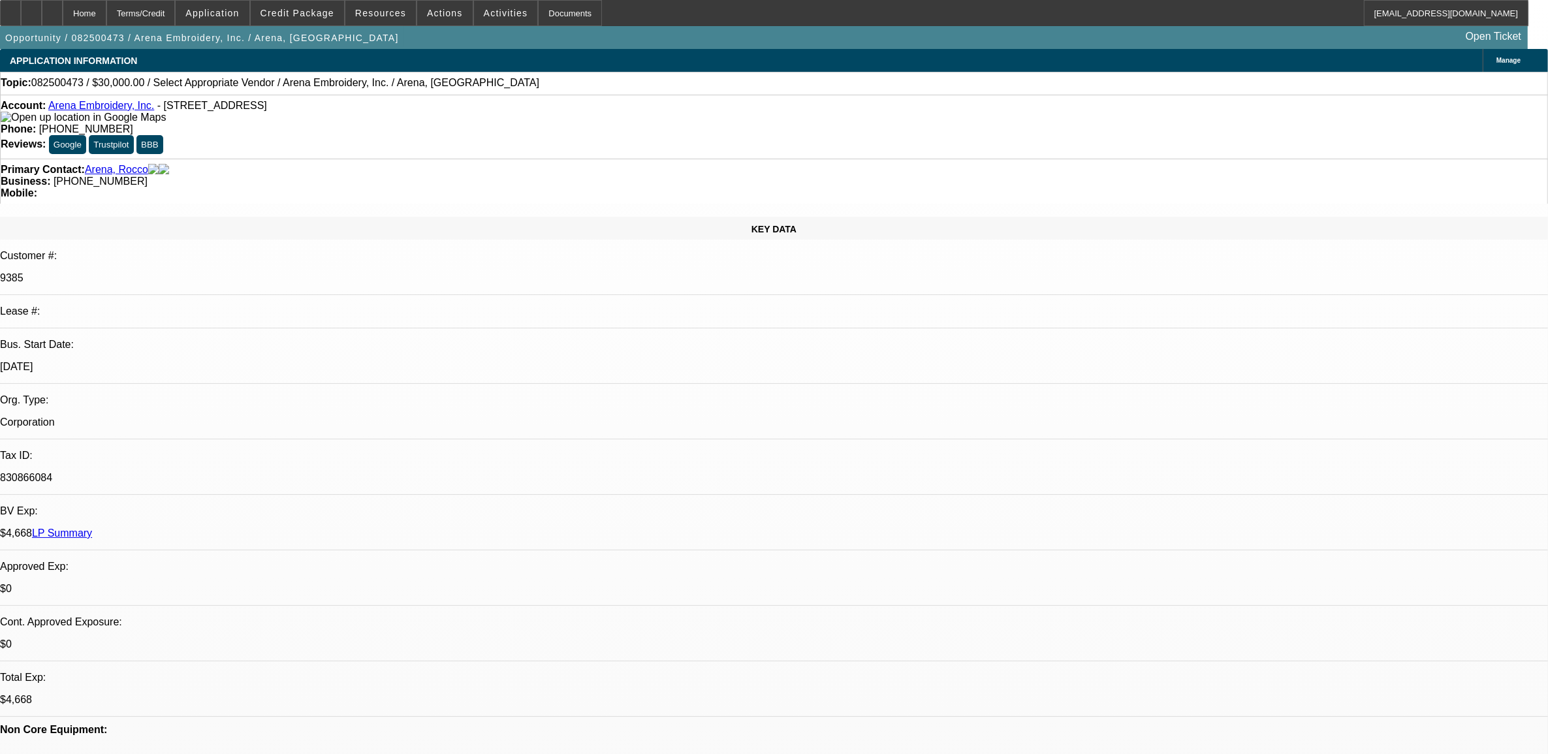
select select "0"
select select "2"
select select "0.1"
select select "1"
select select "2"
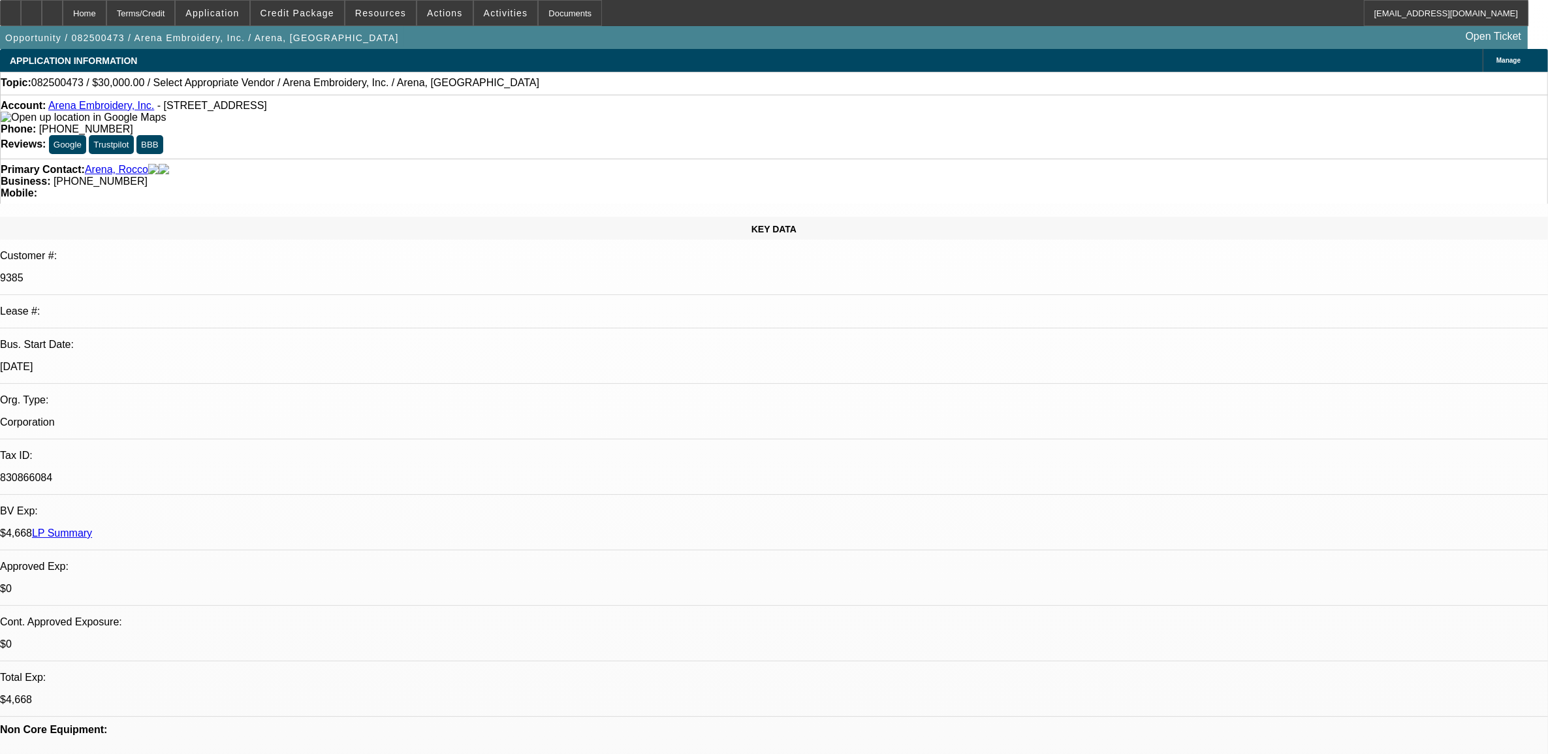
select select "4"
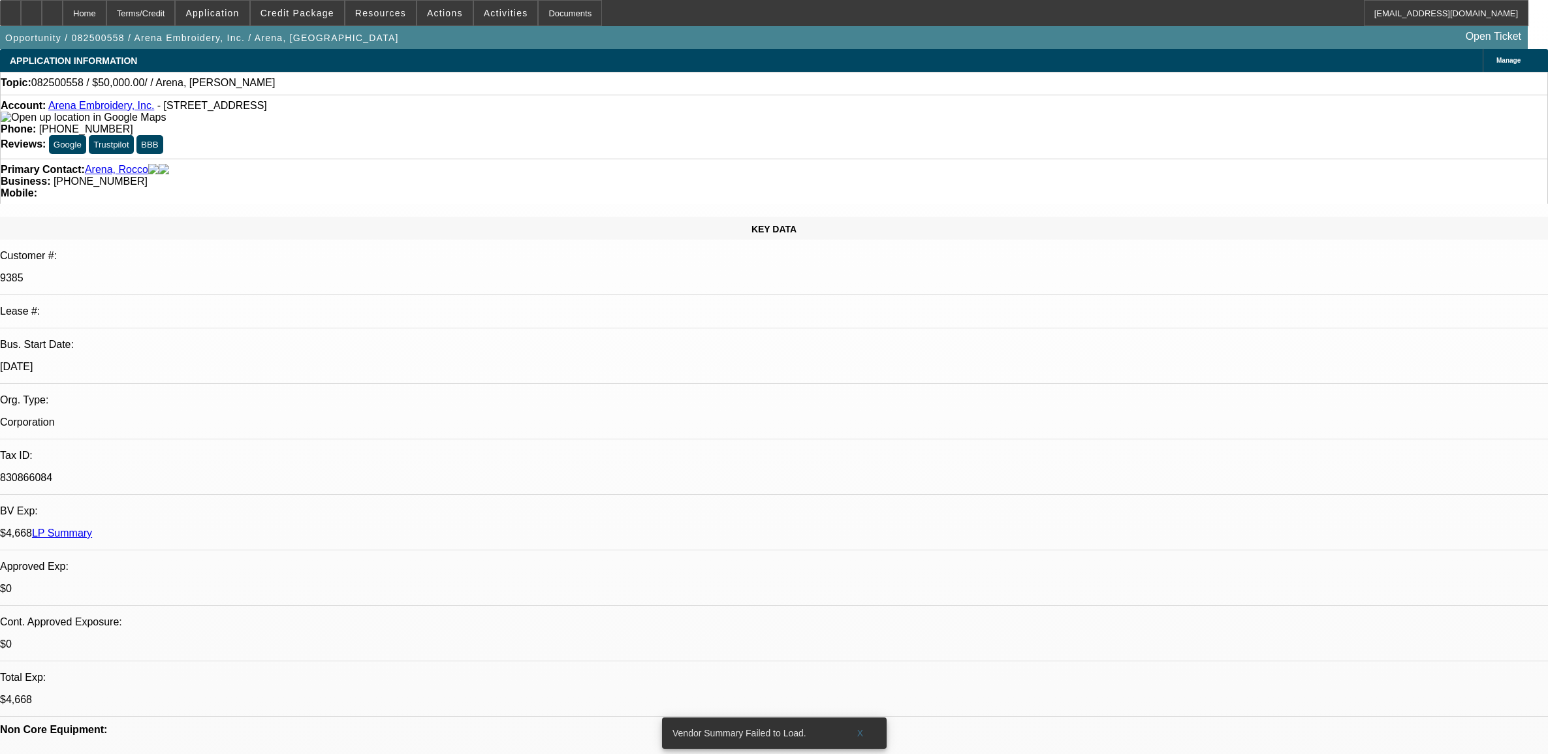
select select "0"
select select "2"
select select "0.1"
select select "4"
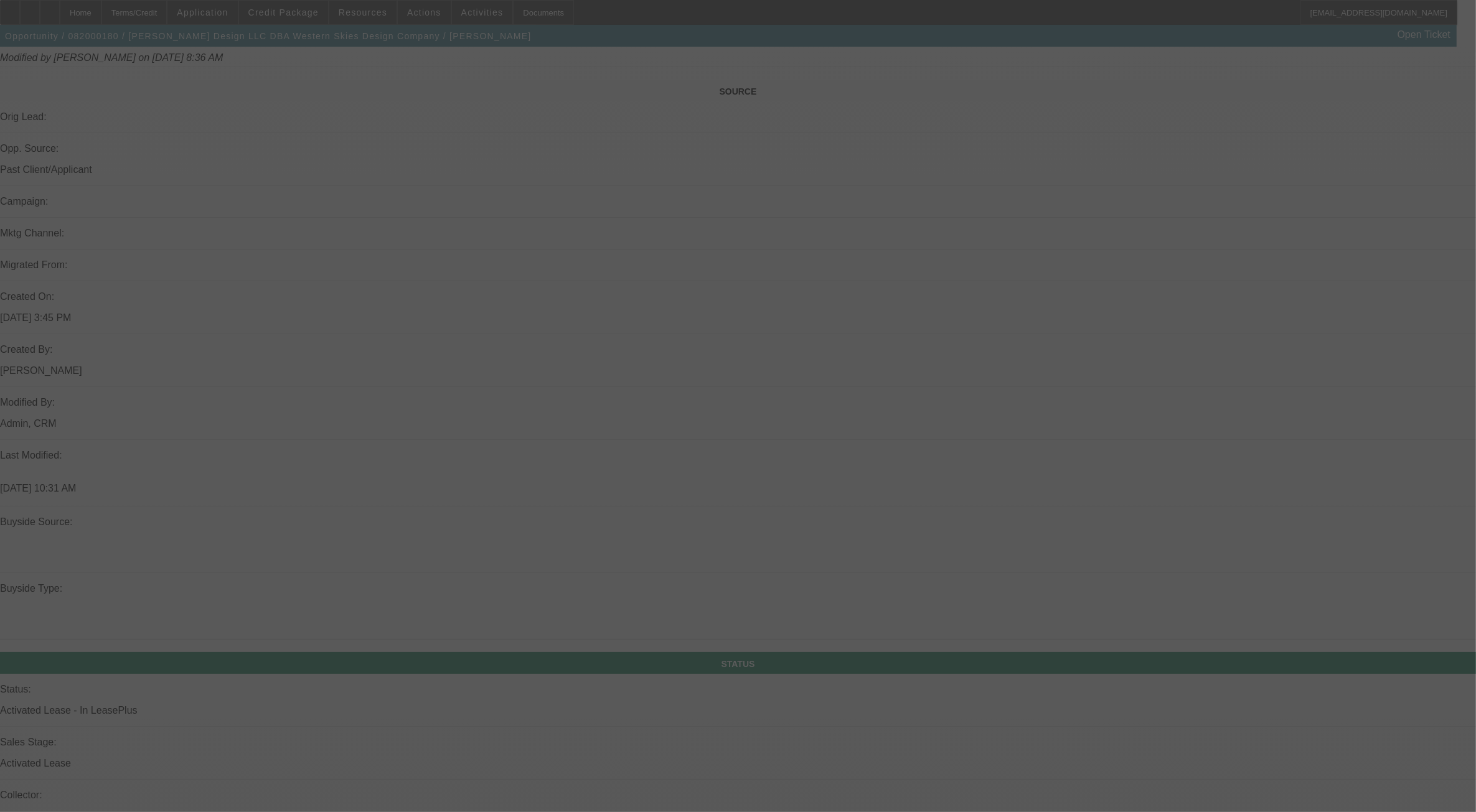
scroll to position [681, 0]
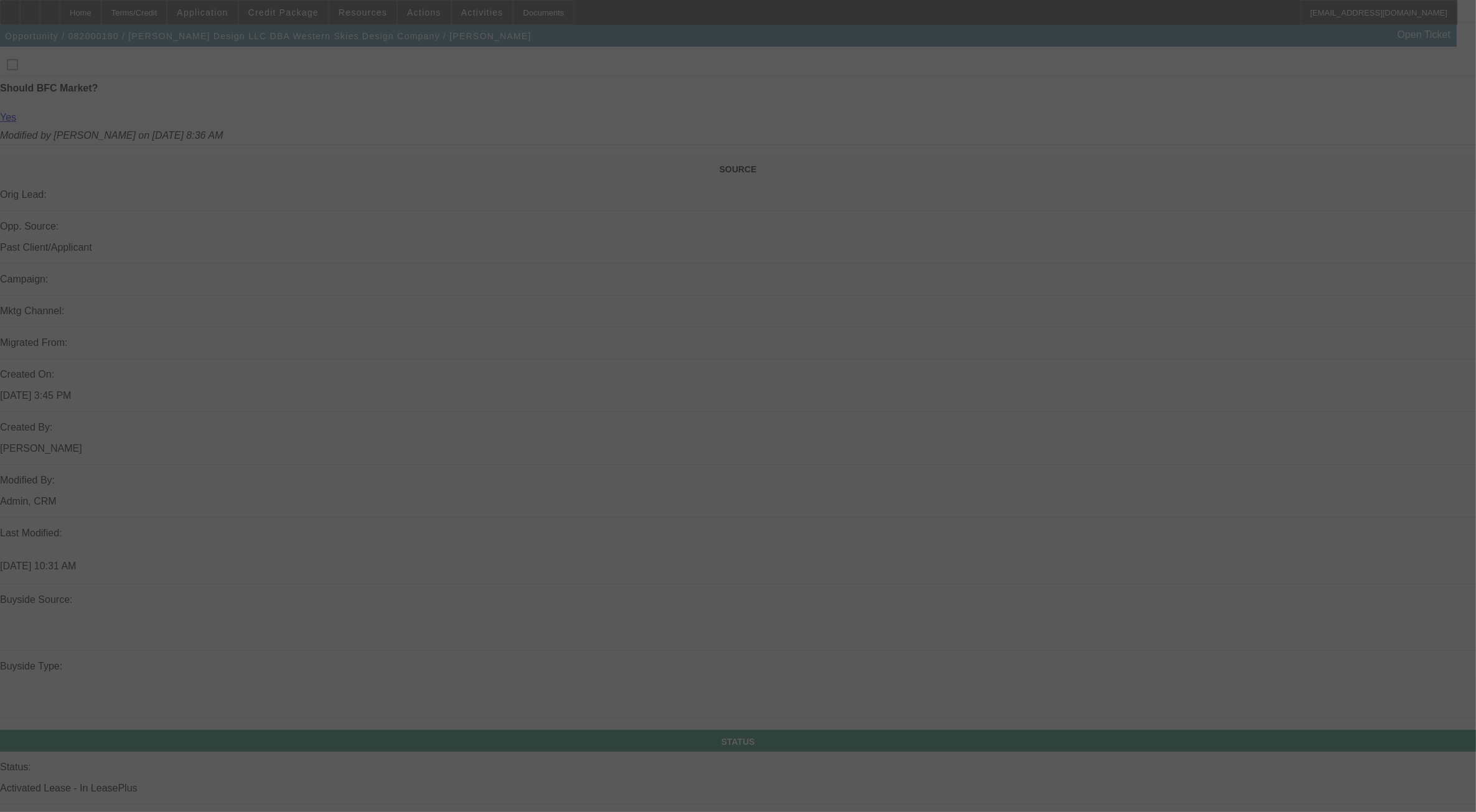
select select "0"
select select "0.1"
select select "0"
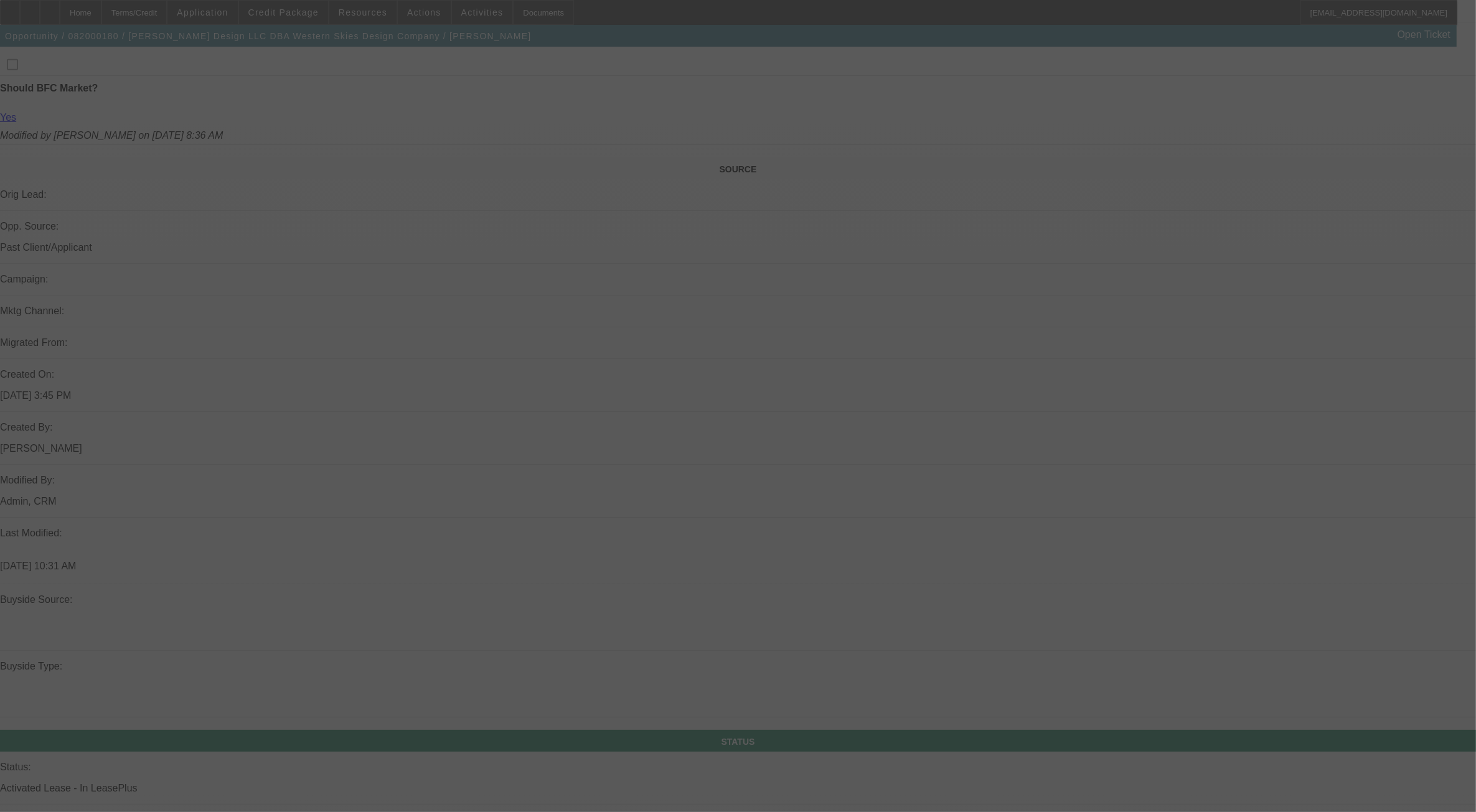
select select "0.1"
select select "0"
select select "2"
select select "0.1"
select select "2"
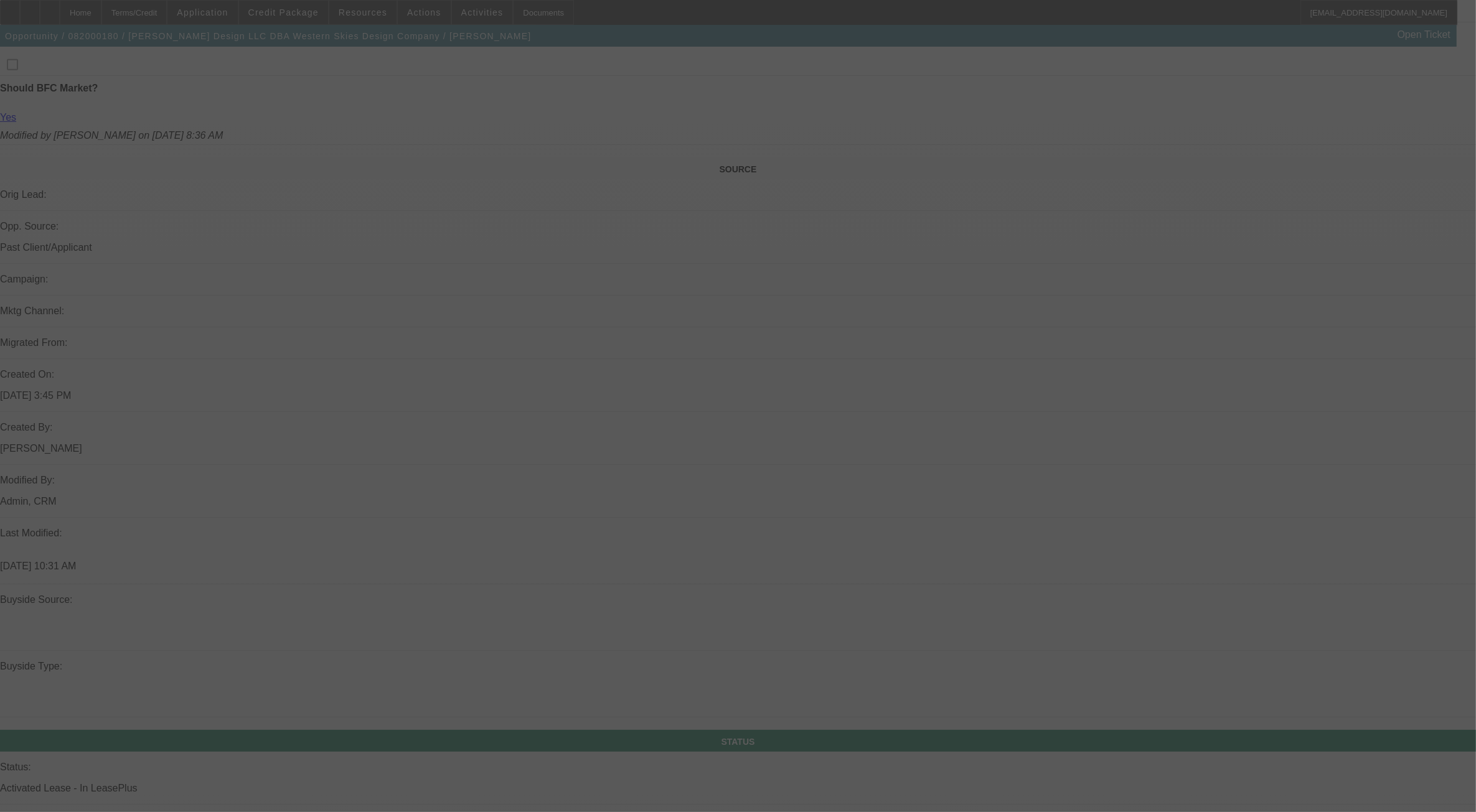
select select "0.1"
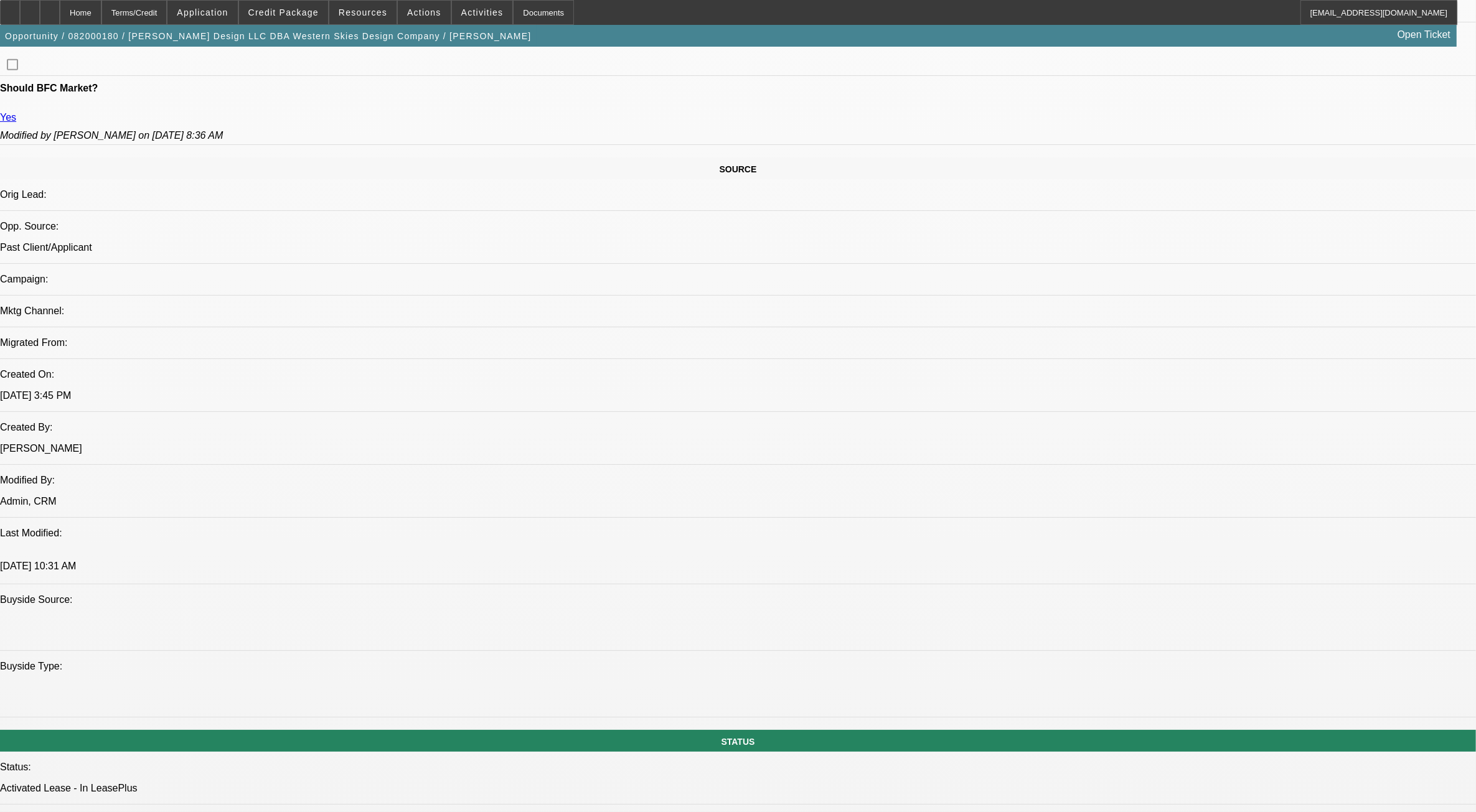
select select "1"
select select "2"
select select "4"
select select "1"
select select "2"
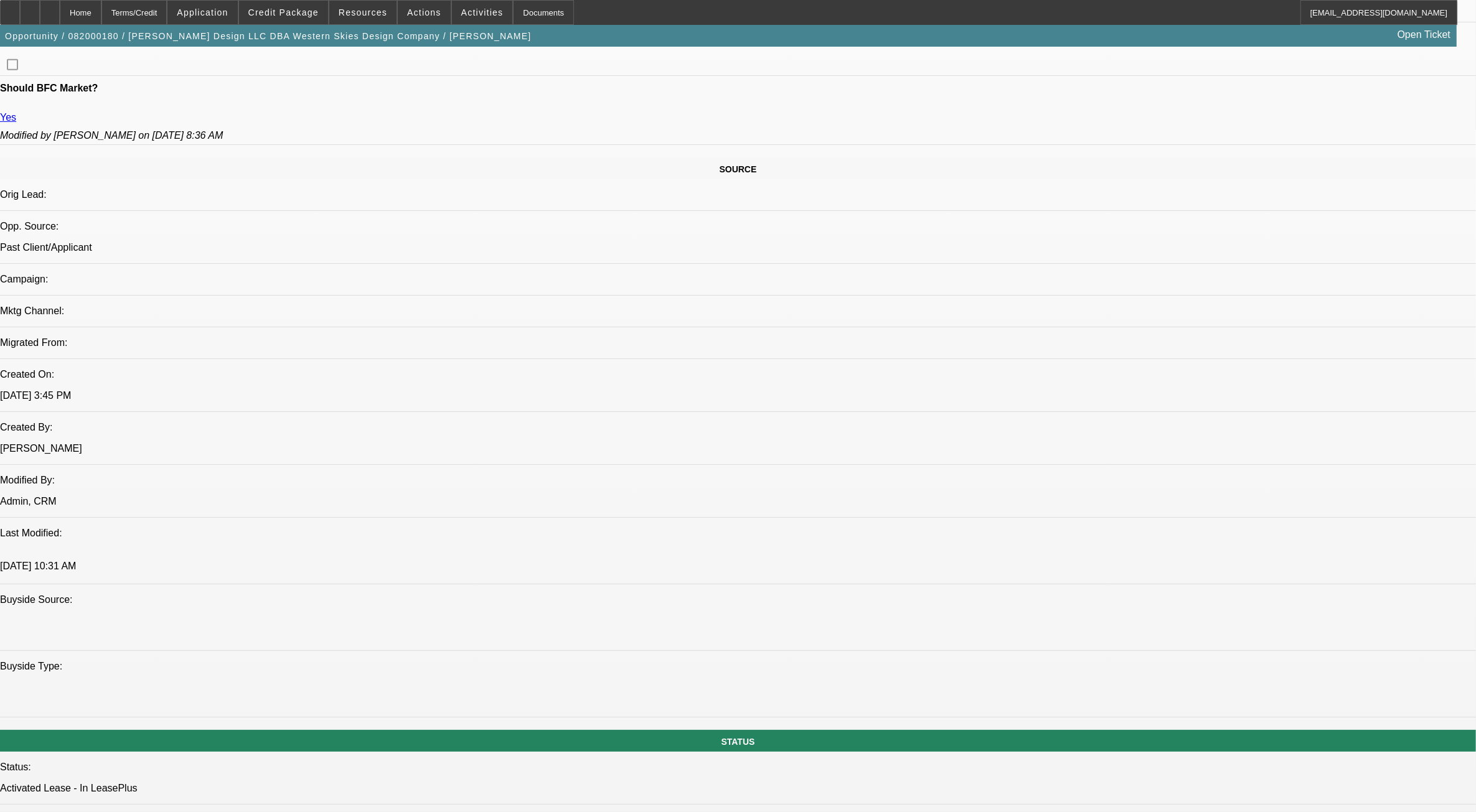
select select "4"
select select "1"
select select "2"
select select "4"
select select "1"
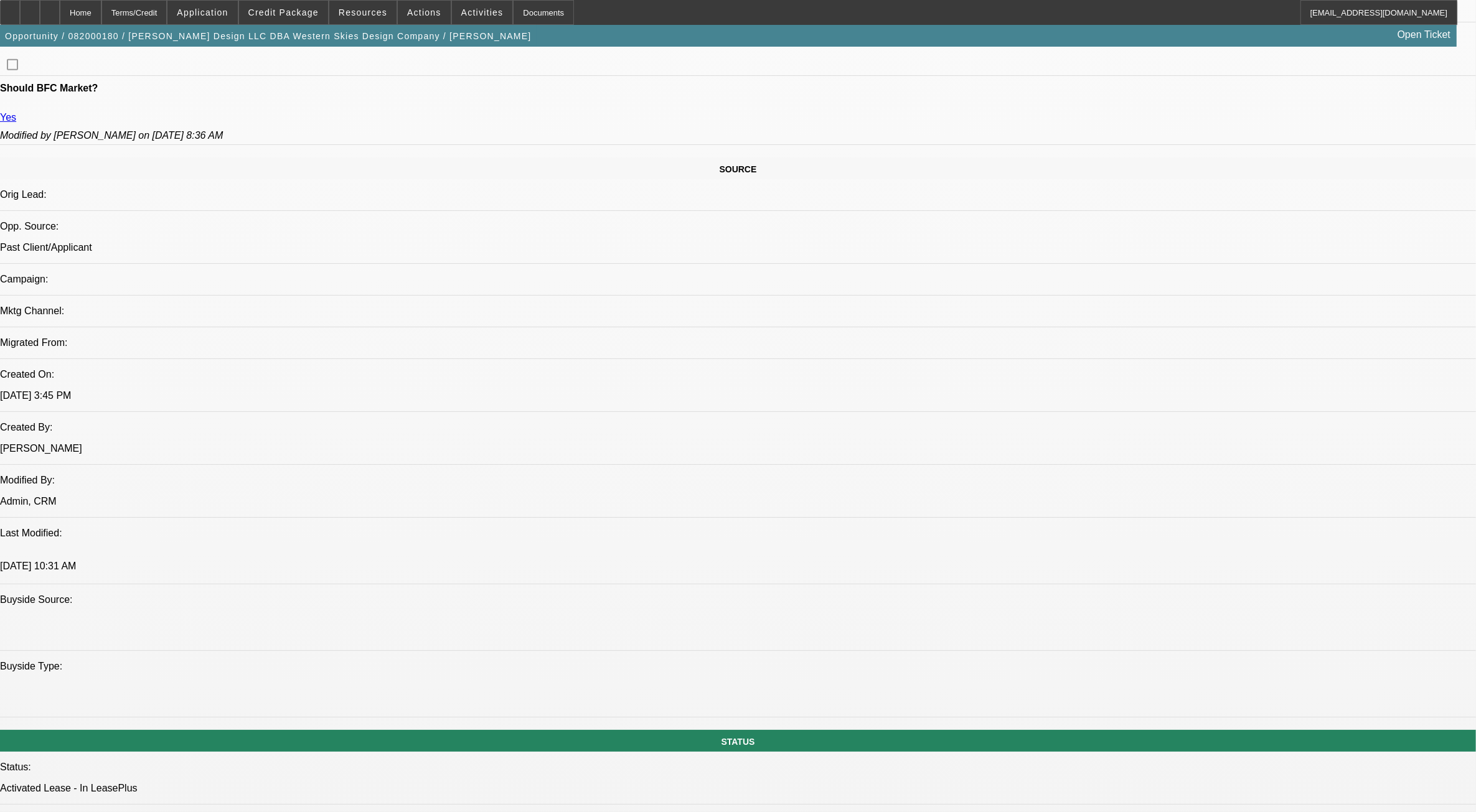
select select "2"
select select "4"
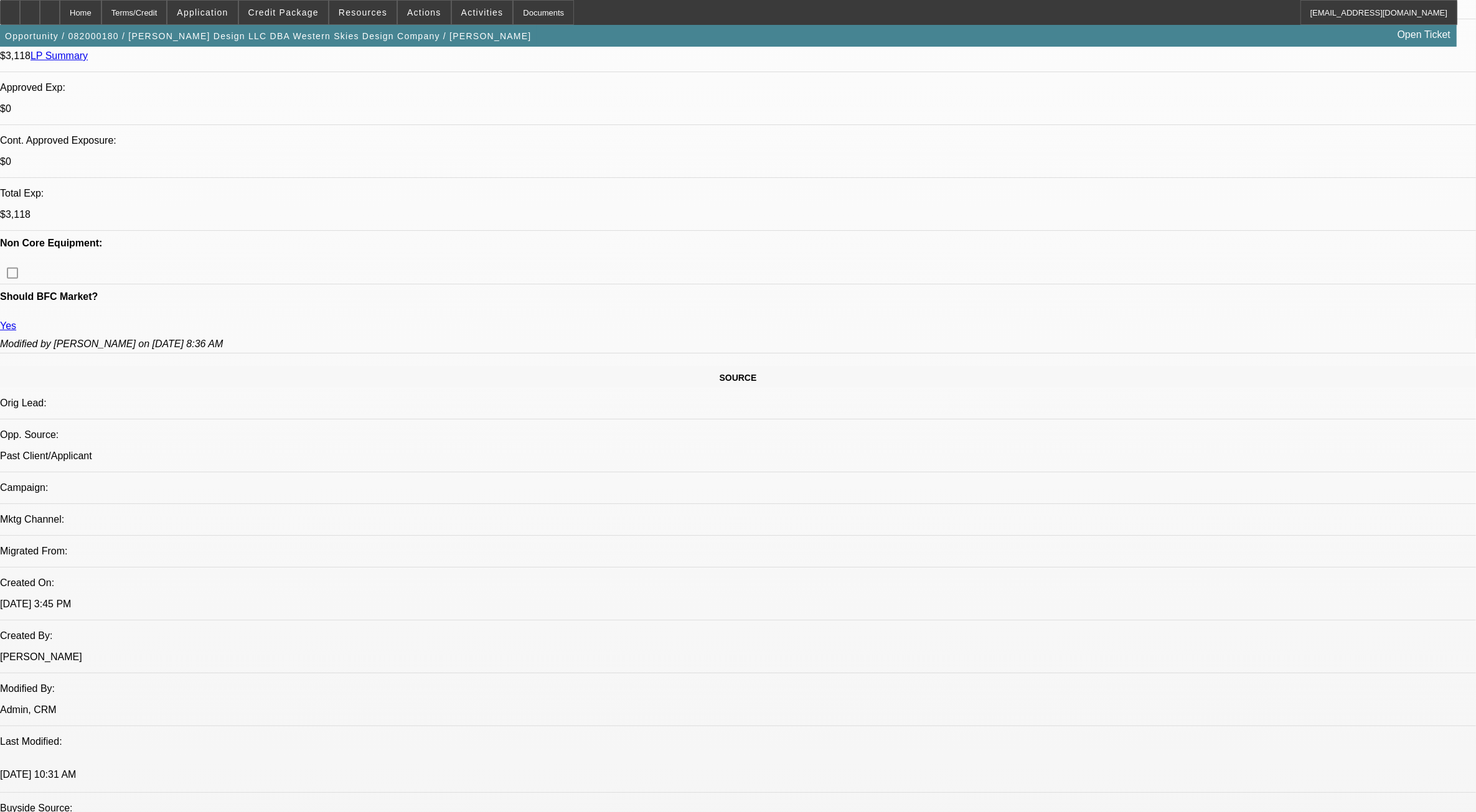
scroll to position [449, 0]
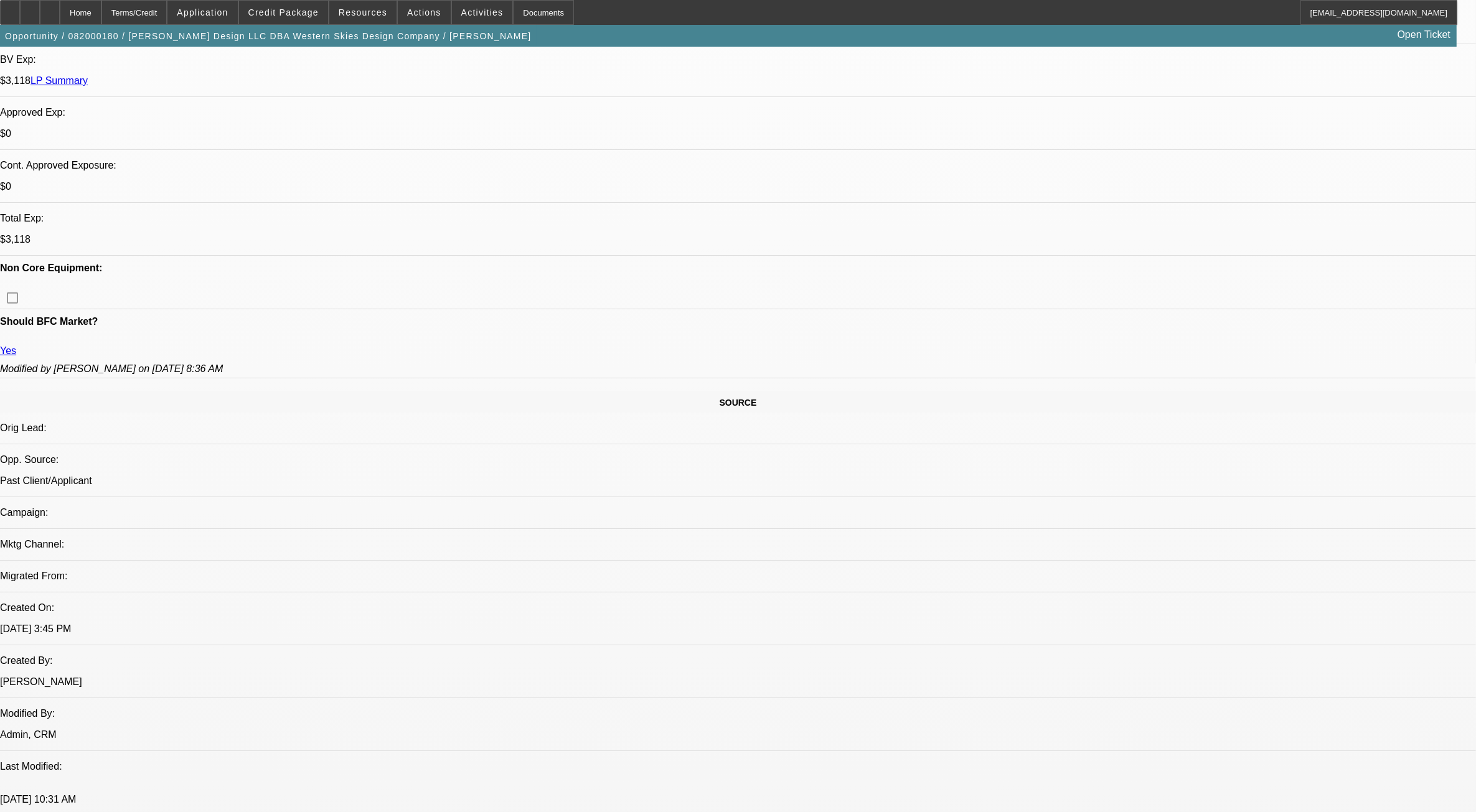
drag, startPoint x: 229, startPoint y: 380, endPoint x: 249, endPoint y: 376, distance: 20.4
drag, startPoint x: 776, startPoint y: 383, endPoint x: 582, endPoint y: 389, distance: 194.1
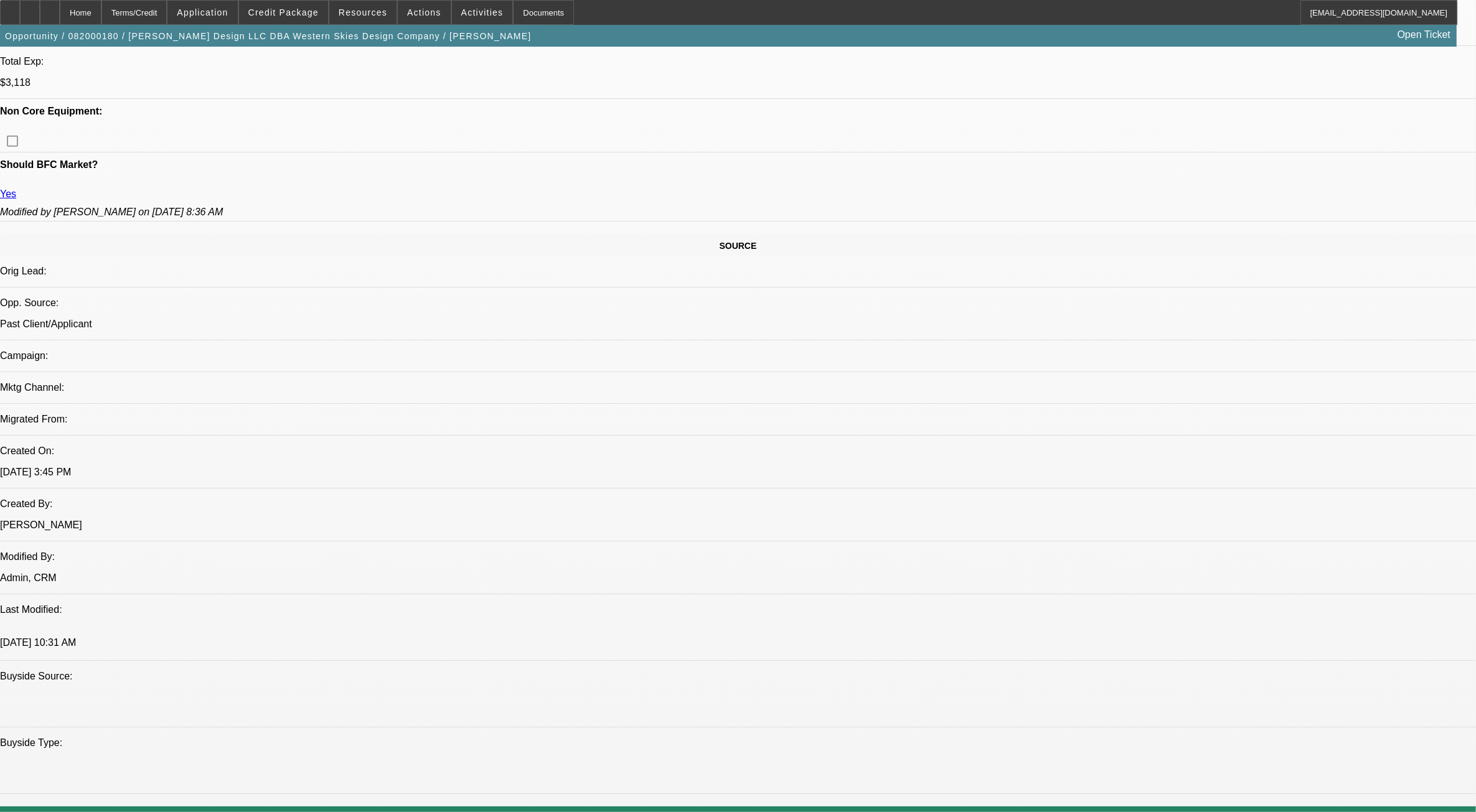
scroll to position [604, 0]
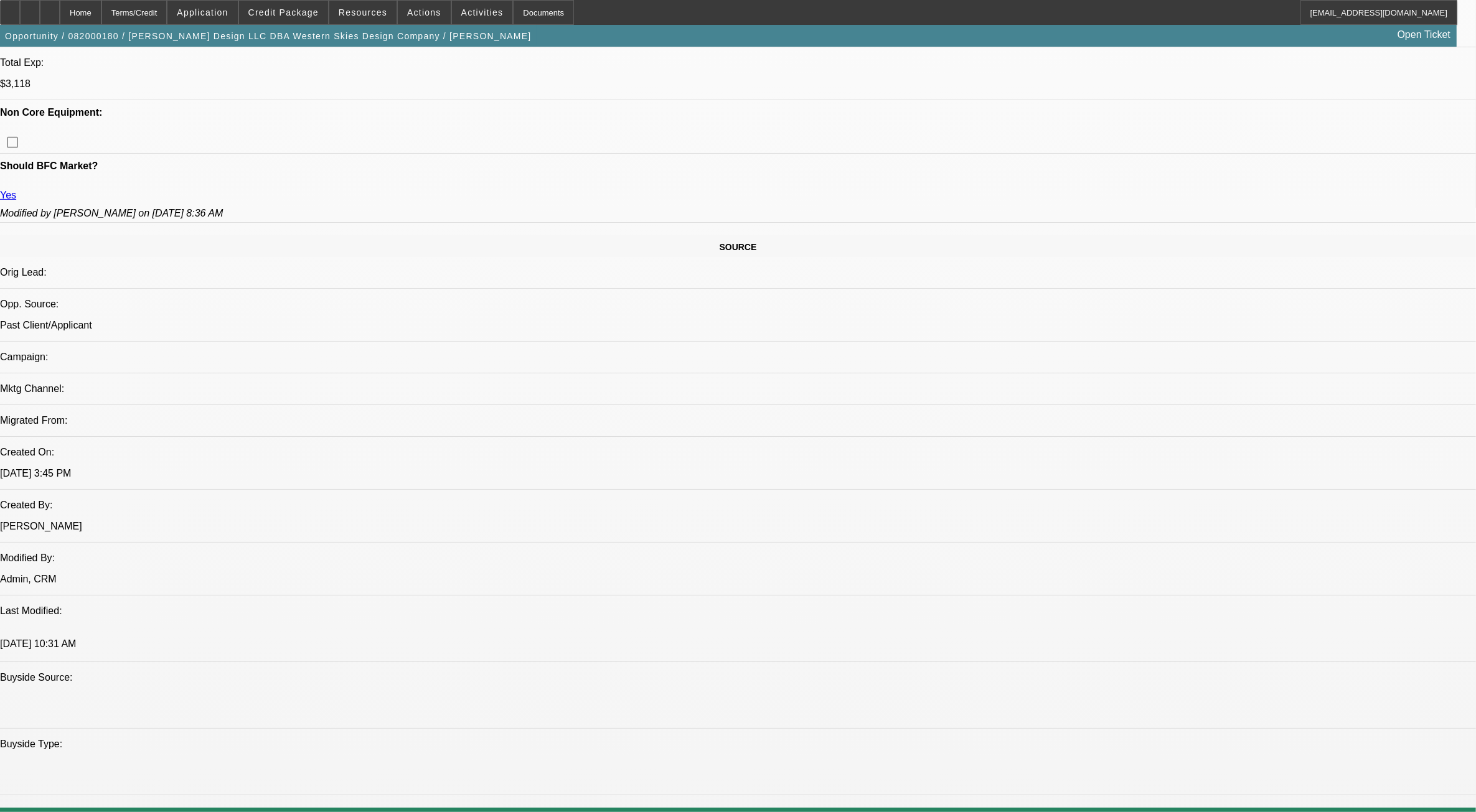
drag, startPoint x: 747, startPoint y: 231, endPoint x: 687, endPoint y: 228, distance: 60.1
drag, startPoint x: 687, startPoint y: 228, endPoint x: 735, endPoint y: 250, distance: 52.8
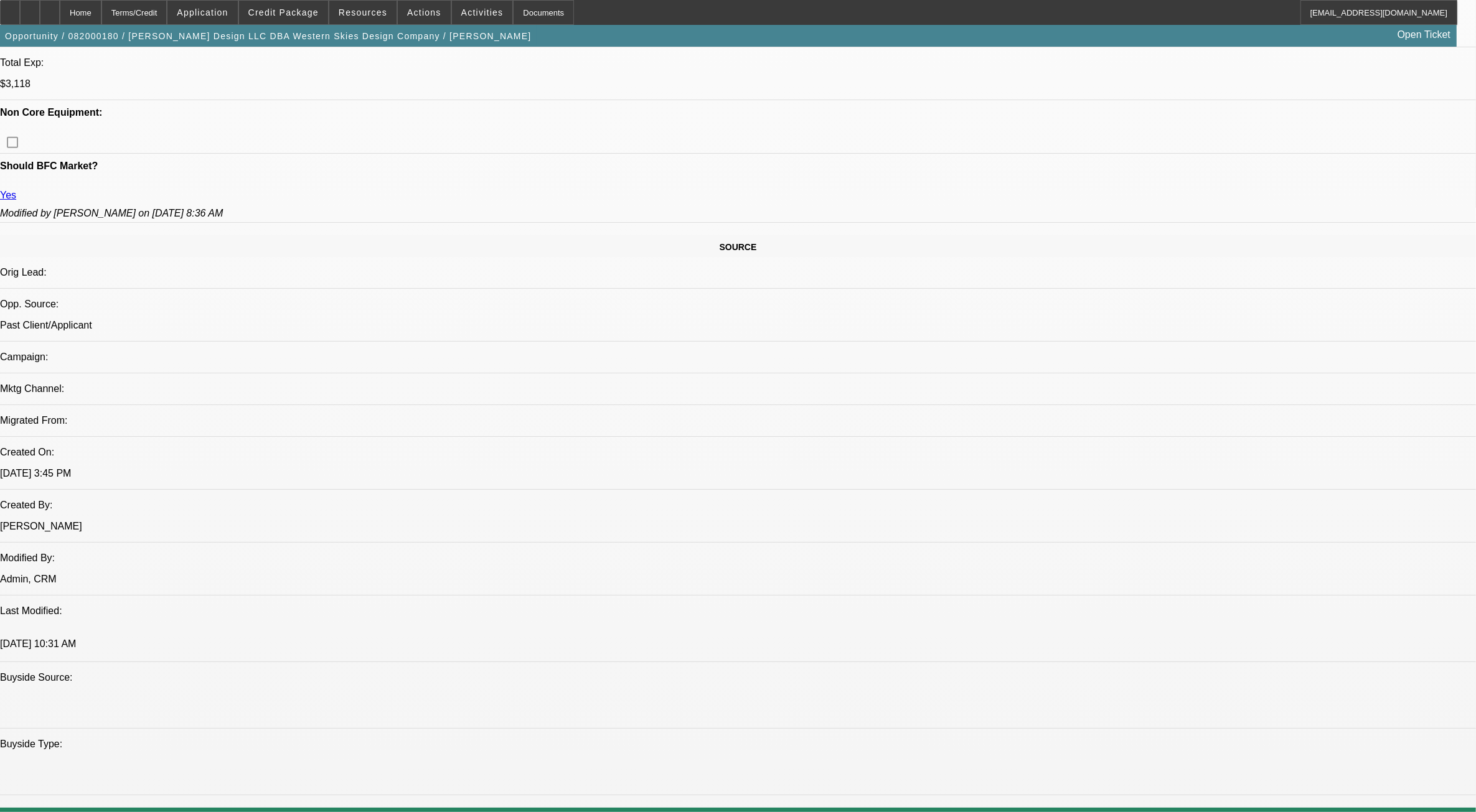
drag, startPoint x: 727, startPoint y: 225, endPoint x: 746, endPoint y: 226, distance: 19.0
drag, startPoint x: 746, startPoint y: 226, endPoint x: 744, endPoint y: 241, distance: 15.1
drag, startPoint x: 745, startPoint y: 221, endPoint x: 708, endPoint y: 221, distance: 37.0
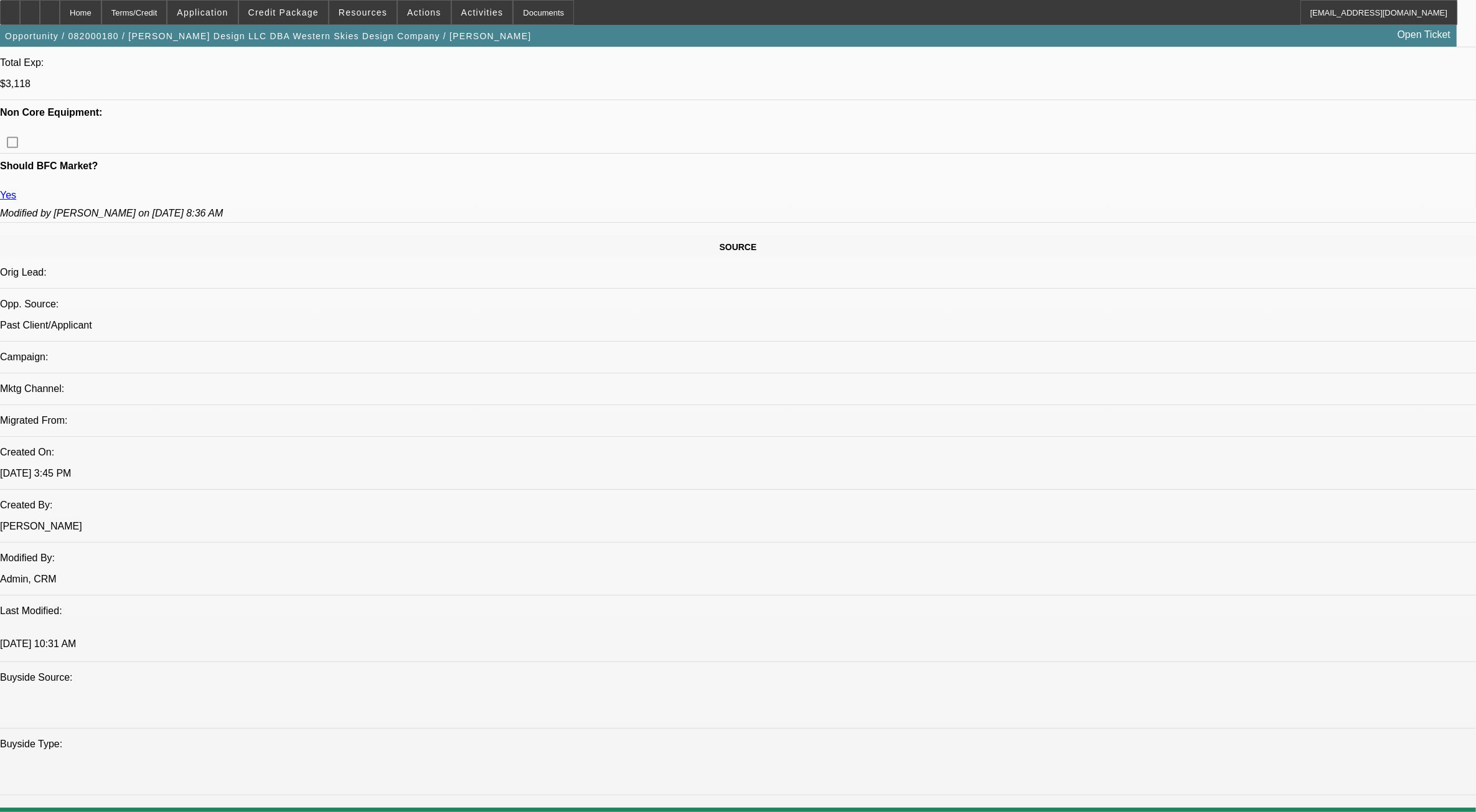
drag, startPoint x: 708, startPoint y: 221, endPoint x: 734, endPoint y: 233, distance: 28.6
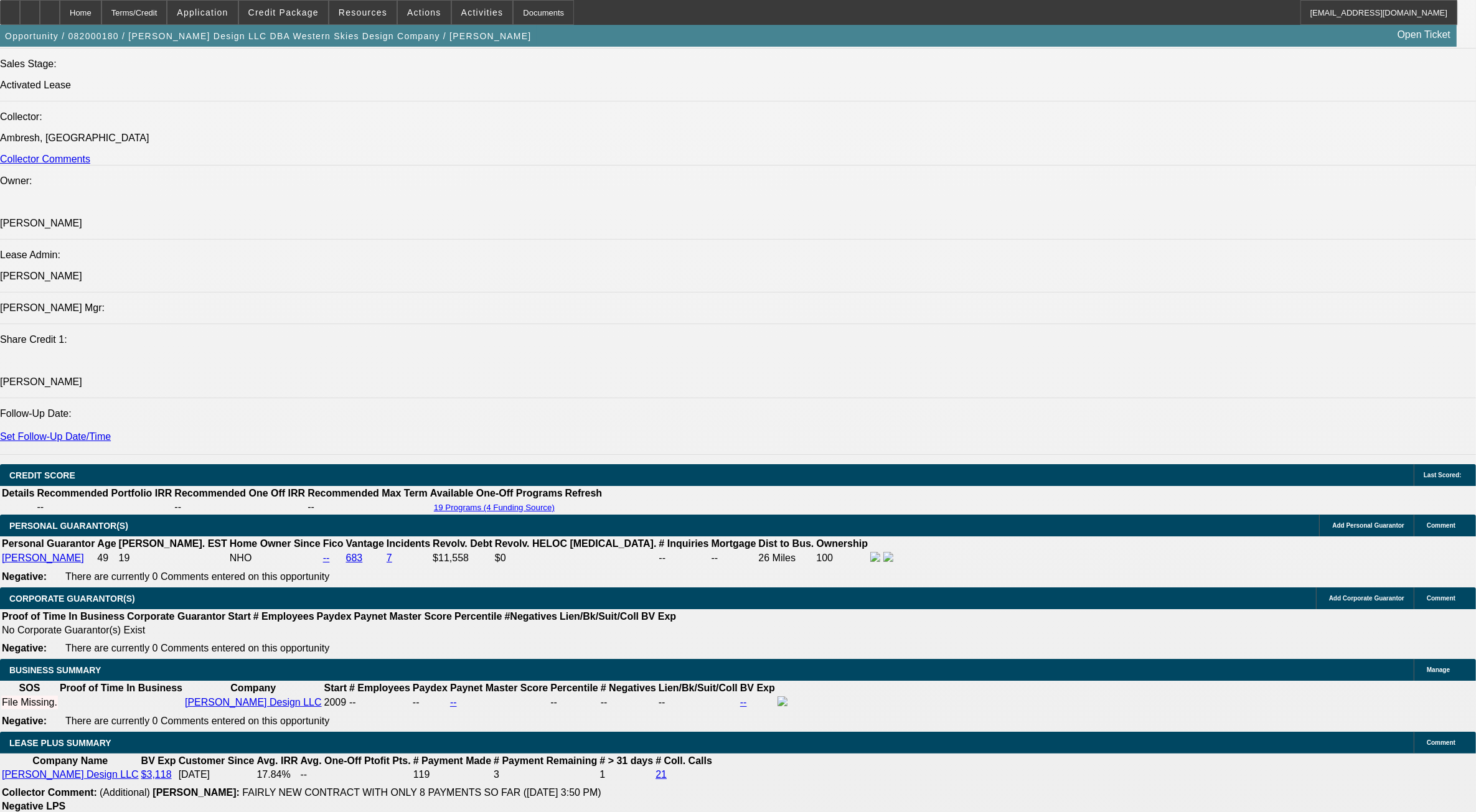
scroll to position [1537, 0]
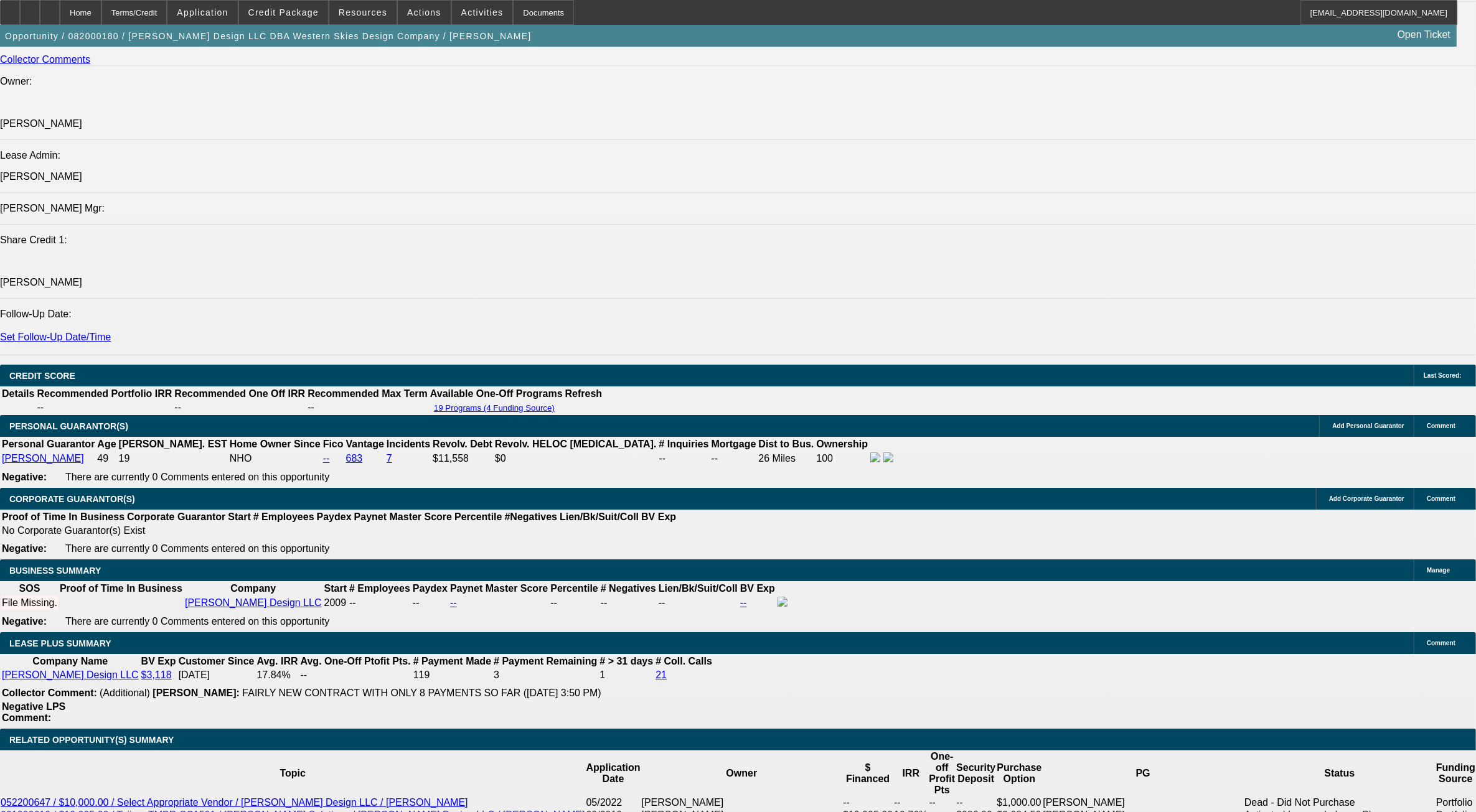
drag, startPoint x: 256, startPoint y: 605, endPoint x: 302, endPoint y: 613, distance: 46.7
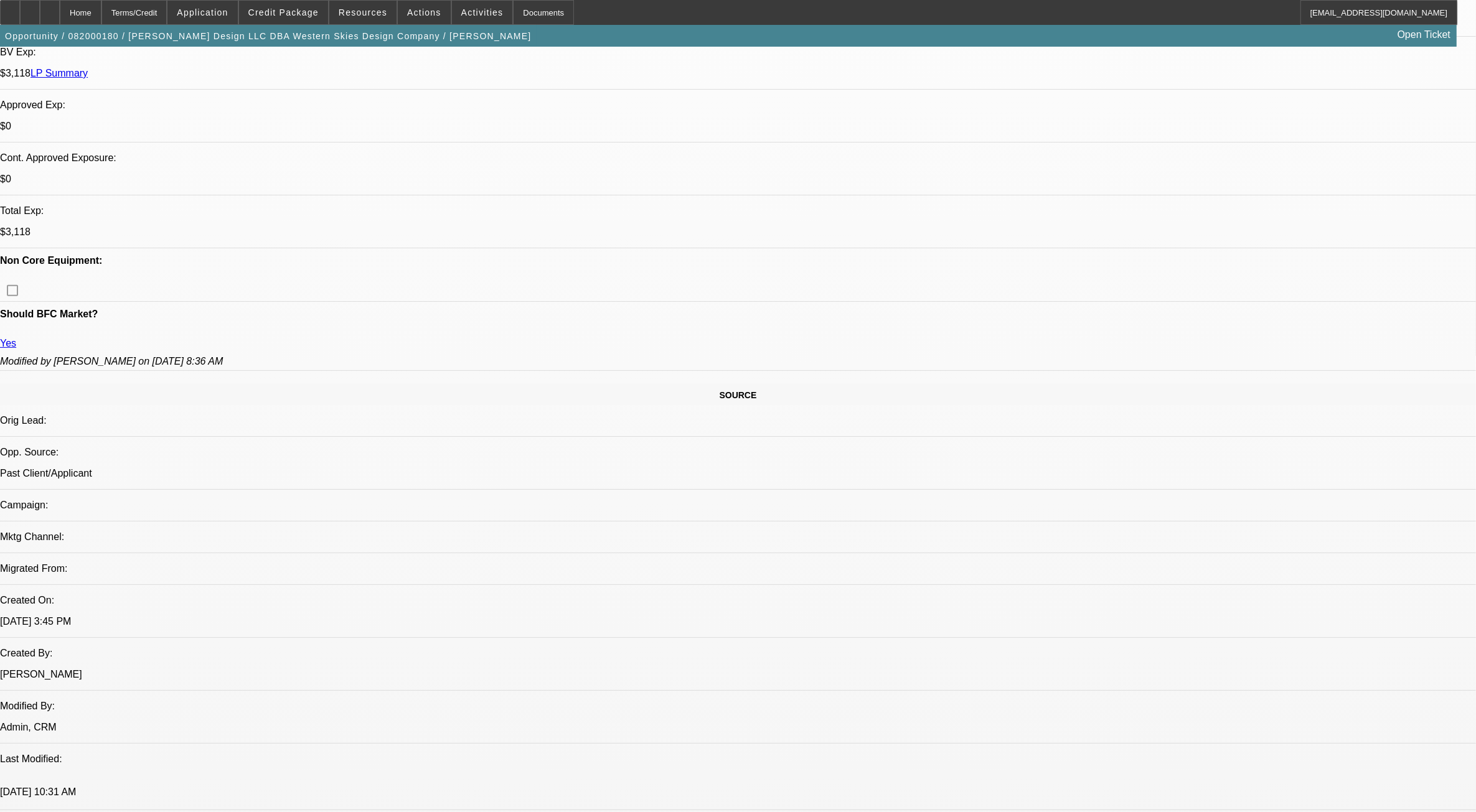
scroll to position [215, 0]
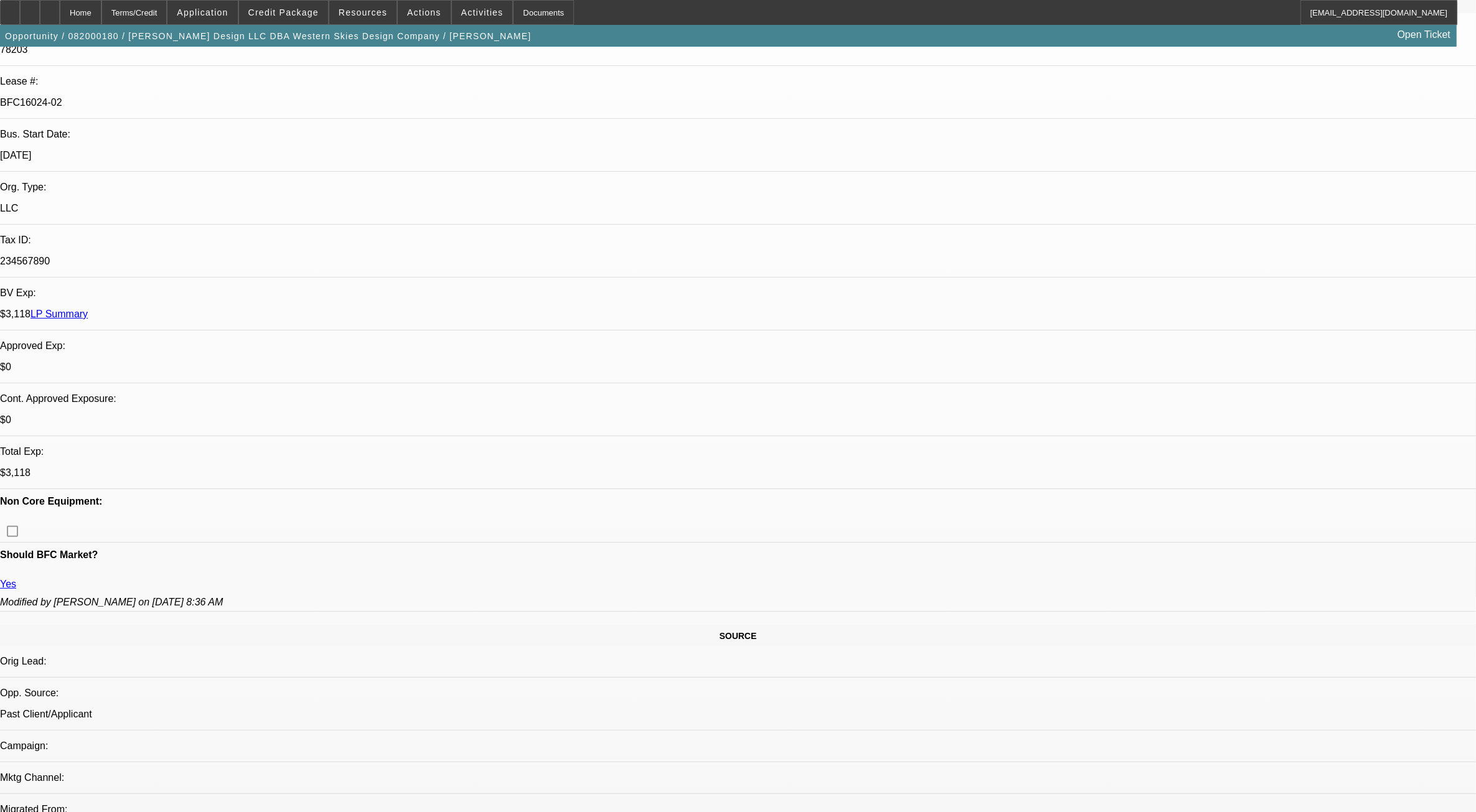
drag, startPoint x: 722, startPoint y: 614, endPoint x: 727, endPoint y: 619, distance: 7.1
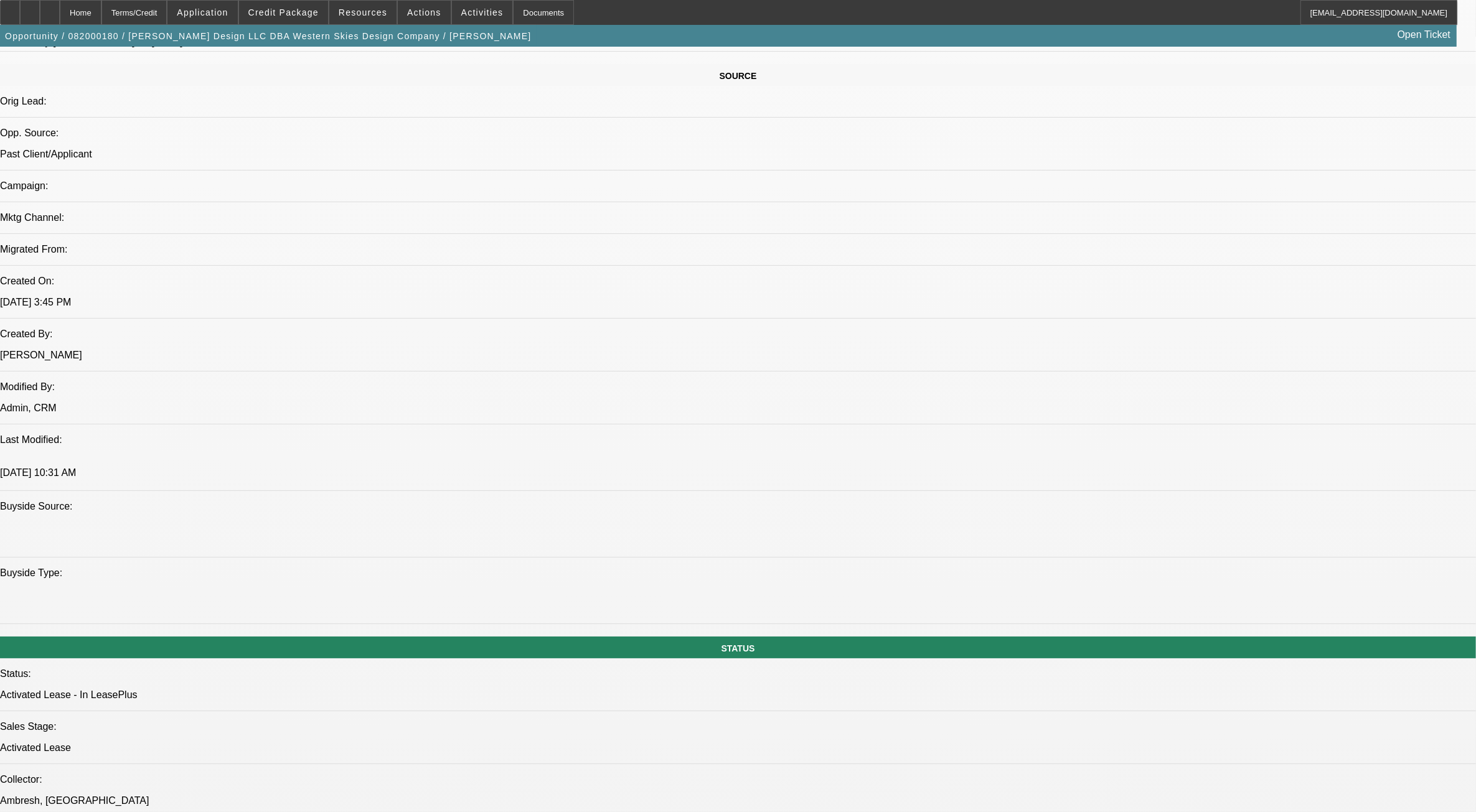
scroll to position [993, 0]
